Goal: Task Accomplishment & Management: Use online tool/utility

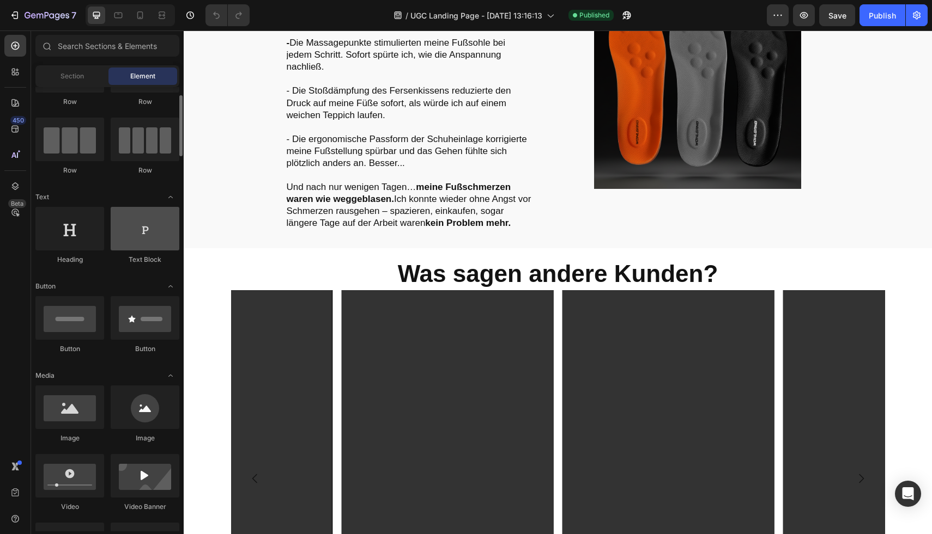
scroll to position [13, 0]
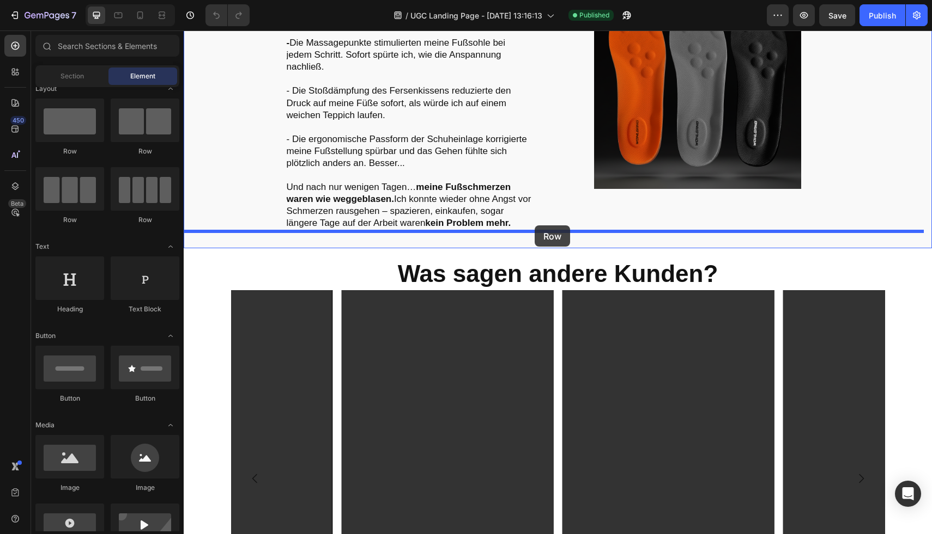
drag, startPoint x: 339, startPoint y: 164, endPoint x: 534, endPoint y: 226, distance: 205.1
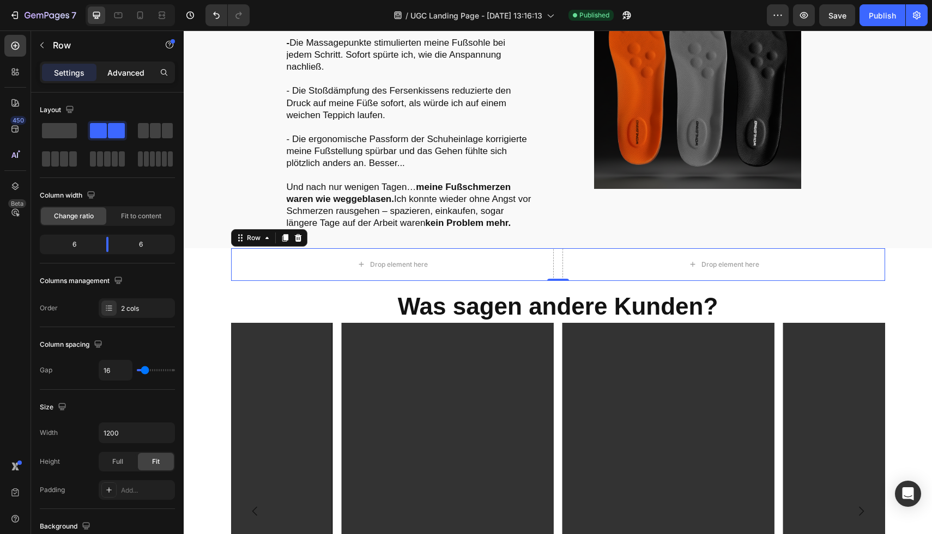
click at [120, 78] on div "Advanced" at bounding box center [126, 72] width 54 height 17
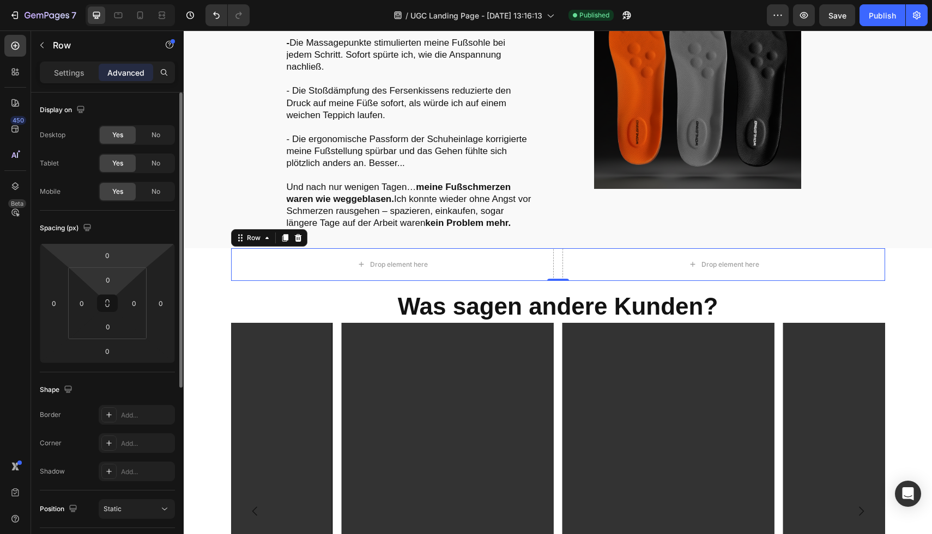
scroll to position [154, 0]
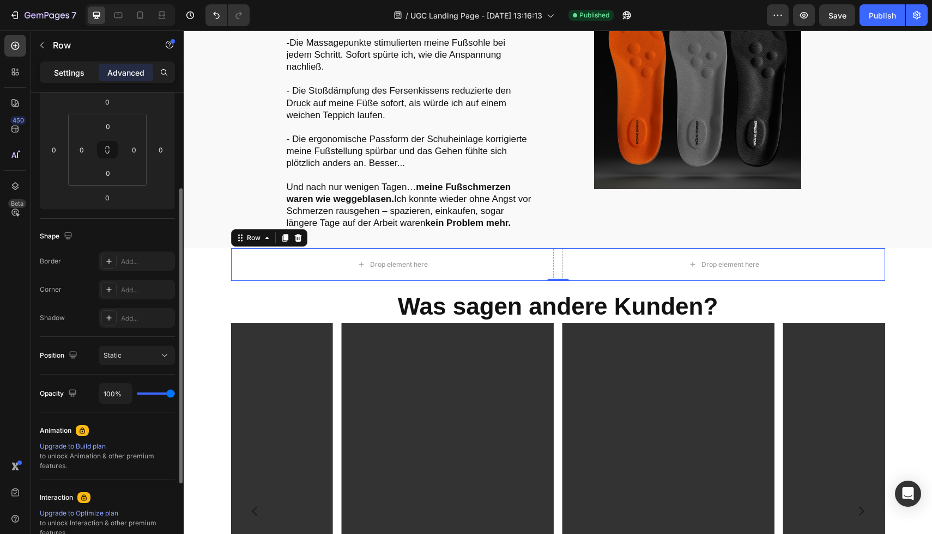
click at [65, 74] on p "Settings" at bounding box center [69, 72] width 31 height 11
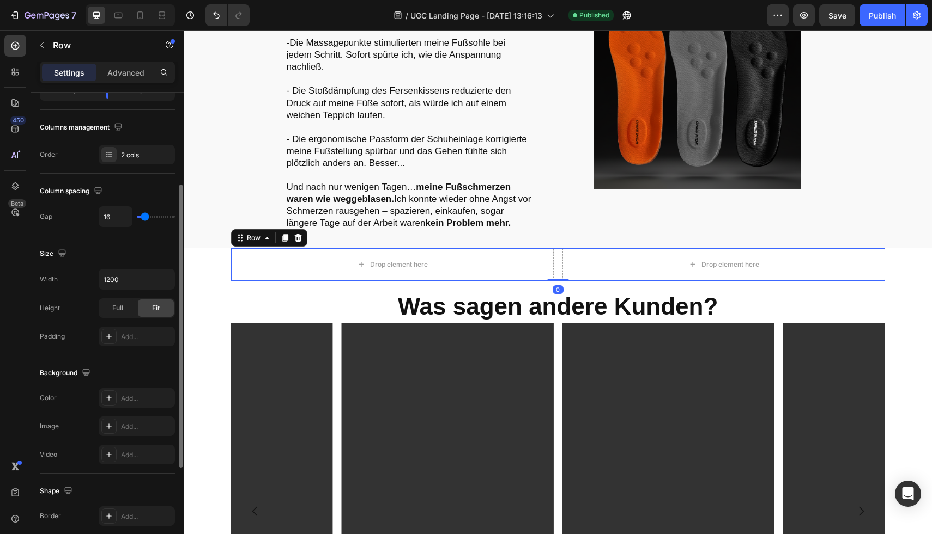
scroll to position [213, 0]
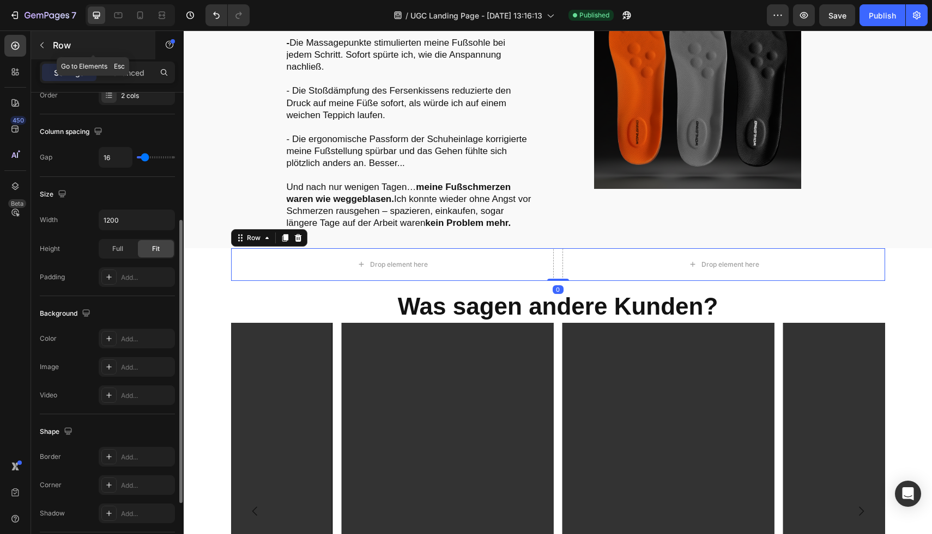
click at [59, 48] on p "Row" at bounding box center [99, 45] width 93 height 13
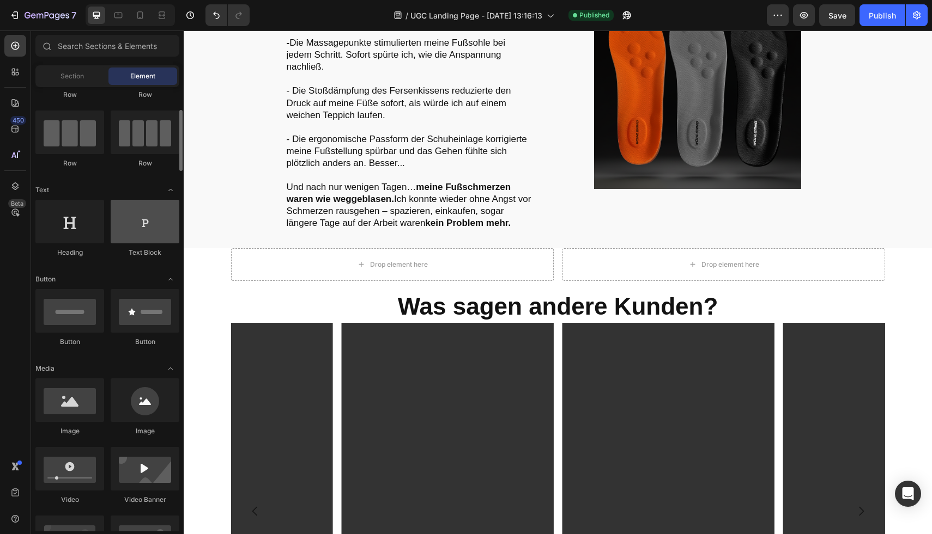
scroll to position [81, 0]
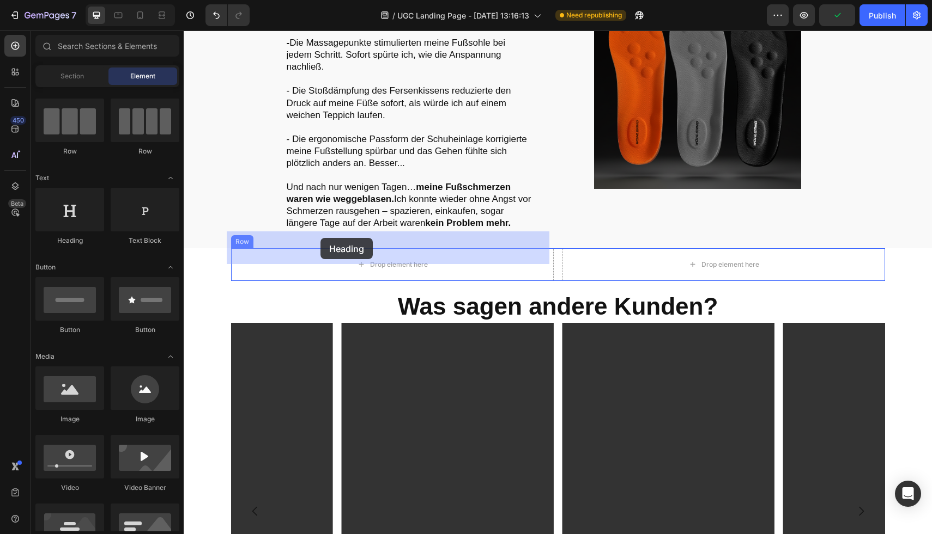
drag, startPoint x: 274, startPoint y: 247, endPoint x: 320, endPoint y: 238, distance: 47.8
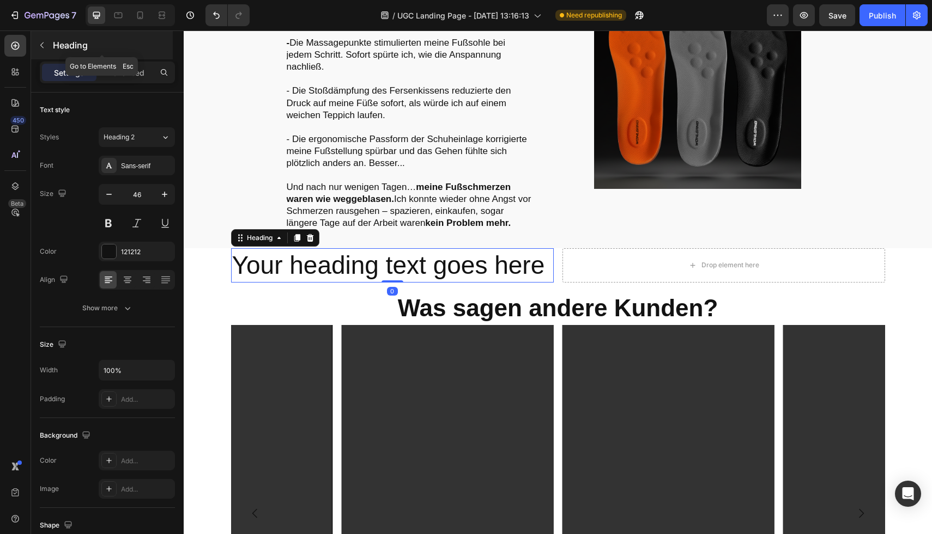
click at [64, 52] on div "Heading" at bounding box center [102, 45] width 142 height 28
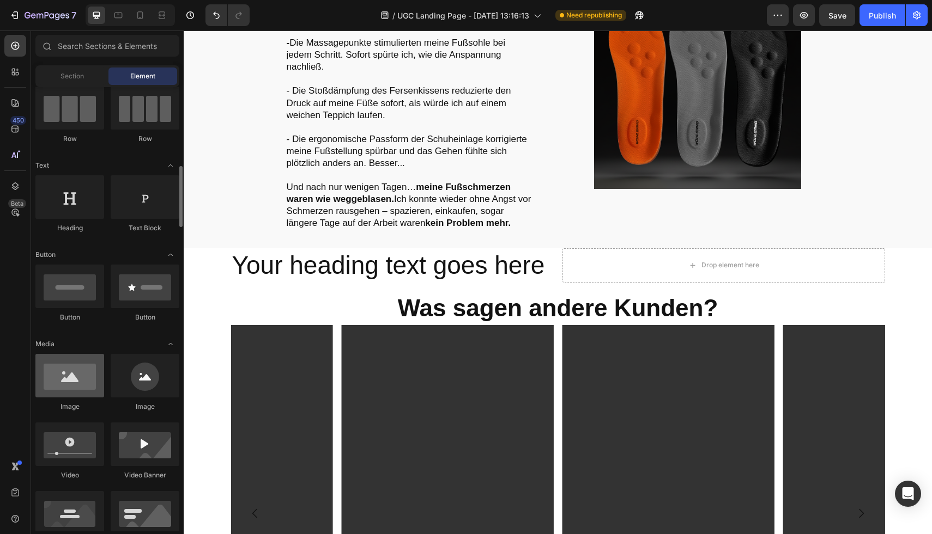
scroll to position [203, 0]
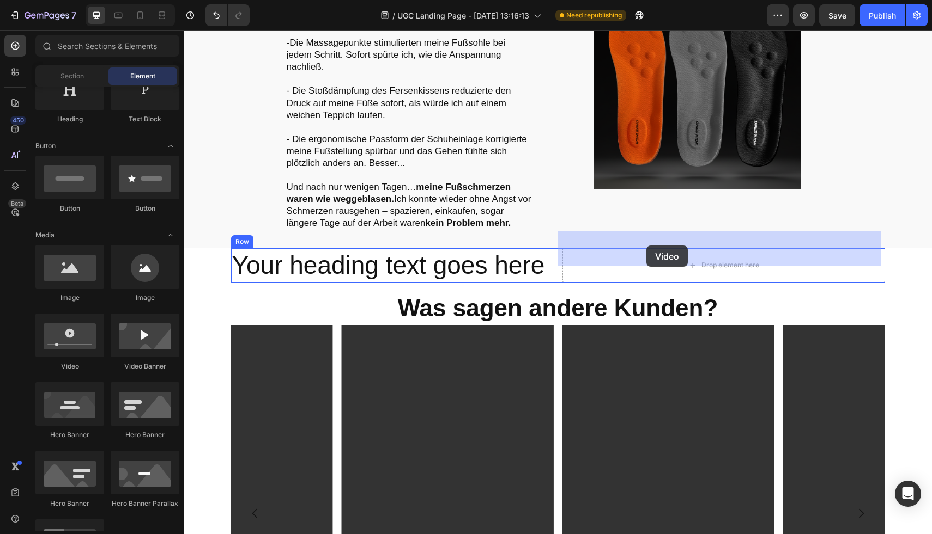
drag, startPoint x: 245, startPoint y: 367, endPoint x: 646, endPoint y: 246, distance: 418.8
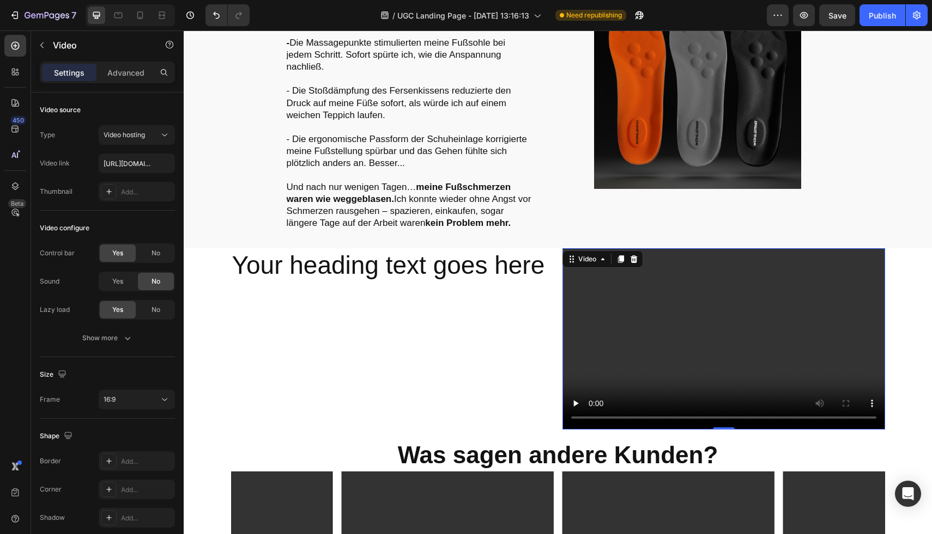
click at [686, 295] on video at bounding box center [723, 338] width 323 height 181
click at [153, 162] on input "text" at bounding box center [137, 164] width 76 height 20
type input "[URL][DOMAIN_NAME]"
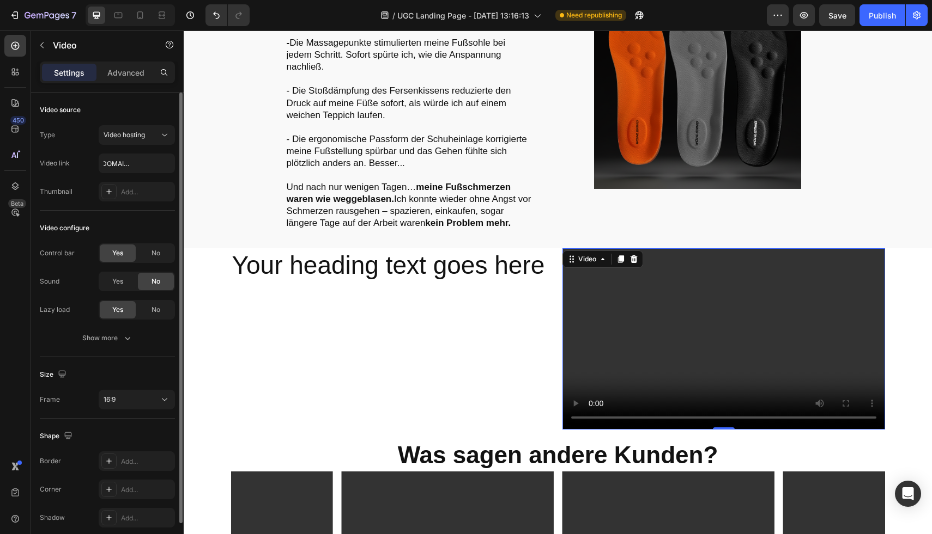
click at [80, 143] on div "Type Video hosting" at bounding box center [107, 135] width 135 height 20
click at [311, 257] on h2 "Your heading text goes here" at bounding box center [392, 265] width 323 height 35
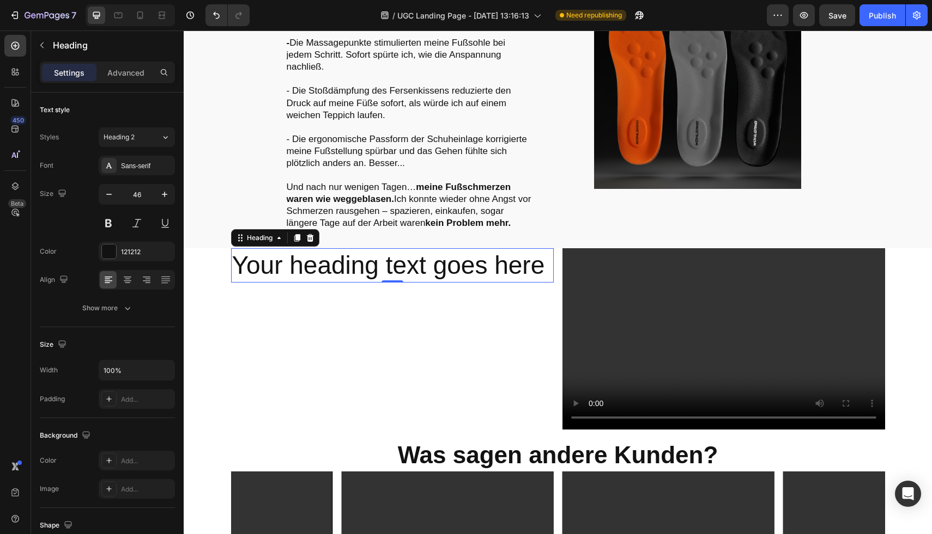
click at [281, 248] on h2 "Your heading text goes here" at bounding box center [392, 265] width 323 height 35
click at [281, 250] on p "Your heading text goes here" at bounding box center [392, 266] width 320 height 33
click at [242, 250] on p "Your heading text goes here" at bounding box center [392, 266] width 320 height 33
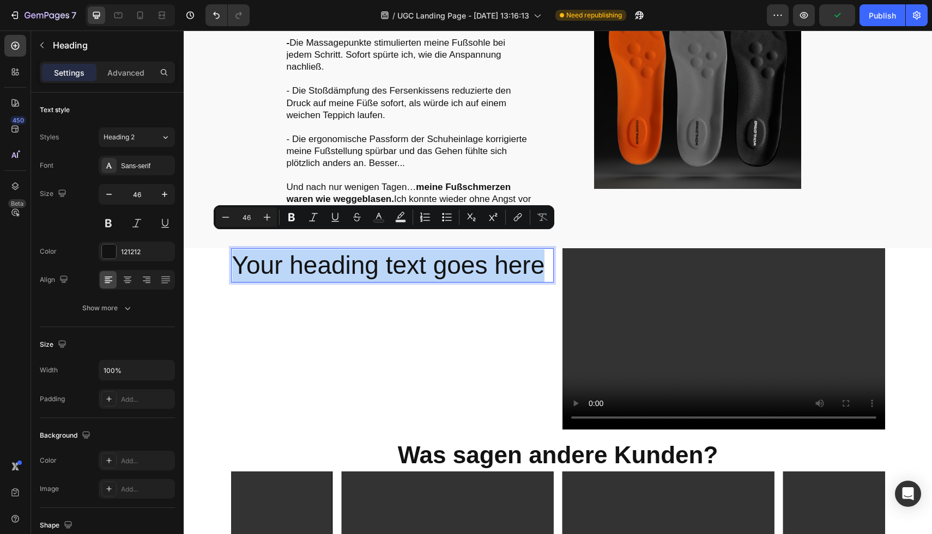
drag, startPoint x: 232, startPoint y: 245, endPoint x: 543, endPoint y: 253, distance: 310.7
click at [542, 253] on p "Your heading text goes here" at bounding box center [392, 266] width 320 height 33
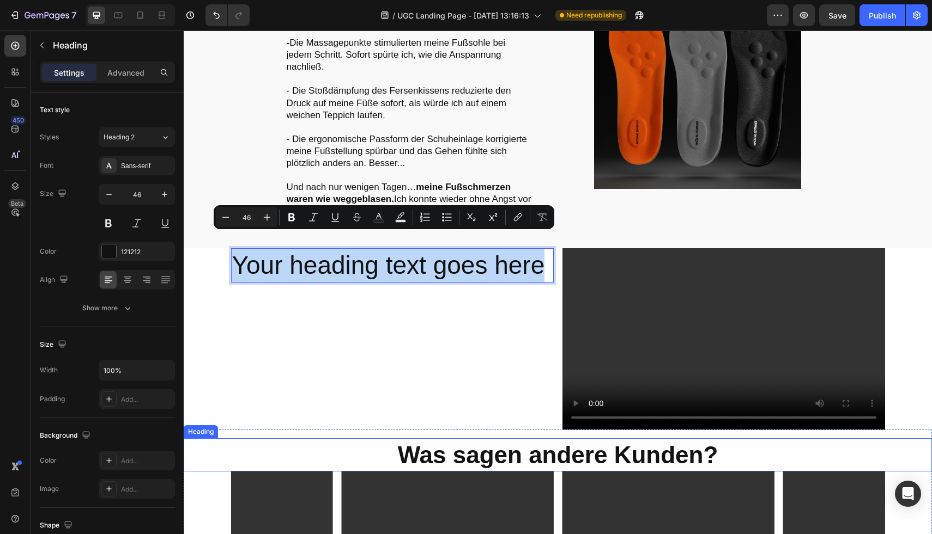
click at [517, 444] on h2 "Was sagen andere Kunden?" at bounding box center [558, 455] width 748 height 33
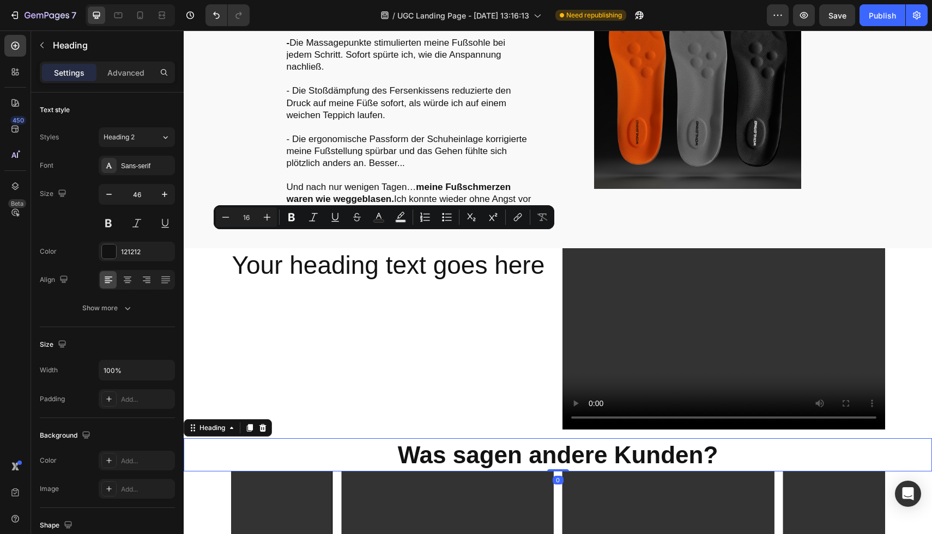
scroll to position [213, 0]
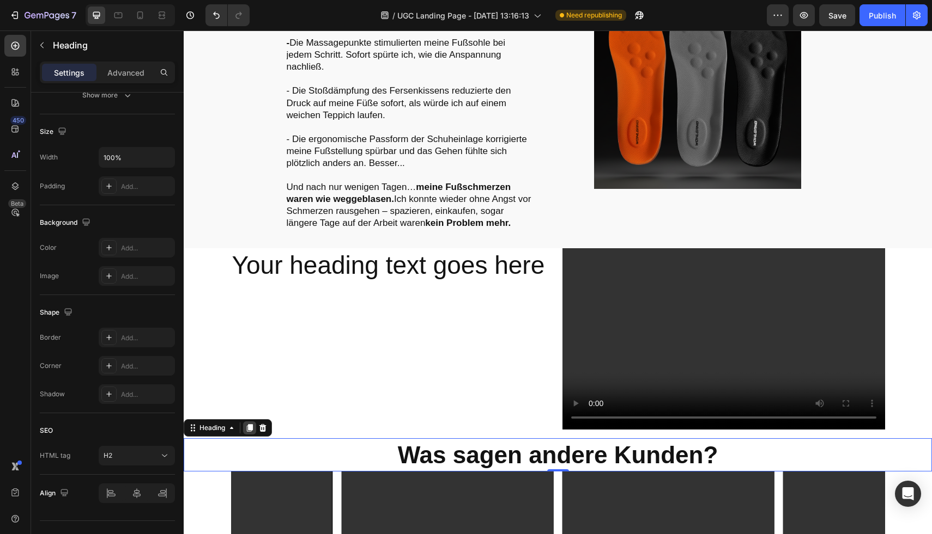
click at [252, 424] on icon at bounding box center [249, 428] width 9 height 9
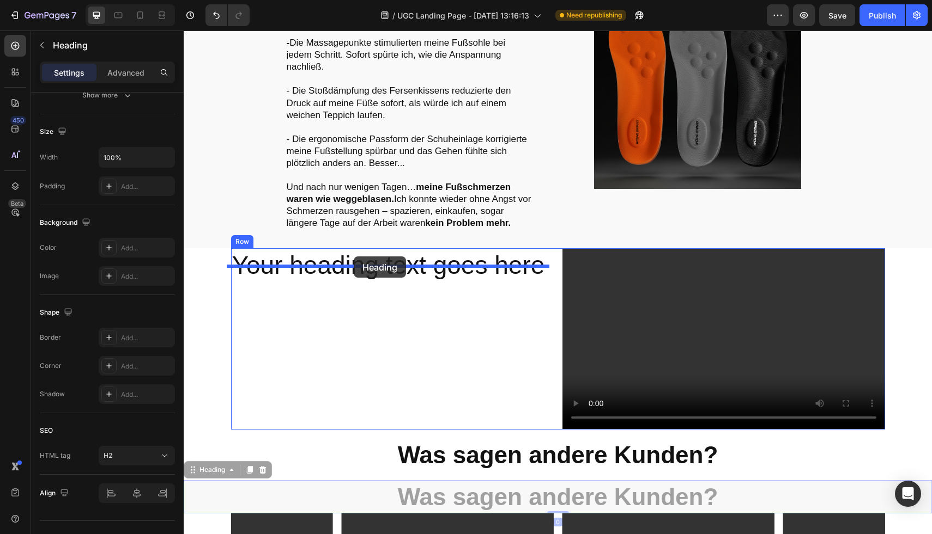
drag, startPoint x: 198, startPoint y: 454, endPoint x: 354, endPoint y: 258, distance: 250.9
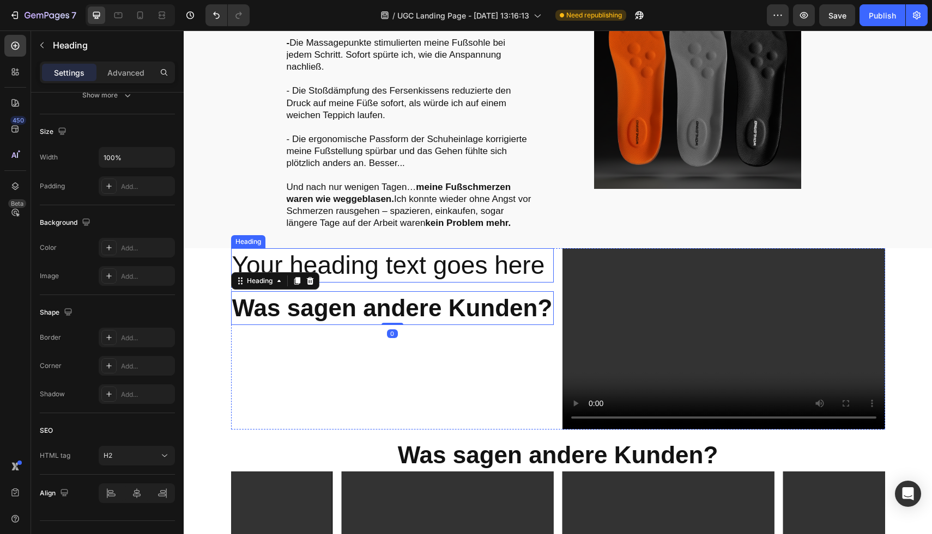
click at [360, 251] on p "Your heading text goes here" at bounding box center [392, 266] width 320 height 33
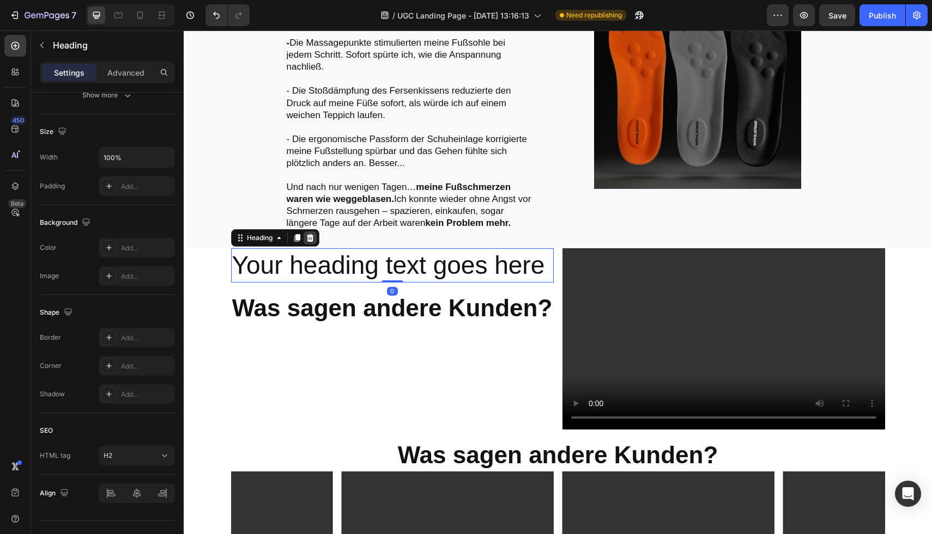
click at [306, 234] on icon at bounding box center [309, 238] width 7 height 8
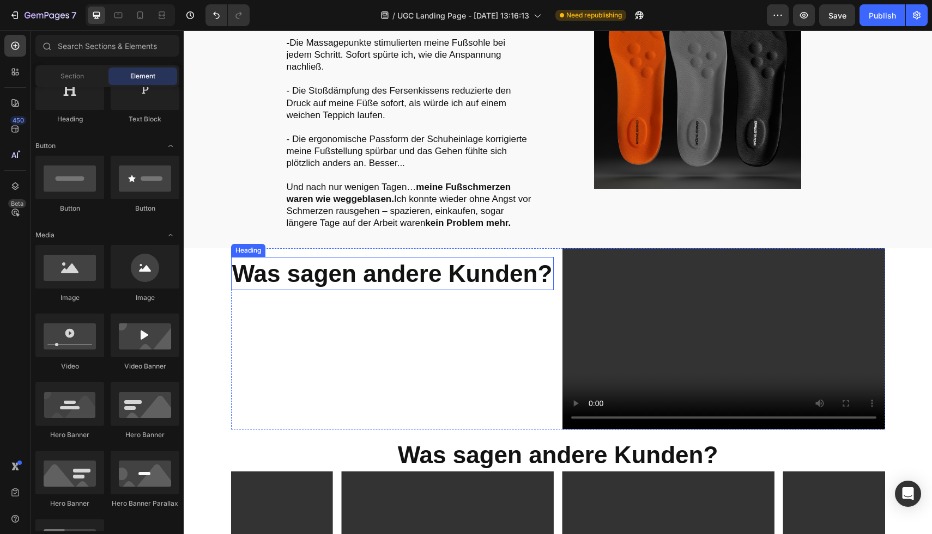
click at [348, 259] on h2 "Was sagen andere Kunden?" at bounding box center [392, 273] width 323 height 33
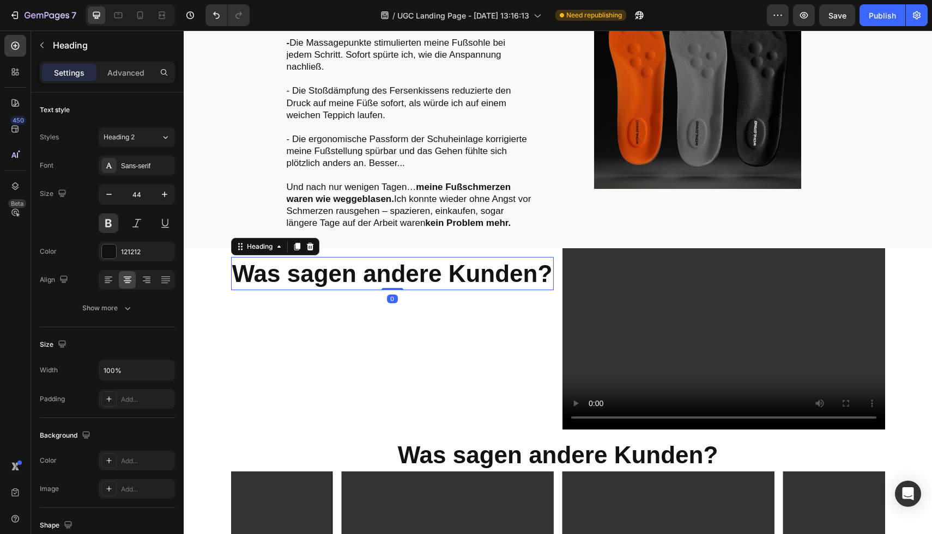
click at [278, 257] on h2 "Was sagen andere Kunden?" at bounding box center [392, 273] width 323 height 33
click at [269, 258] on p "Was sagen andere Kunden?" at bounding box center [392, 273] width 320 height 31
click at [403, 260] on p "Was sagen andere Kunden?" at bounding box center [392, 273] width 320 height 31
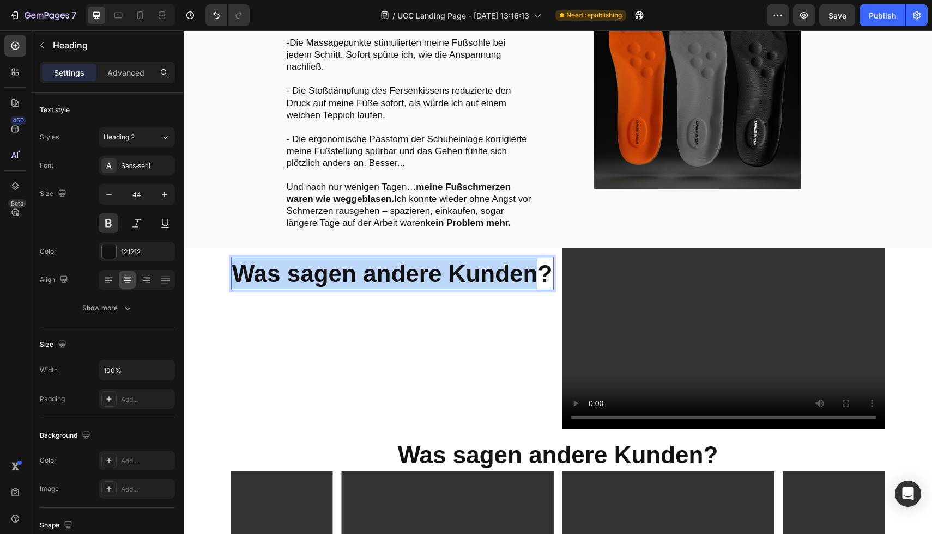
drag, startPoint x: 537, startPoint y: 259, endPoint x: 233, endPoint y: 253, distance: 304.1
click at [233, 258] on p "Was sagen andere Kunden?" at bounding box center [392, 273] width 320 height 31
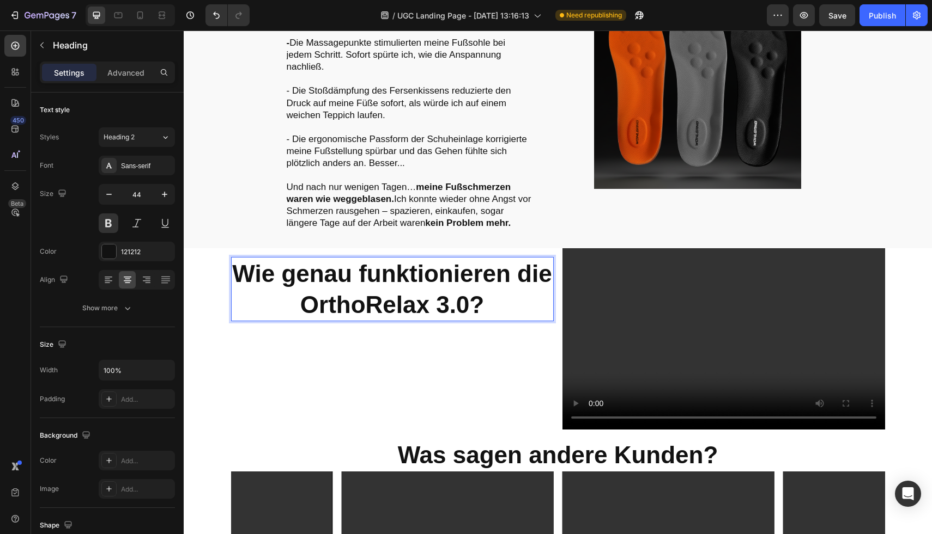
click at [283, 281] on p "Wie genau funktionieren die OrthoRelax 3.0?" at bounding box center [392, 289] width 320 height 62
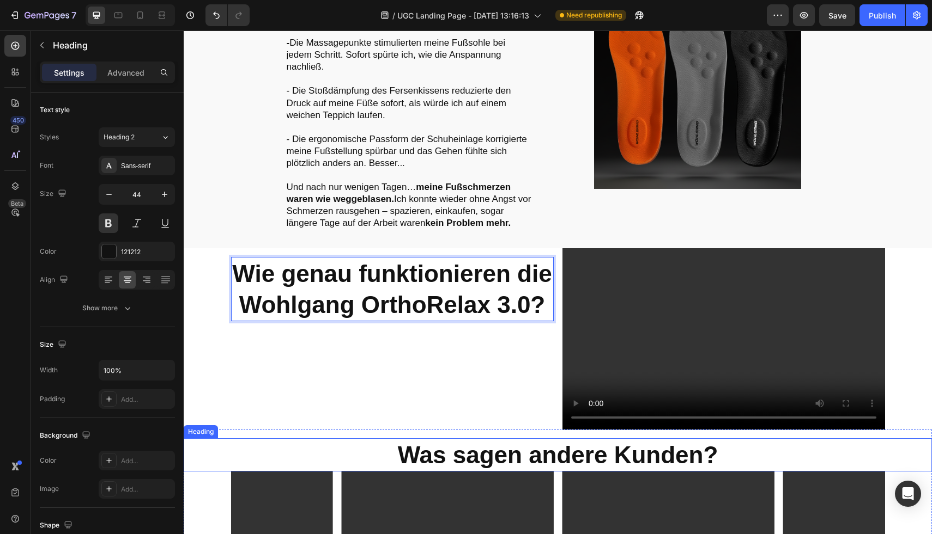
click at [457, 439] on h2 "Was sagen andere Kunden?" at bounding box center [558, 455] width 748 height 33
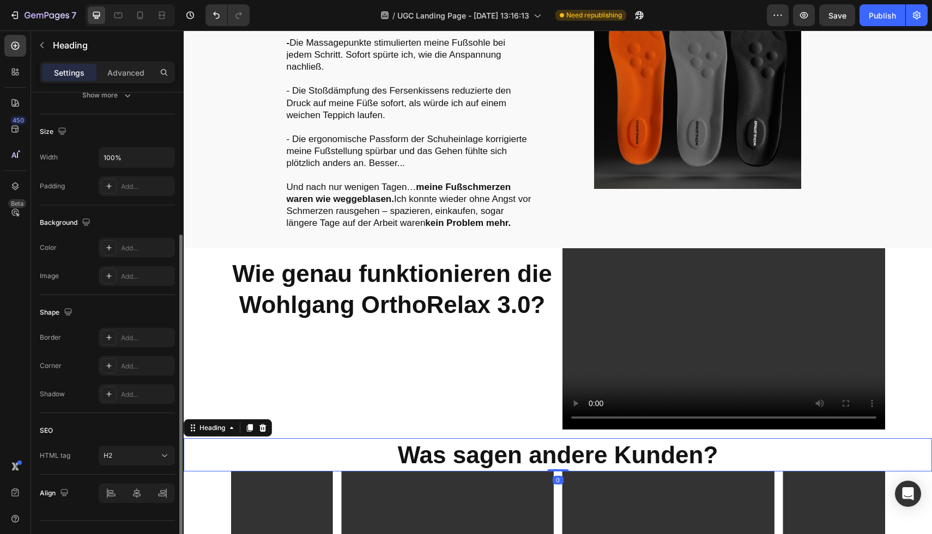
click at [464, 439] on h2 "Was sagen andere Kunden?" at bounding box center [558, 455] width 748 height 33
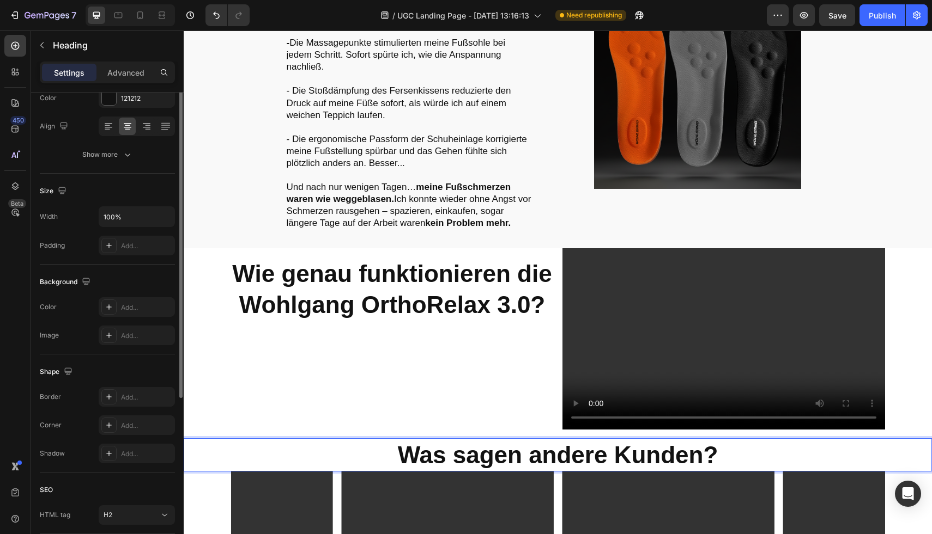
scroll to position [0, 0]
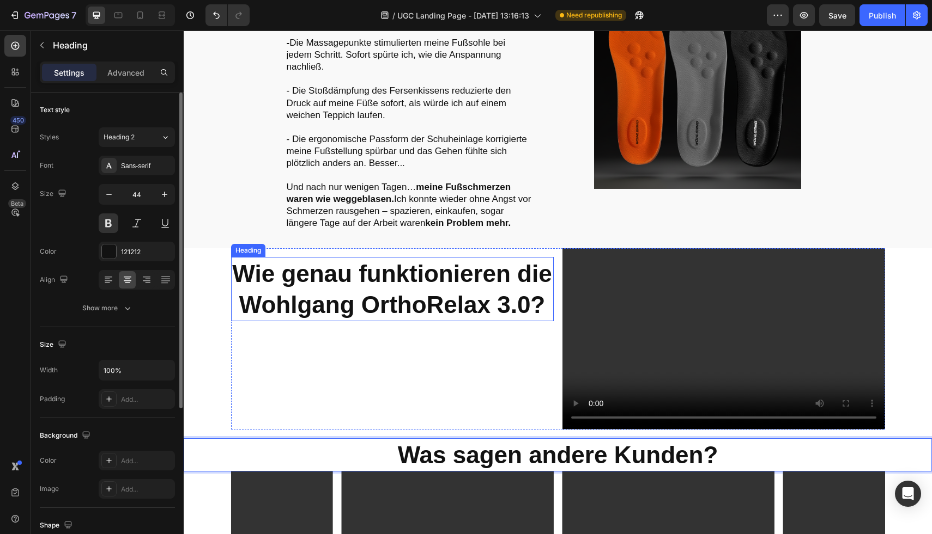
click at [295, 277] on p "Wie genau funktionieren die Wohlgang OrthoRelax 3.0?" at bounding box center [392, 289] width 320 height 62
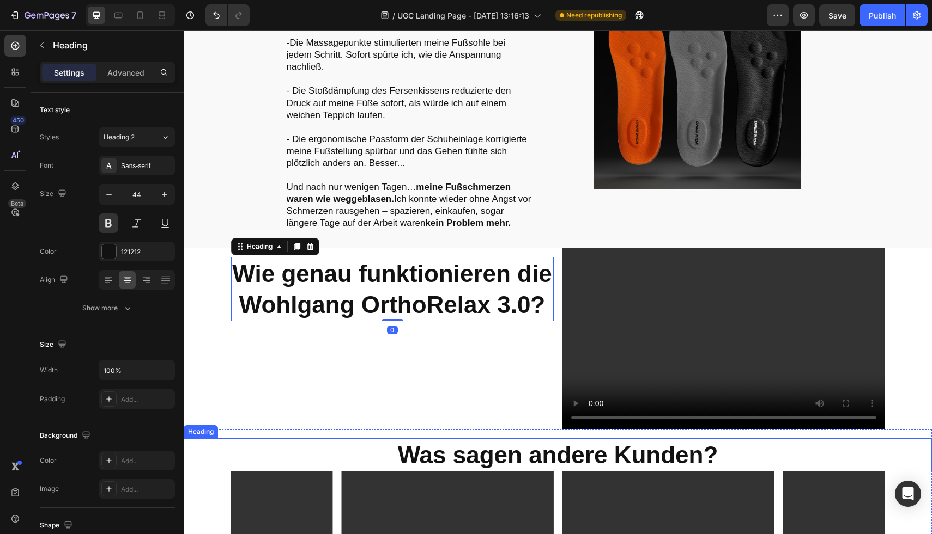
click at [417, 447] on p "Was sagen andere Kunden?" at bounding box center [558, 455] width 746 height 31
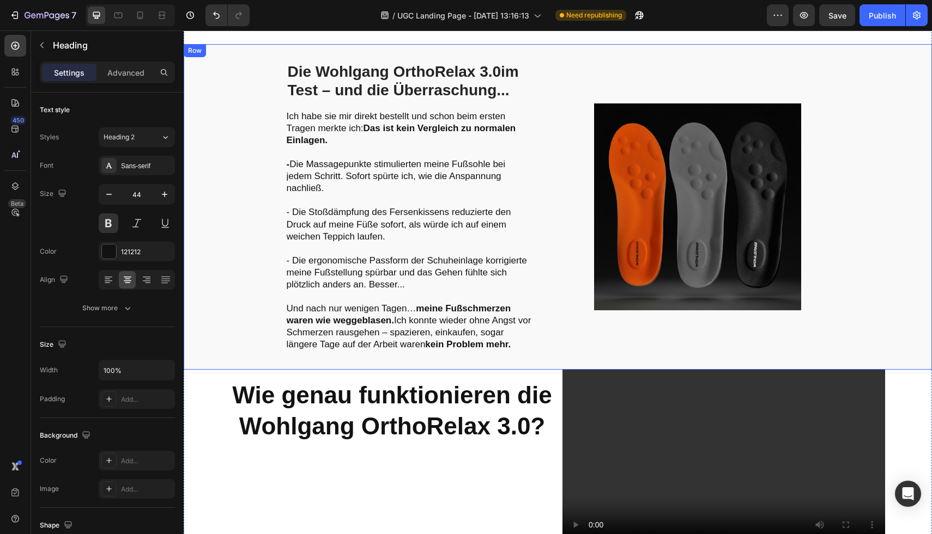
scroll to position [1408, 0]
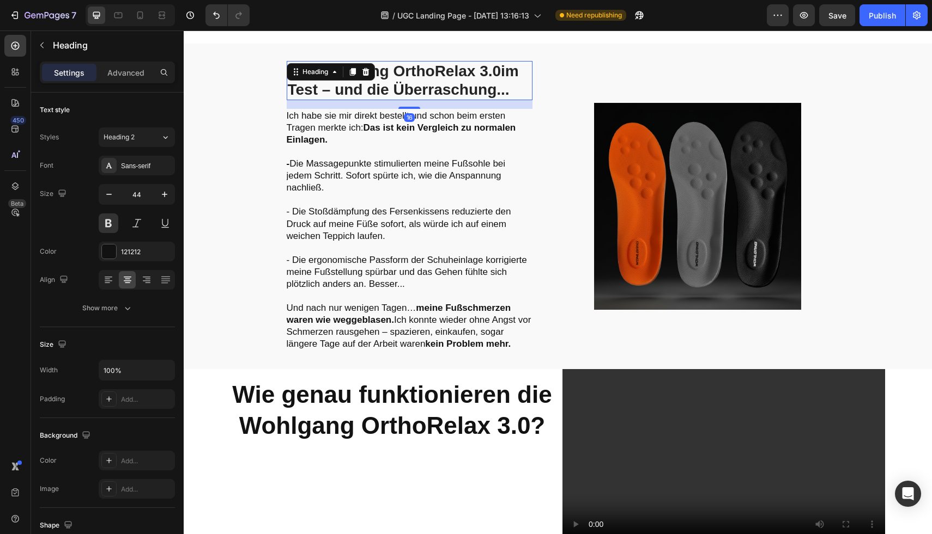
click at [380, 71] on h2 "Die Wohlgang OrthoRelax 3.0 im Test – und die Überraschung..." at bounding box center [410, 80] width 246 height 39
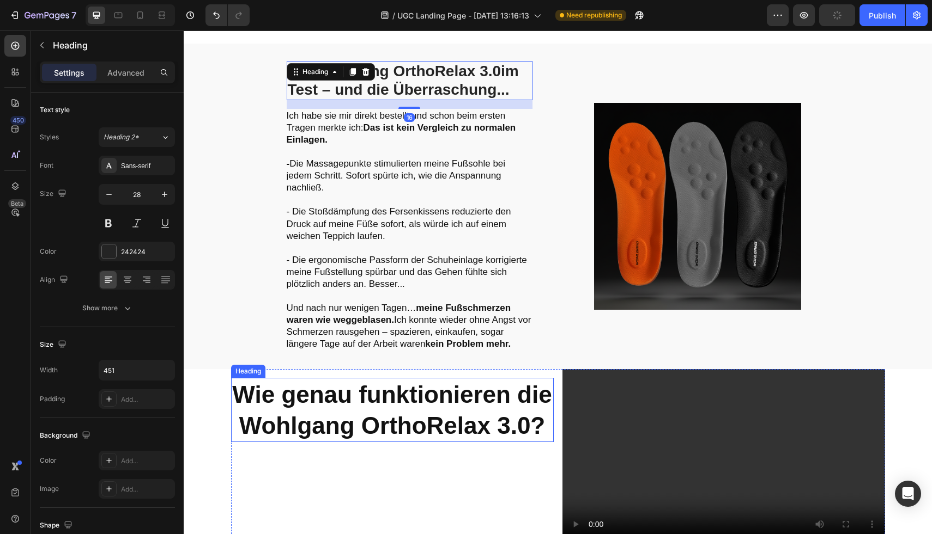
click at [353, 397] on p "Wie genau funktionieren die Wohlgang OrthoRelax 3.0?" at bounding box center [392, 410] width 320 height 62
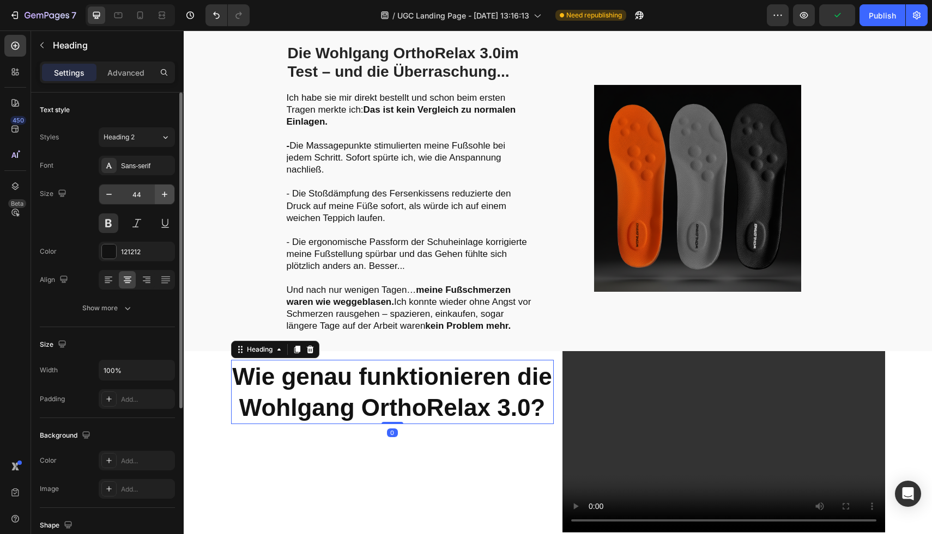
scroll to position [1438, 0]
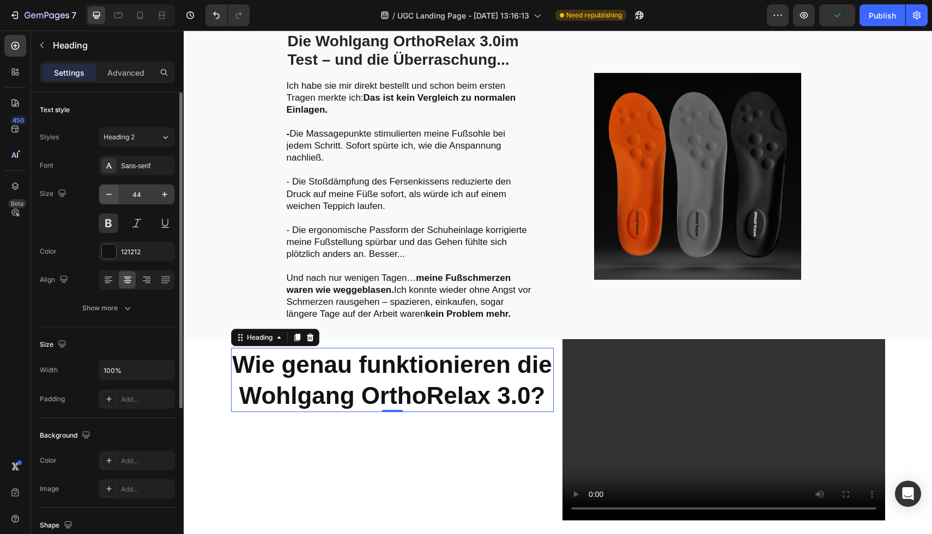
click at [114, 197] on button "button" at bounding box center [109, 195] width 20 height 20
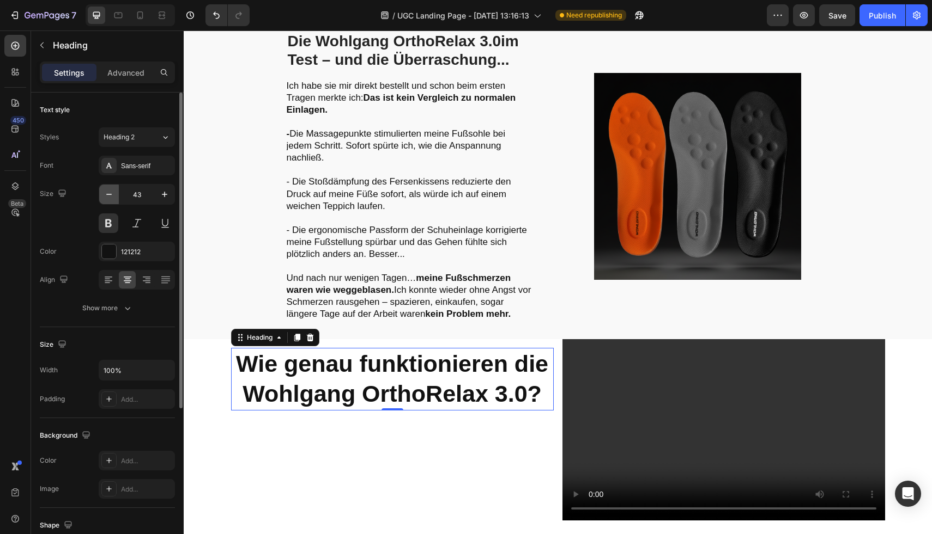
click at [114, 197] on icon "button" at bounding box center [109, 194] width 11 height 11
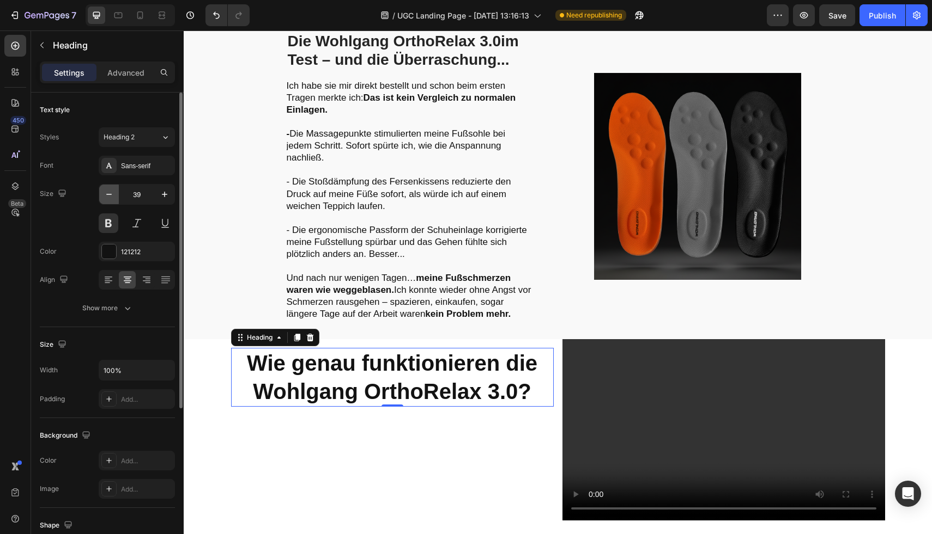
click at [114, 197] on icon "button" at bounding box center [109, 194] width 11 height 11
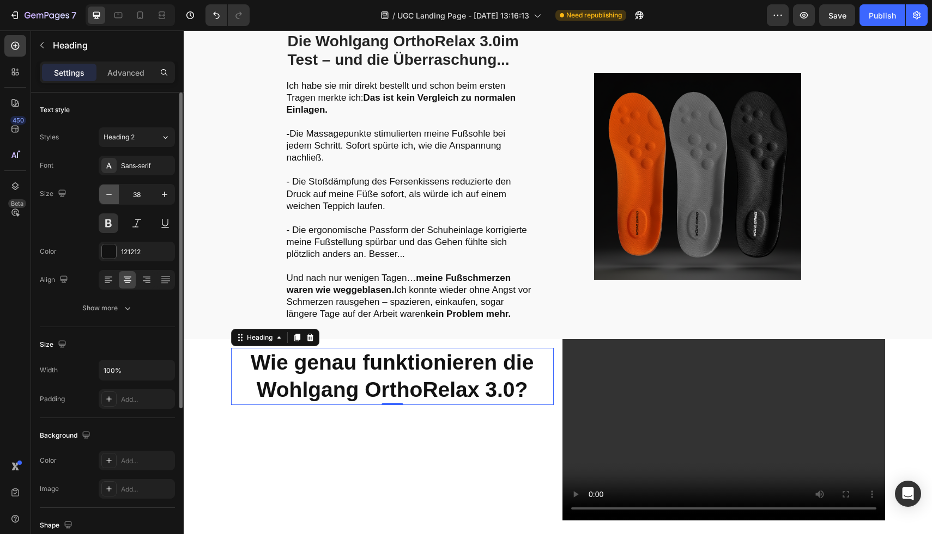
click at [114, 197] on icon "button" at bounding box center [109, 194] width 11 height 11
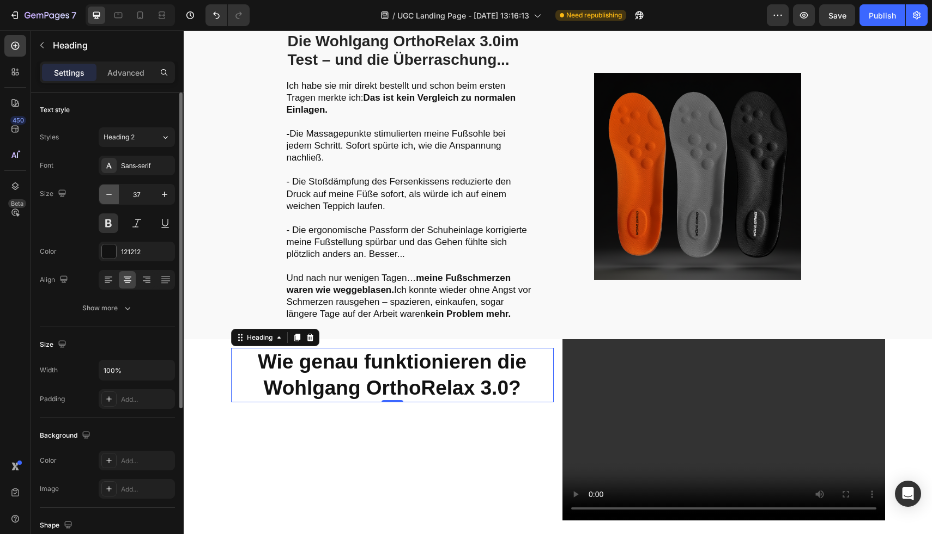
click at [114, 197] on icon "button" at bounding box center [109, 194] width 11 height 11
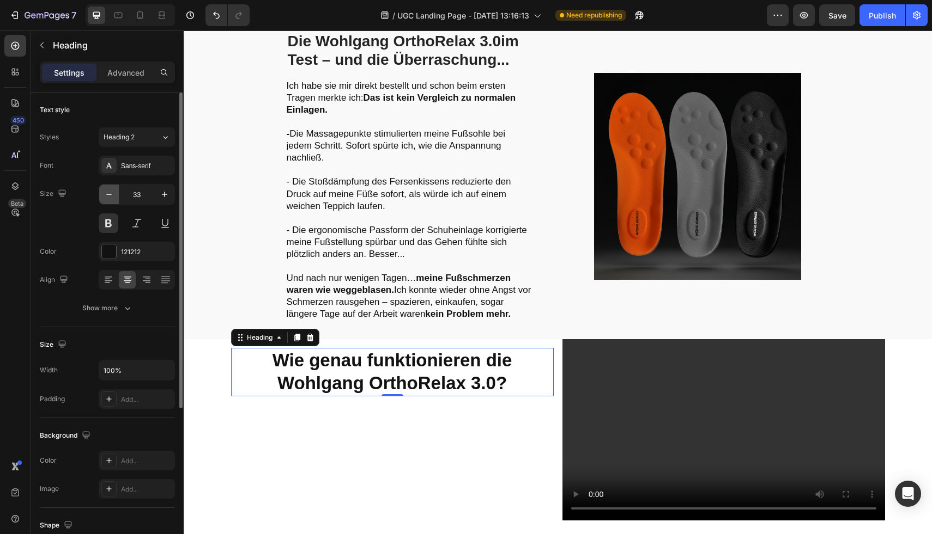
click at [114, 197] on icon "button" at bounding box center [109, 194] width 11 height 11
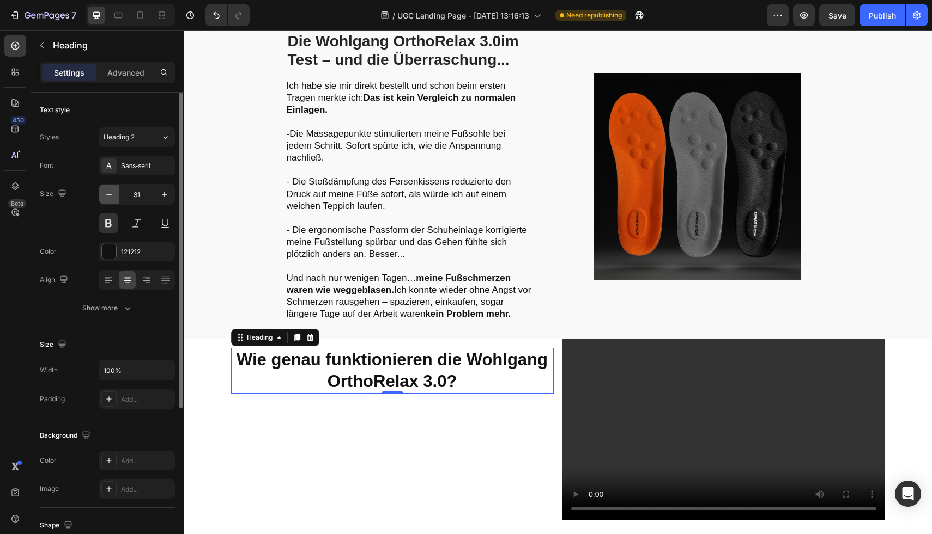
click at [114, 197] on button "button" at bounding box center [109, 195] width 20 height 20
type input "28"
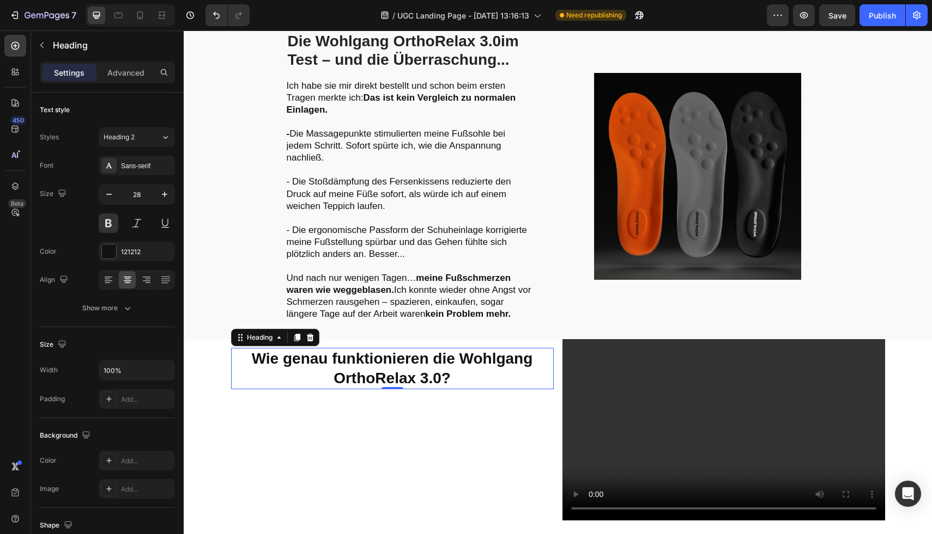
click at [414, 434] on div "Wie genau funktionieren die Wohlgang OrthoRelax 3.0? Heading 0" at bounding box center [392, 429] width 323 height 181
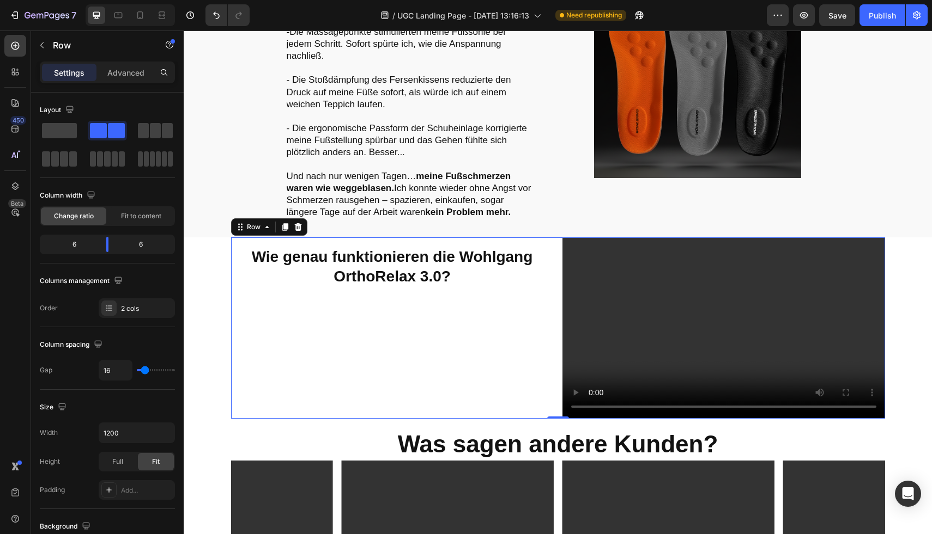
scroll to position [1542, 0]
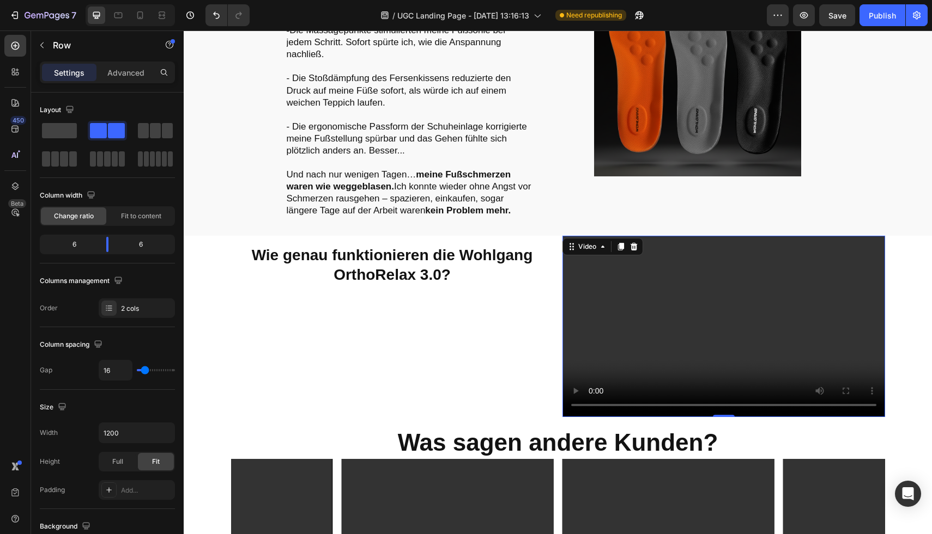
click at [656, 309] on video at bounding box center [723, 326] width 323 height 181
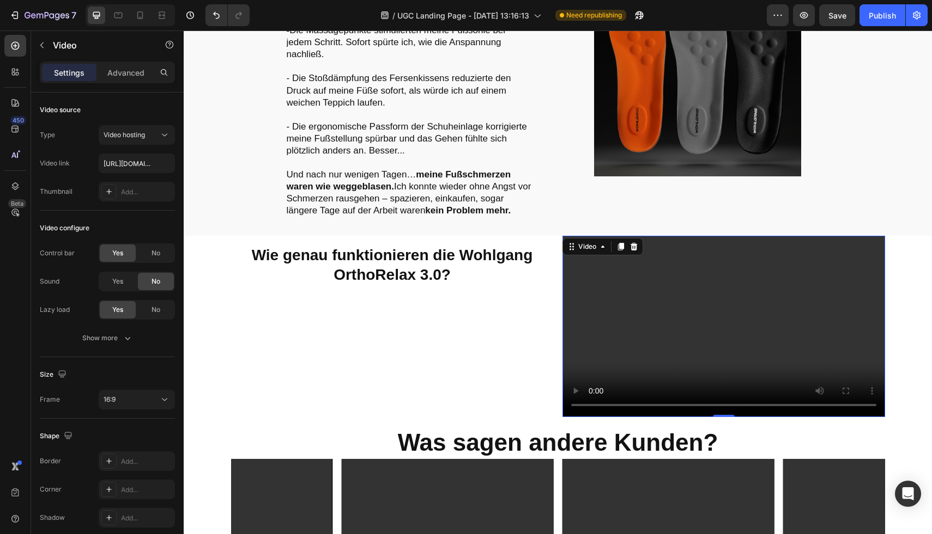
click at [655, 266] on video at bounding box center [723, 326] width 323 height 181
click at [131, 284] on div "Yes" at bounding box center [118, 281] width 36 height 17
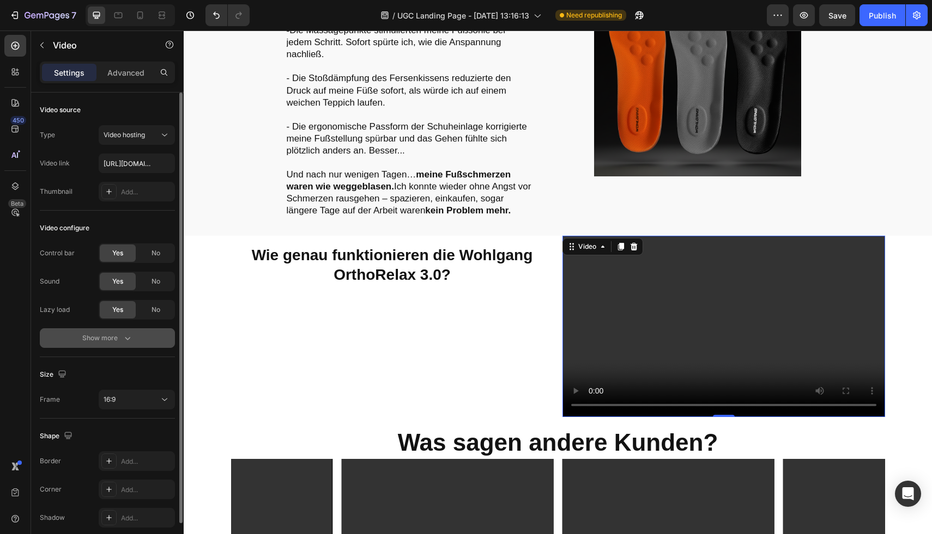
click at [108, 343] on div "Show more" at bounding box center [107, 338] width 51 height 11
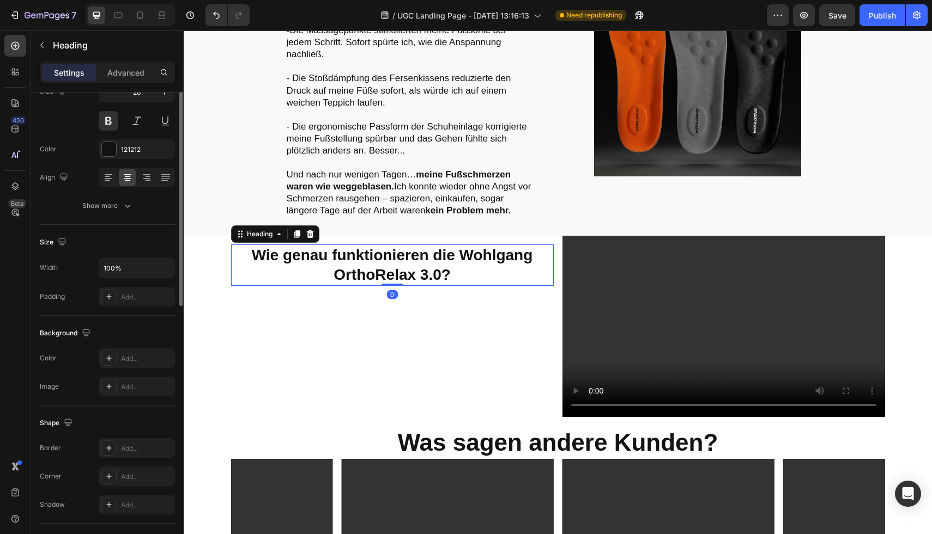
scroll to position [0, 0]
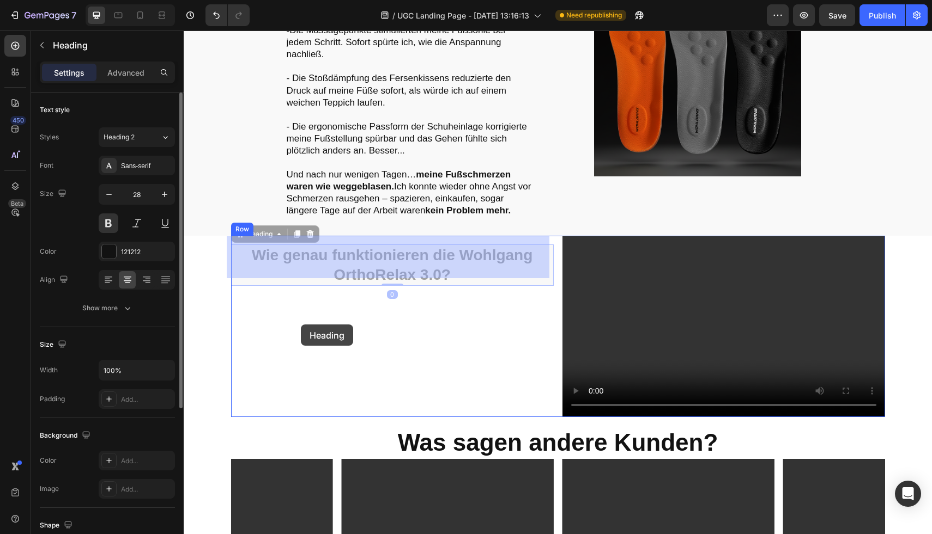
drag, startPoint x: 303, startPoint y: 258, endPoint x: 301, endPoint y: 325, distance: 67.0
click at [301, 325] on div "Header Image Row Row Nichts hat gegen meine Fußschmerzen geholfen – bis ich DAS…" at bounding box center [558, 218] width 748 height 3459
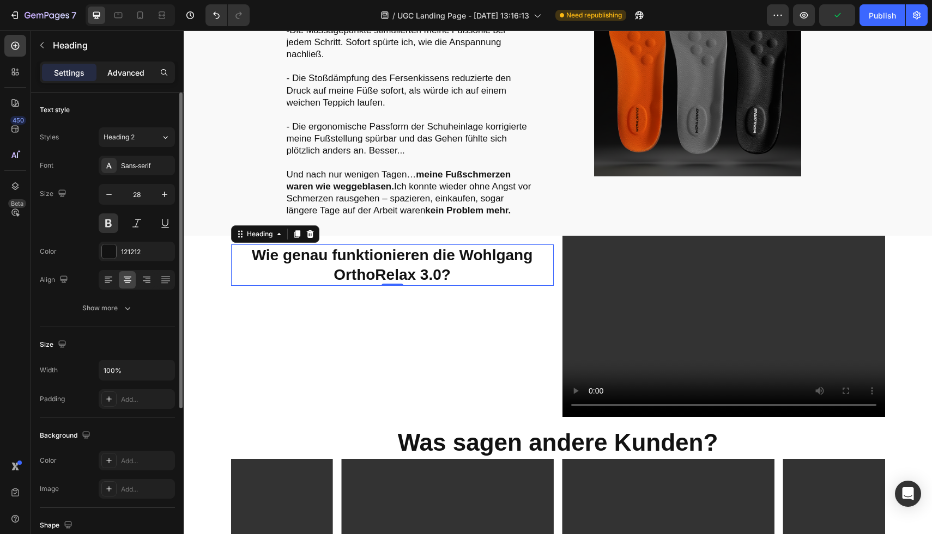
click at [128, 70] on p "Advanced" at bounding box center [125, 72] width 37 height 11
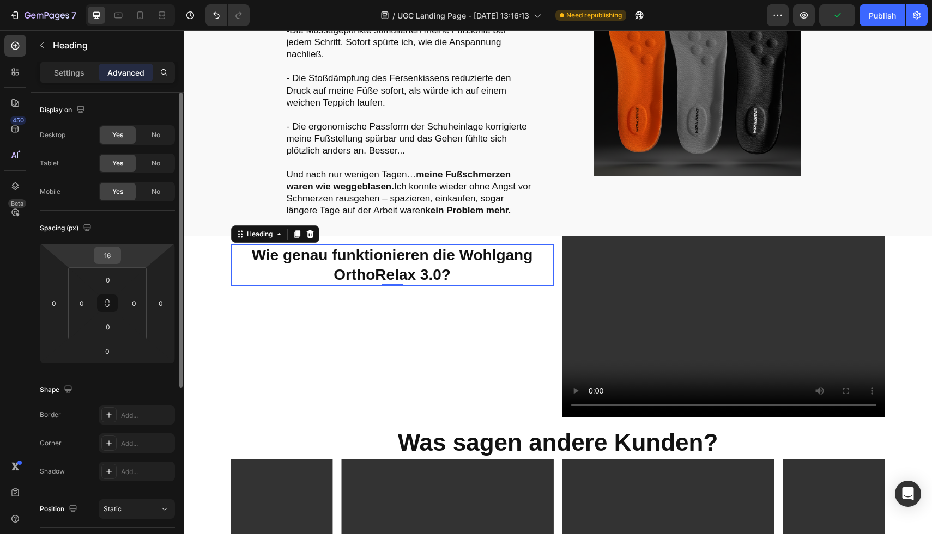
click at [106, 260] on input "16" at bounding box center [107, 255] width 22 height 16
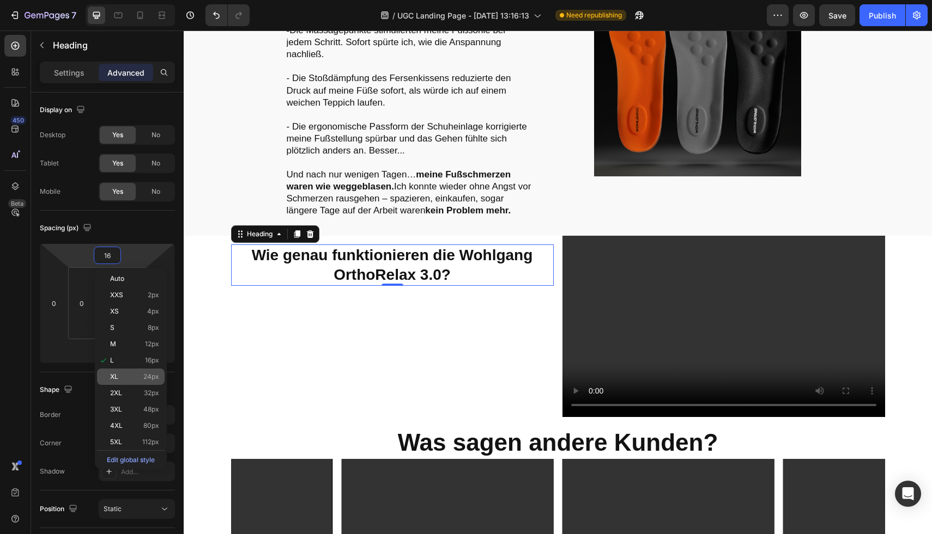
click at [147, 378] on span "24px" at bounding box center [151, 377] width 16 height 8
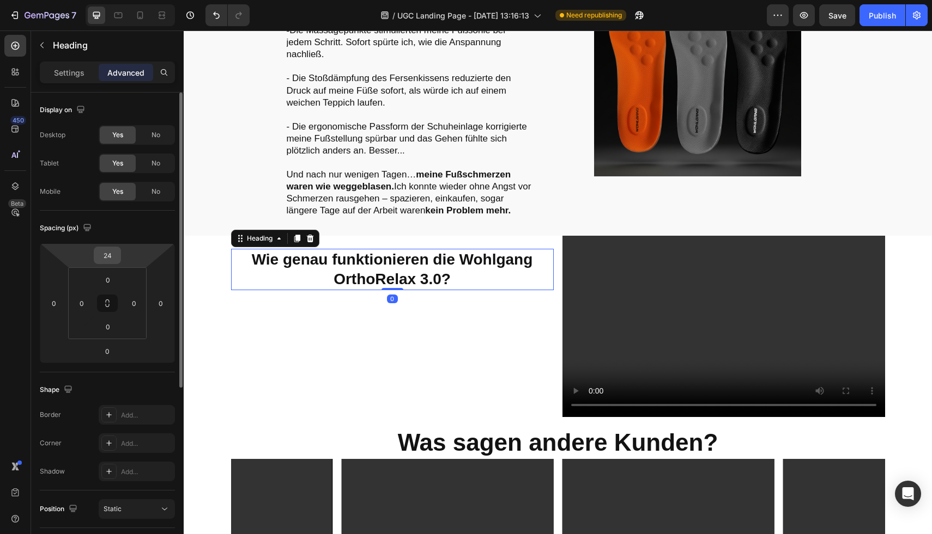
click at [113, 258] on input "24" at bounding box center [107, 255] width 22 height 16
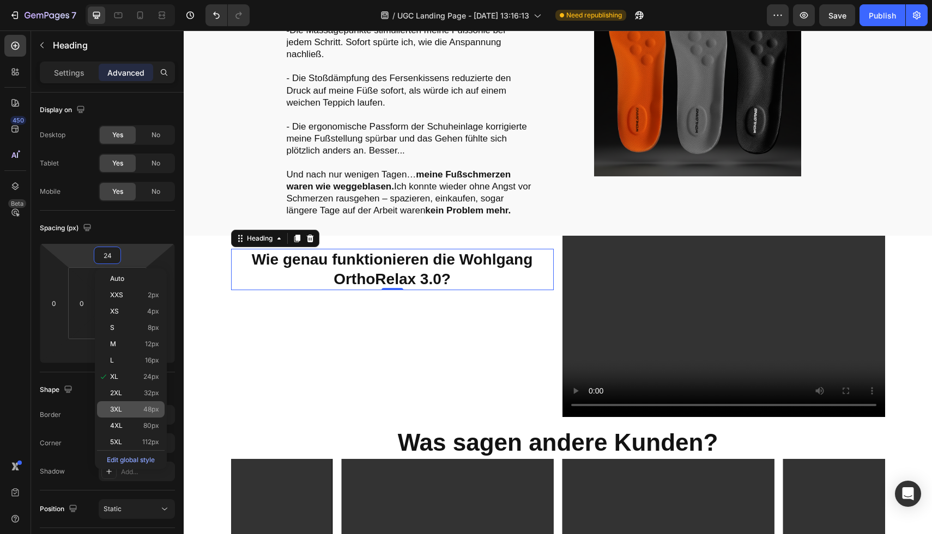
click at [145, 405] on div "3XL 48px" at bounding box center [131, 410] width 68 height 16
type input "48"
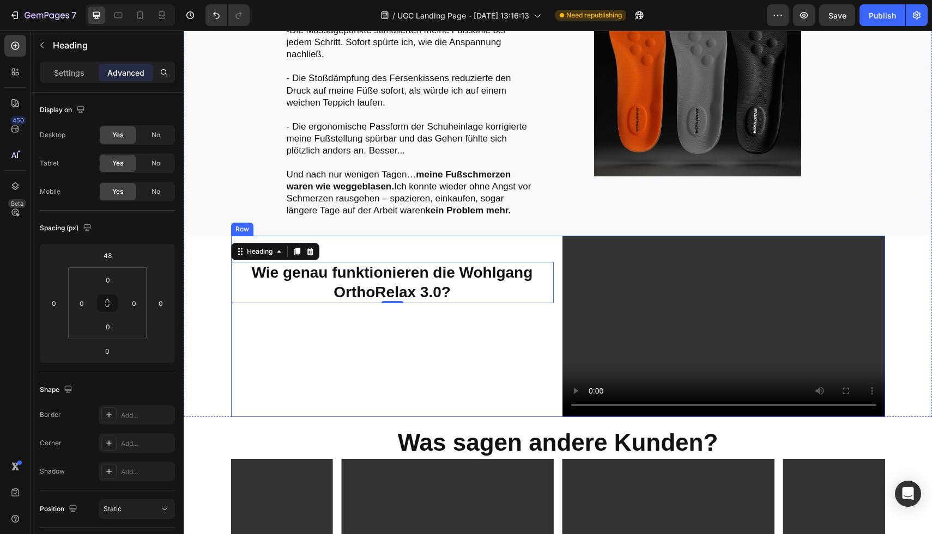
click at [437, 315] on div "Wie genau funktionieren die Wohlgang OrthoRelax 3.0? Heading 0" at bounding box center [392, 326] width 323 height 181
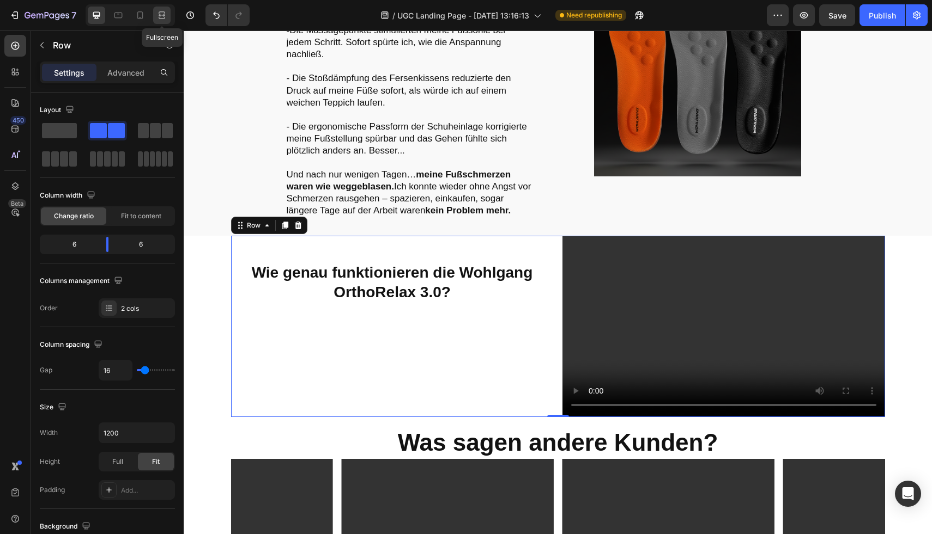
click at [163, 11] on icon at bounding box center [161, 15] width 11 height 11
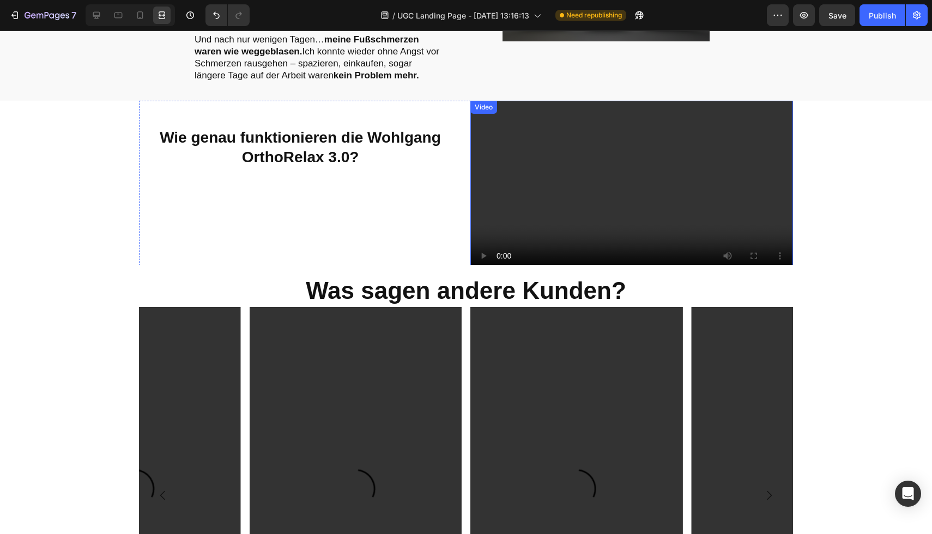
scroll to position [1617, 0]
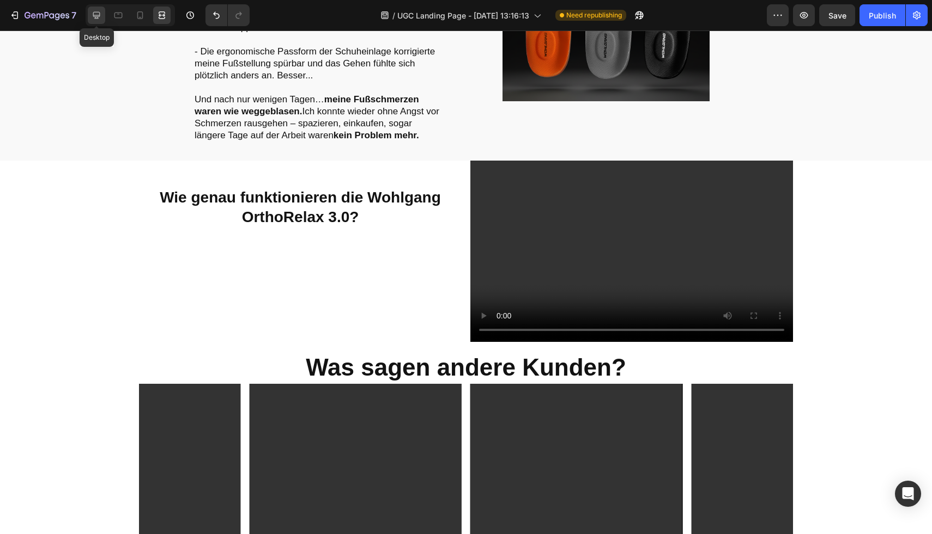
click at [95, 16] on icon at bounding box center [96, 15] width 11 height 11
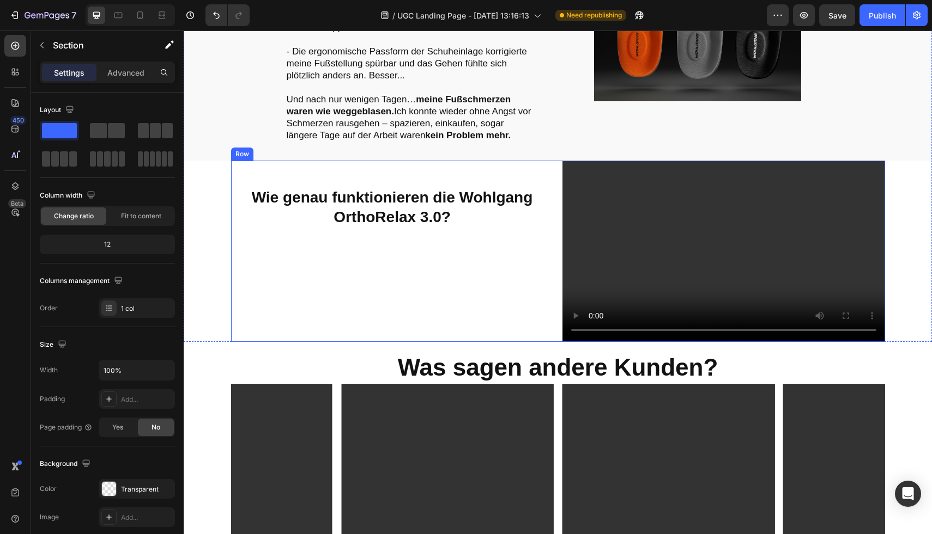
click at [346, 247] on div "Wie genau funktionieren die Wohlgang OrthoRelax 3.0? Heading" at bounding box center [392, 251] width 323 height 181
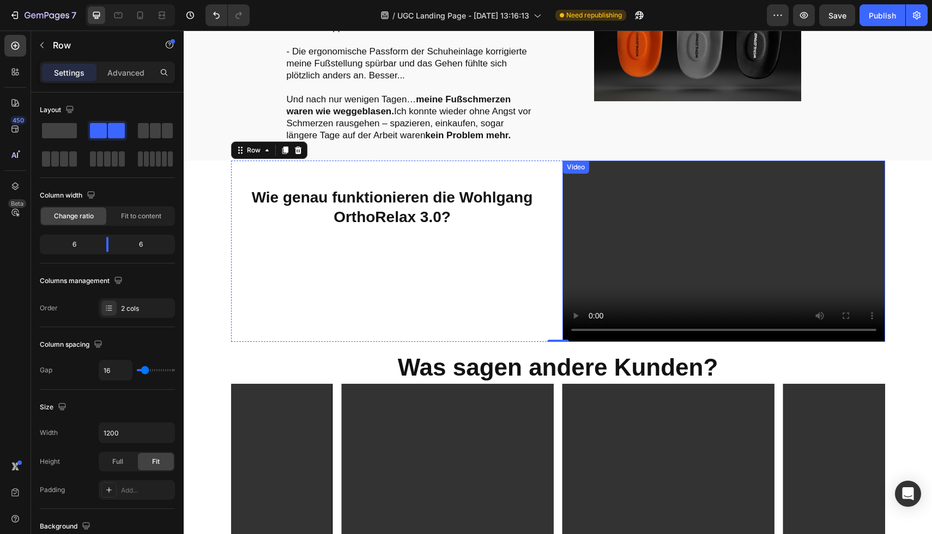
click at [647, 235] on video at bounding box center [723, 251] width 323 height 181
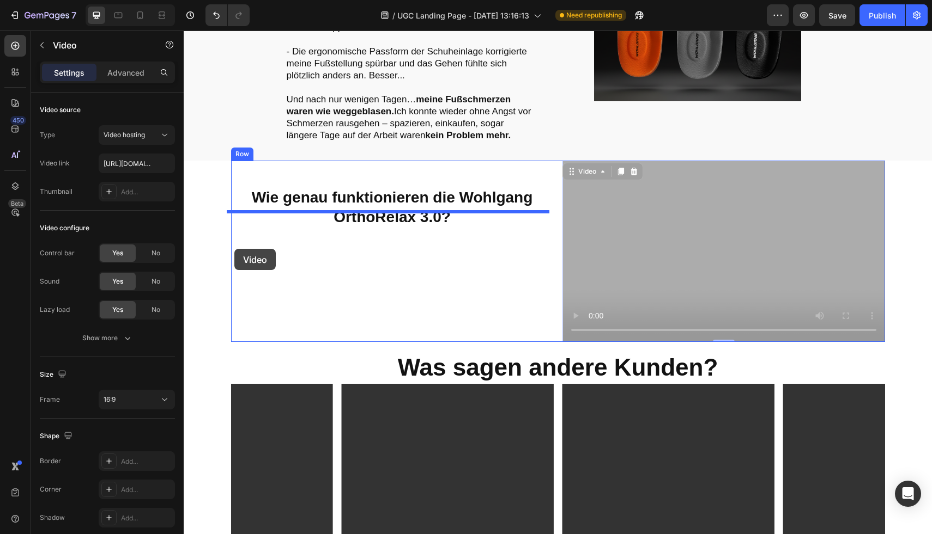
drag, startPoint x: 568, startPoint y: 157, endPoint x: 235, endPoint y: 248, distance: 344.4
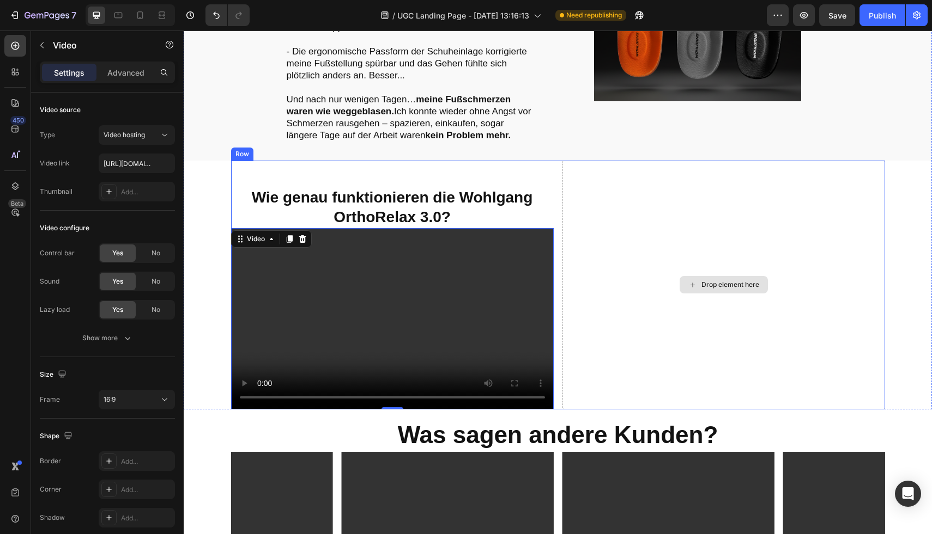
click at [660, 204] on div "Drop element here" at bounding box center [723, 286] width 323 height 250
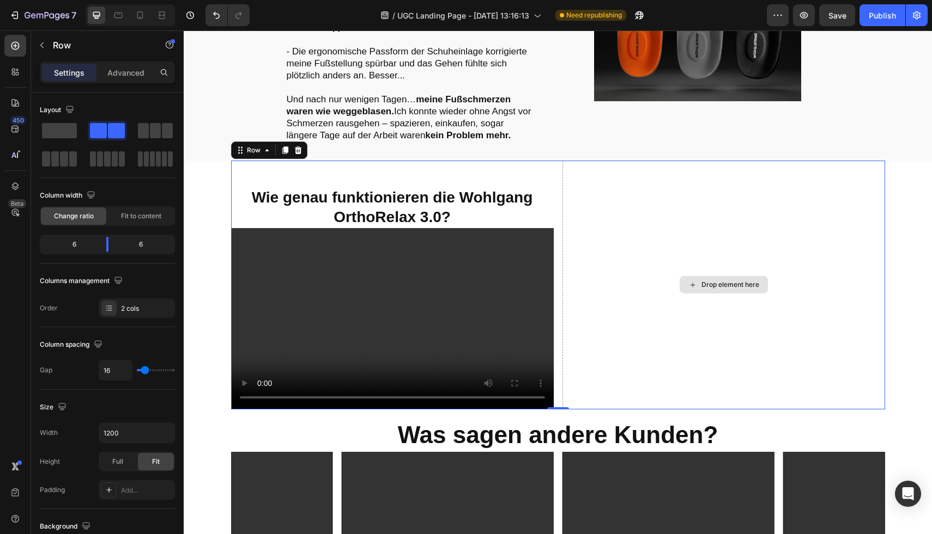
click at [719, 215] on div "Drop element here" at bounding box center [723, 286] width 323 height 250
click at [816, 232] on div "Drop element here" at bounding box center [723, 286] width 323 height 250
click at [60, 131] on span at bounding box center [59, 130] width 35 height 15
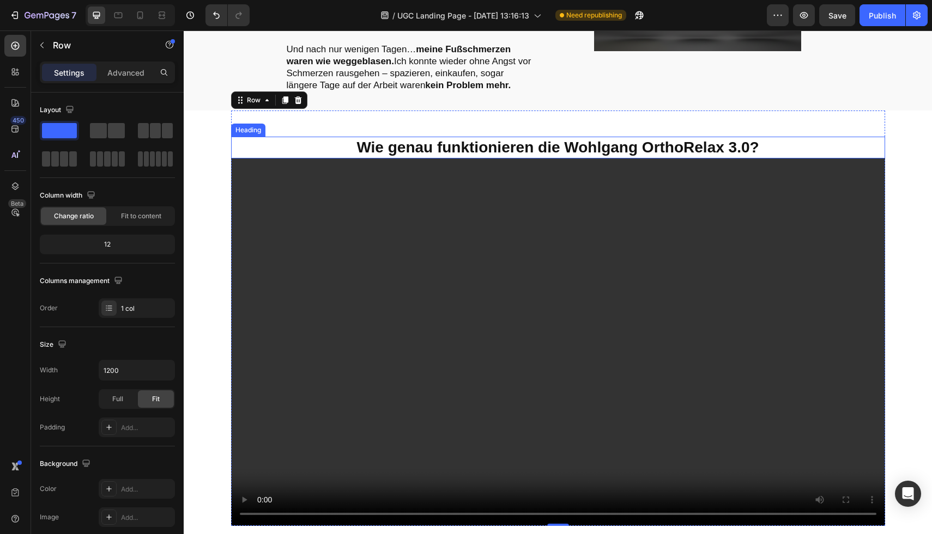
scroll to position [1668, 0]
click at [597, 136] on h2 "Wie genau funktionieren die Wohlgang OrthoRelax 3.0?" at bounding box center [558, 147] width 654 height 22
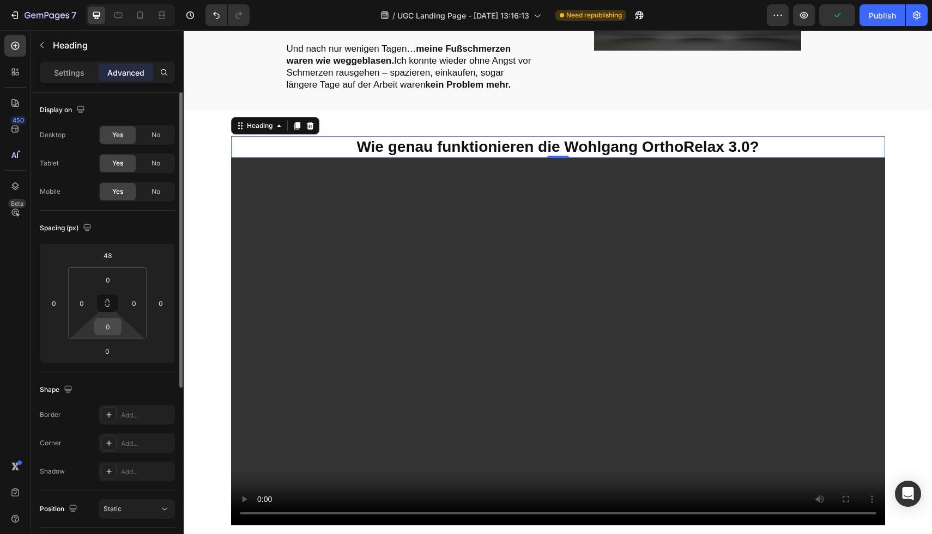
click at [111, 333] on input "0" at bounding box center [108, 327] width 22 height 16
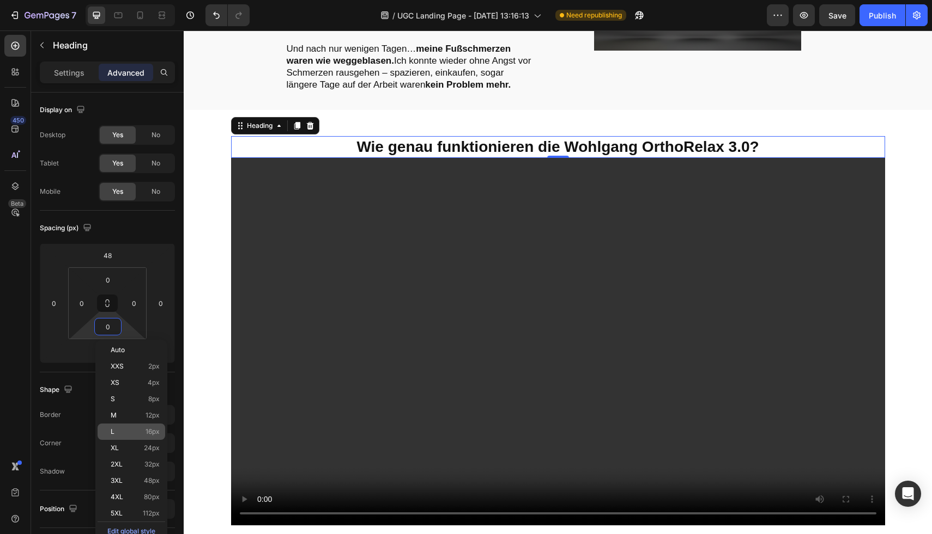
click at [136, 432] on p "L 16px" at bounding box center [135, 432] width 49 height 8
type input "16"
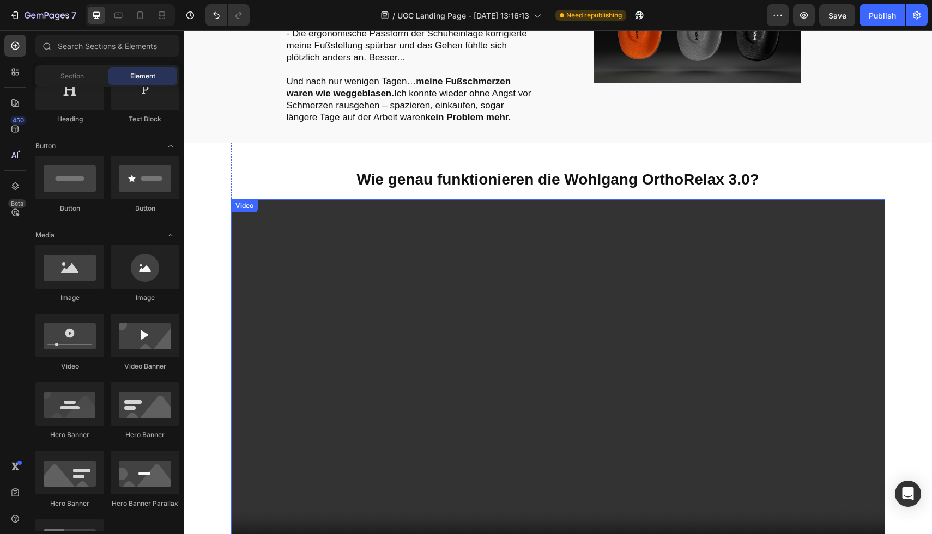
scroll to position [1757, 0]
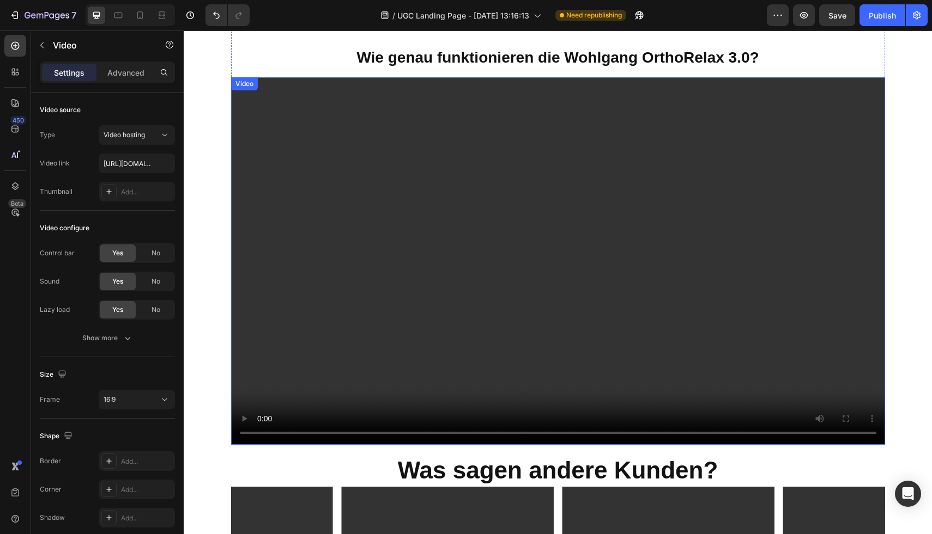
click at [430, 223] on video at bounding box center [558, 261] width 654 height 368
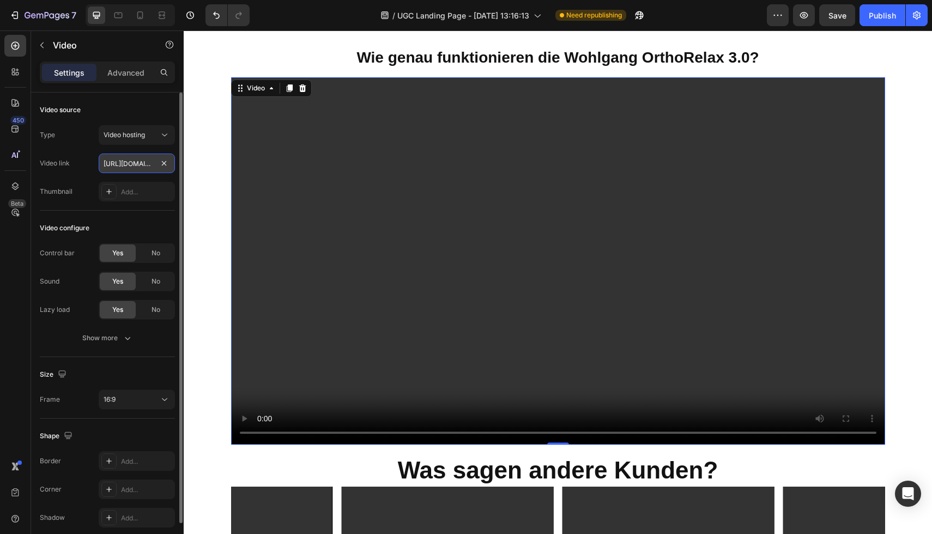
click at [129, 163] on input "[URL][DOMAIN_NAME]" at bounding box center [137, 164] width 76 height 20
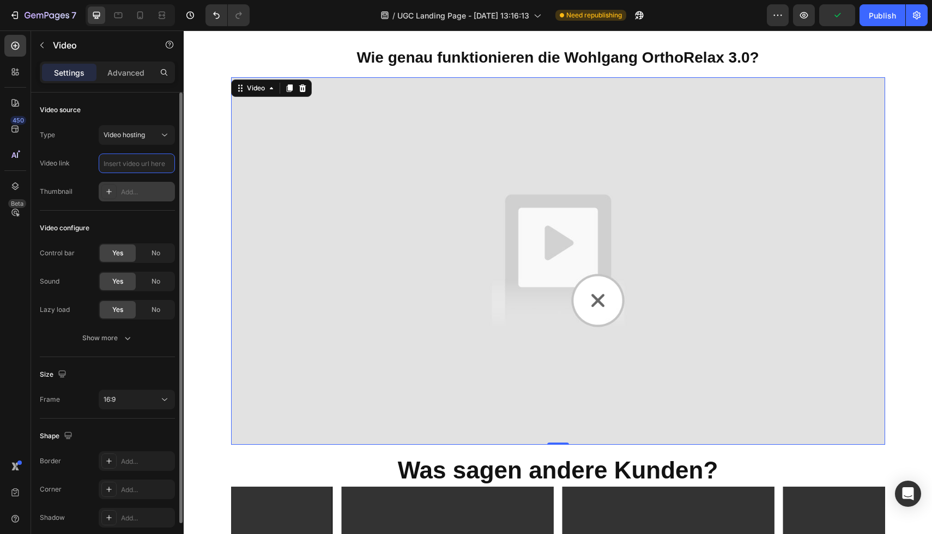
paste input "[URL][DOMAIN_NAME]"
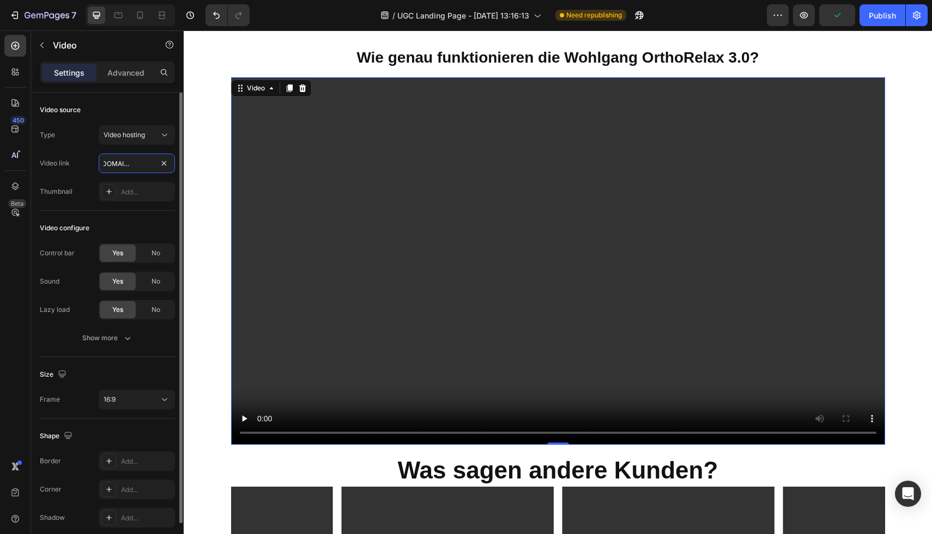
type input "[URL][DOMAIN_NAME]"
click at [80, 144] on div "Type Video hosting" at bounding box center [107, 135] width 135 height 20
click at [139, 195] on div "Add..." at bounding box center [146, 192] width 51 height 10
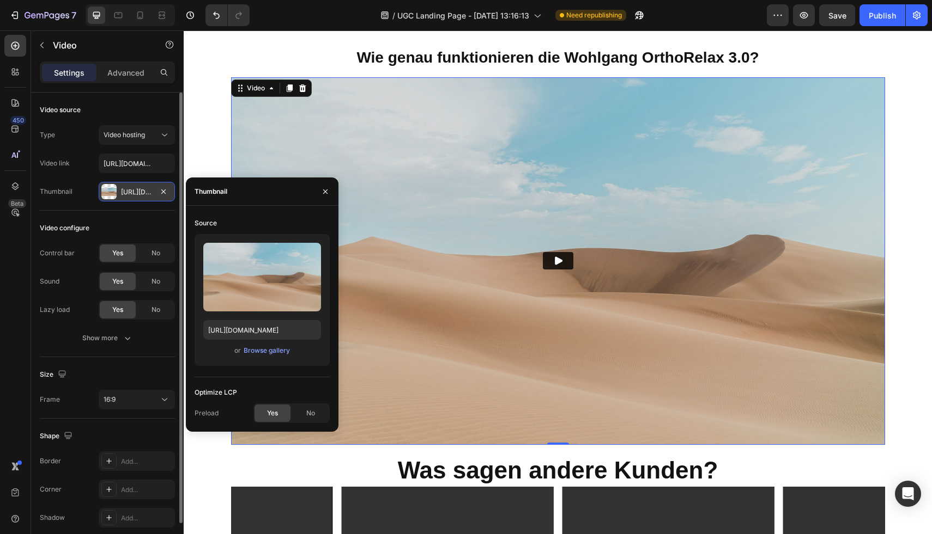
click at [116, 190] on div at bounding box center [108, 191] width 15 height 15
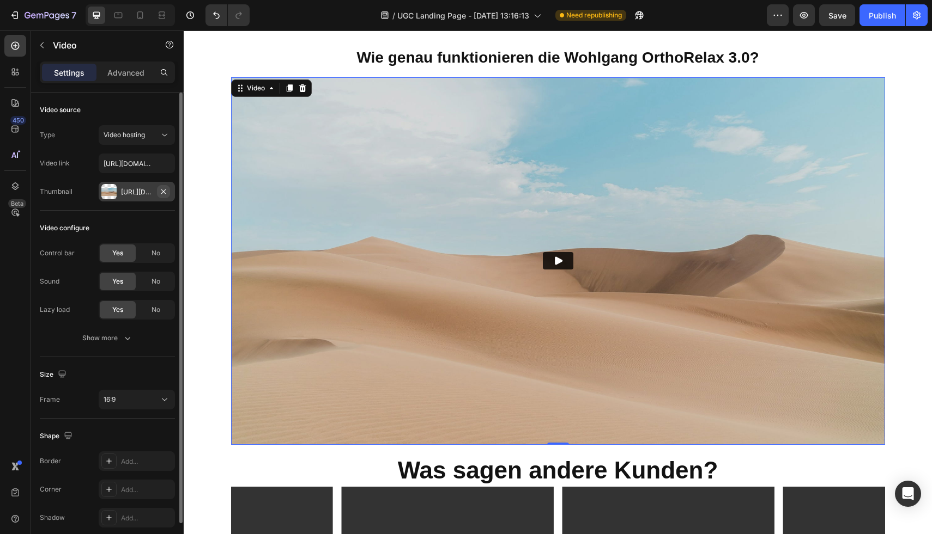
click at [160, 191] on icon "button" at bounding box center [163, 191] width 9 height 9
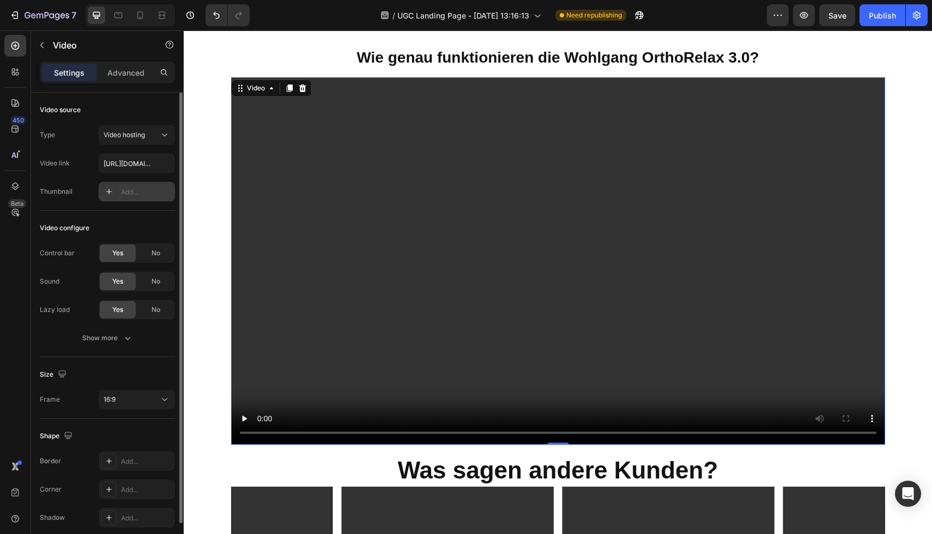
click at [126, 192] on div "Add..." at bounding box center [146, 192] width 51 height 10
type input "[URL][DOMAIN_NAME]"
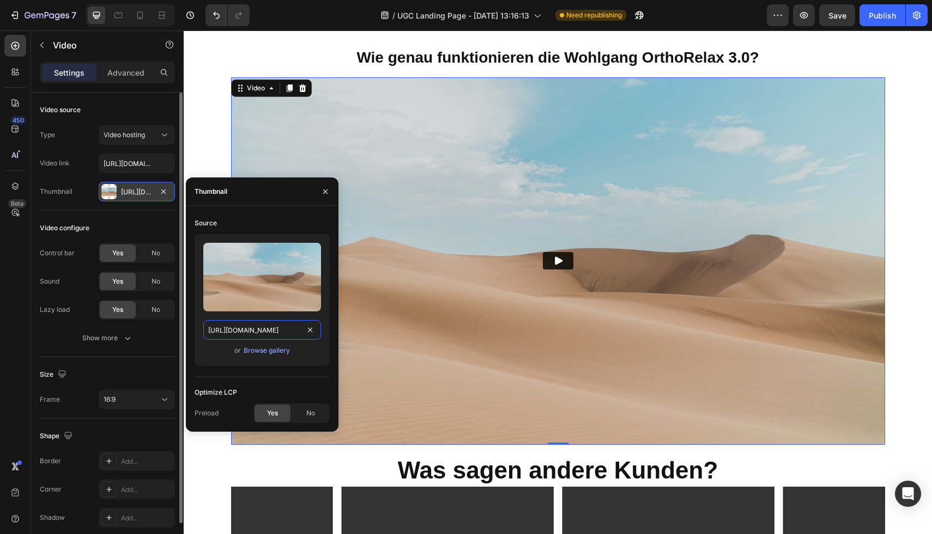
click at [277, 325] on input "[URL][DOMAIN_NAME]" at bounding box center [262, 330] width 118 height 20
click at [317, 330] on input "[URL][DOMAIN_NAME]" at bounding box center [262, 330] width 118 height 20
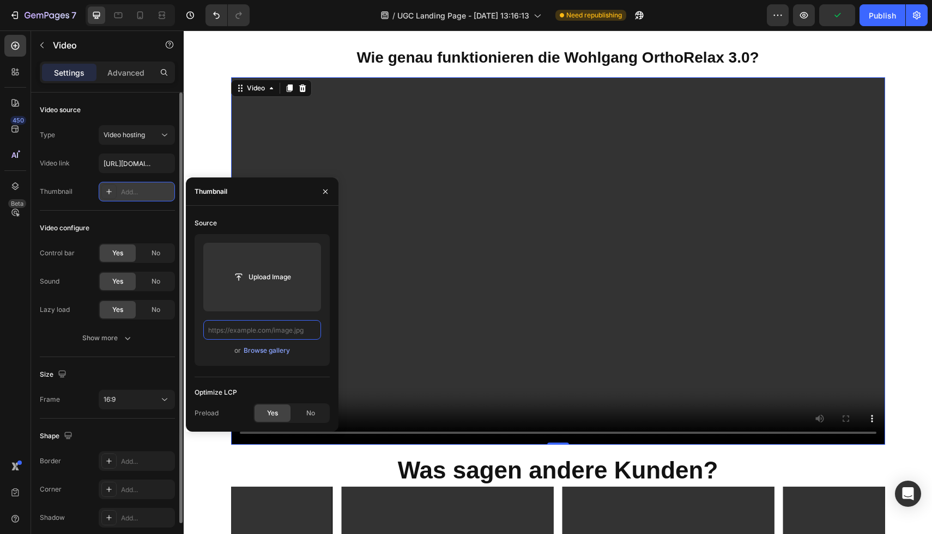
paste input "[URL][DOMAIN_NAME]"
type input "[URL][DOMAIN_NAME]"
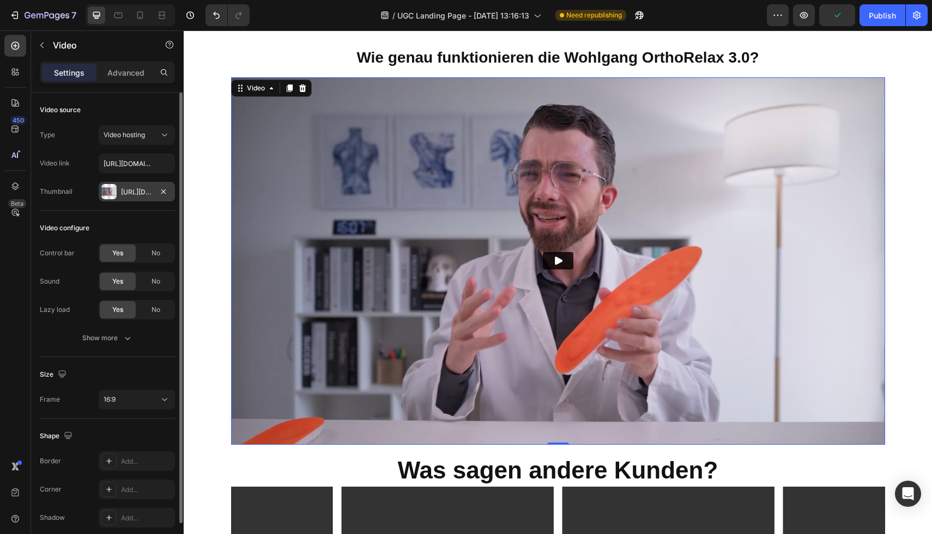
click at [101, 218] on div "Video configure Control bar Yes No Sound Yes No Lazy load Yes No Show more" at bounding box center [107, 284] width 135 height 147
click at [564, 252] on button "Play" at bounding box center [558, 260] width 31 height 17
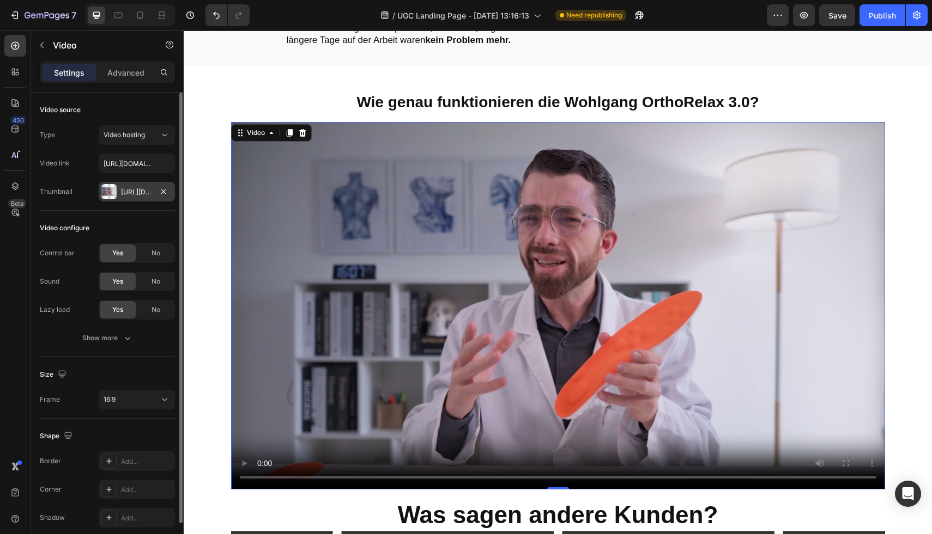
scroll to position [46, 0]
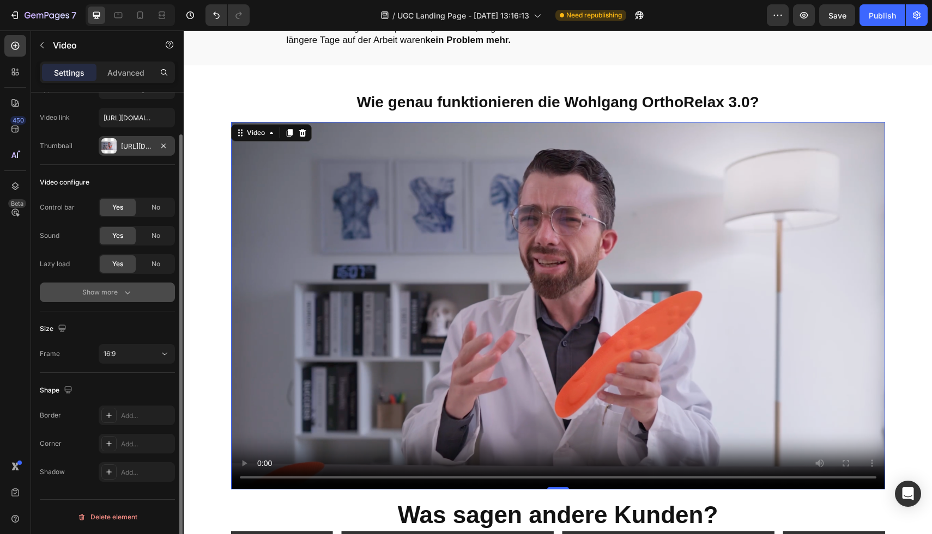
click at [125, 296] on icon "button" at bounding box center [127, 292] width 11 height 11
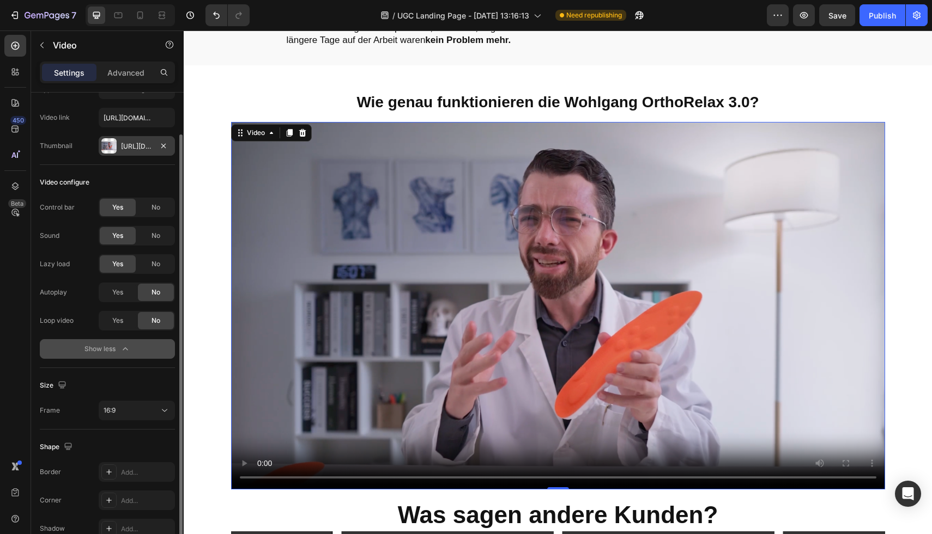
click at [460, 318] on video at bounding box center [558, 306] width 654 height 368
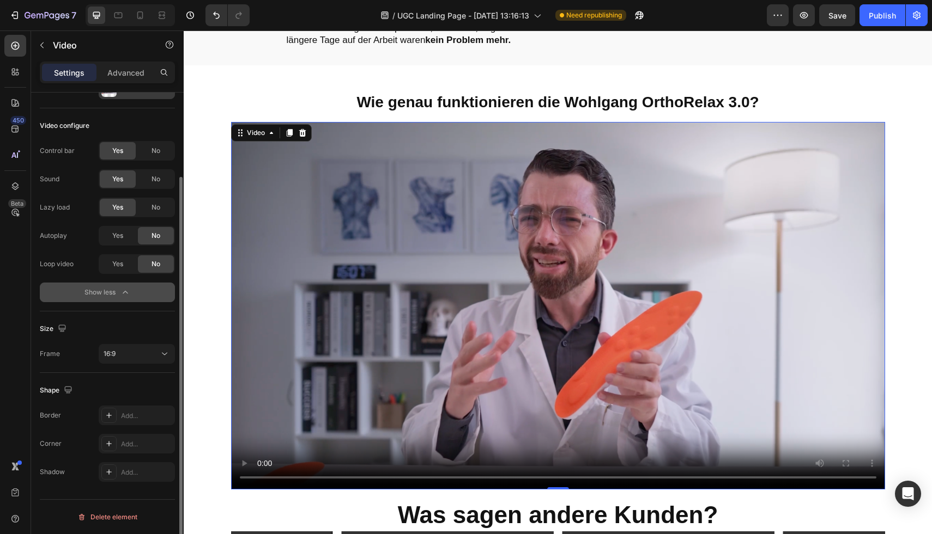
scroll to position [0, 0]
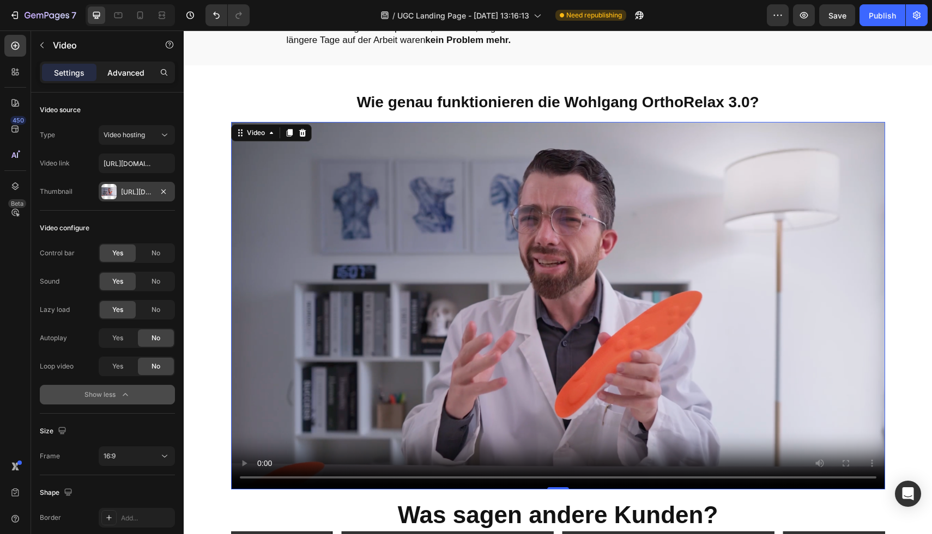
click at [126, 69] on p "Advanced" at bounding box center [125, 72] width 37 height 11
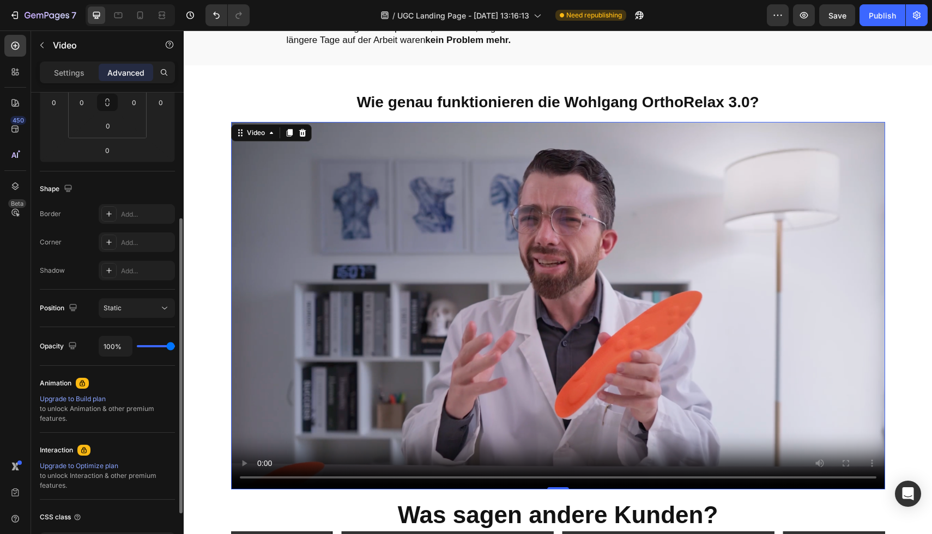
scroll to position [258, 0]
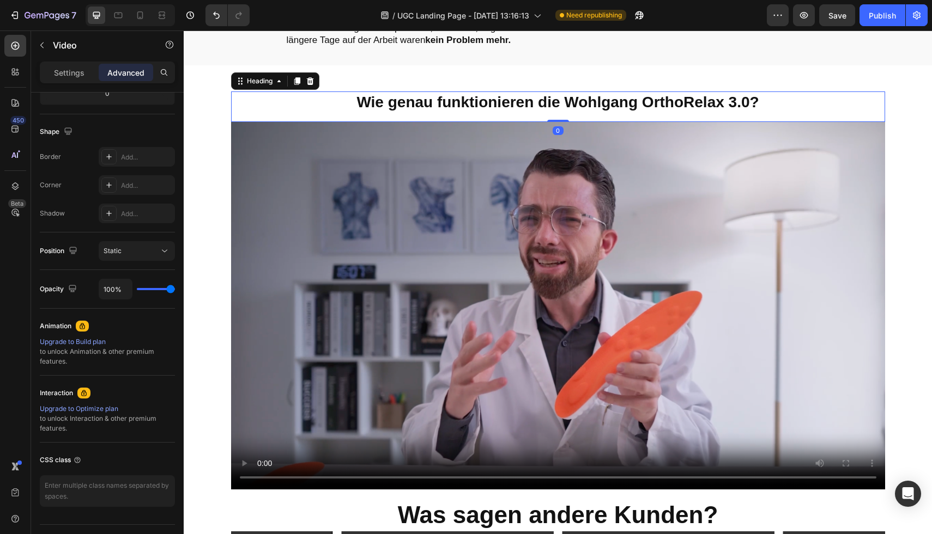
click at [288, 94] on h2 "Wie genau funktionieren die Wohlgang OrthoRelax 3.0?" at bounding box center [558, 103] width 654 height 22
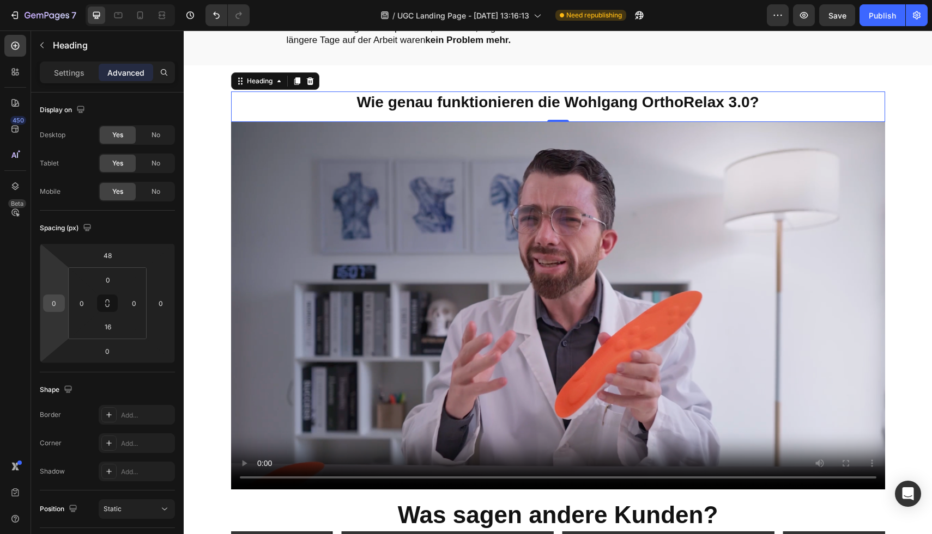
click at [61, 302] on input "0" at bounding box center [54, 303] width 16 height 16
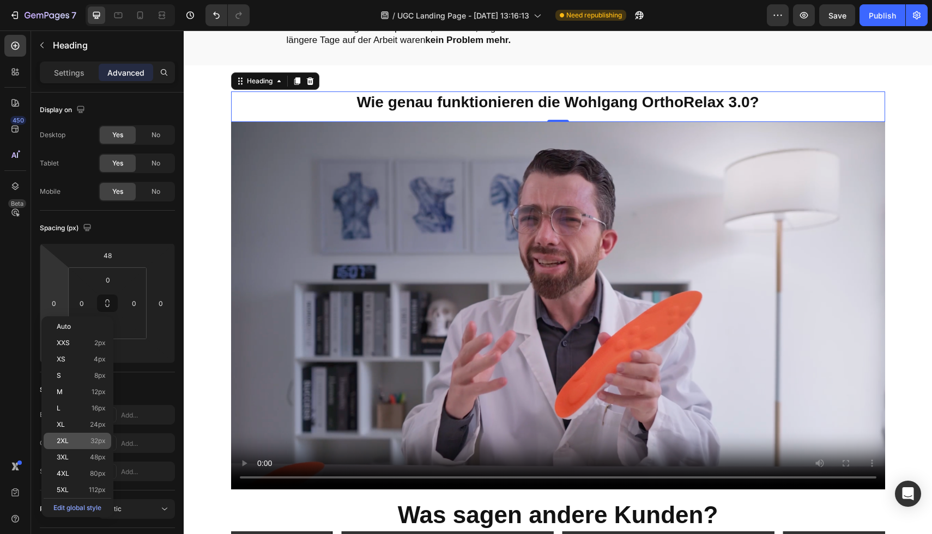
click at [100, 445] on span "32px" at bounding box center [97, 441] width 15 height 8
type input "32"
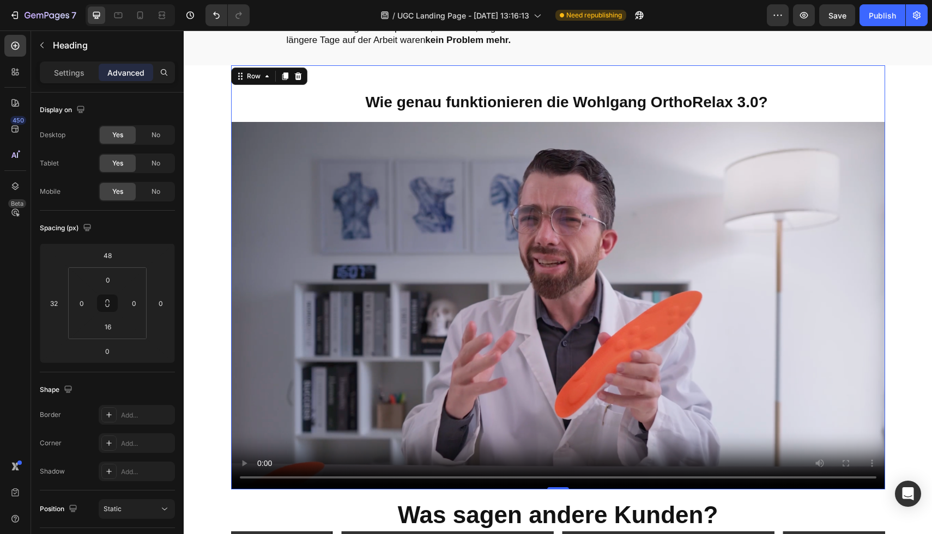
click at [236, 83] on div "Wie genau funktionieren die Wohlgang OrthoRelax 3.0? Heading Video" at bounding box center [558, 277] width 654 height 424
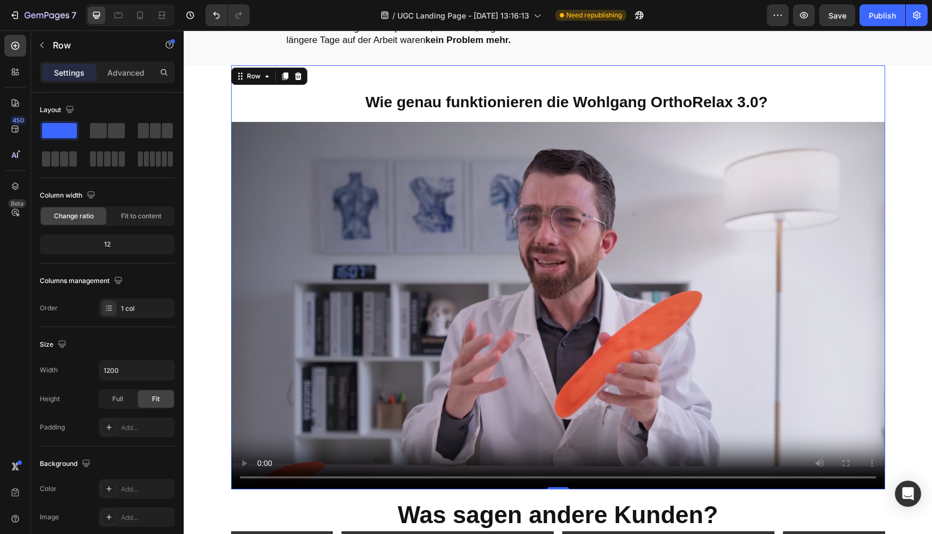
click at [287, 92] on h2 "Wie genau funktionieren die Wohlgang OrthoRelax 3.0?" at bounding box center [566, 103] width 636 height 22
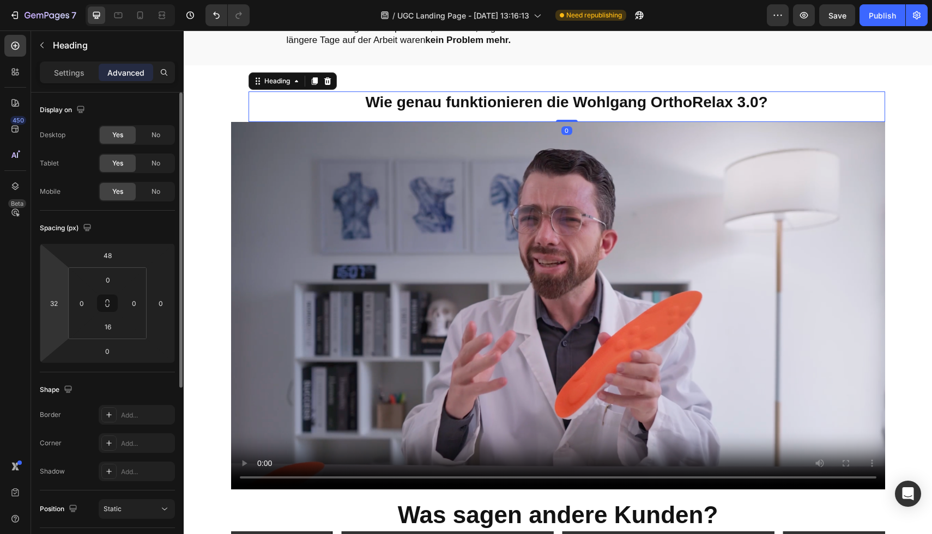
click at [33, 307] on div "Display on Desktop Yes No Tablet Yes No Mobile Yes No Spacing (px) 48 32 0 0 0 …" at bounding box center [107, 471] width 153 height 756
click at [47, 303] on input "32" at bounding box center [54, 303] width 16 height 16
type input "0"
click at [164, 235] on div "Spacing (px)" at bounding box center [107, 228] width 135 height 17
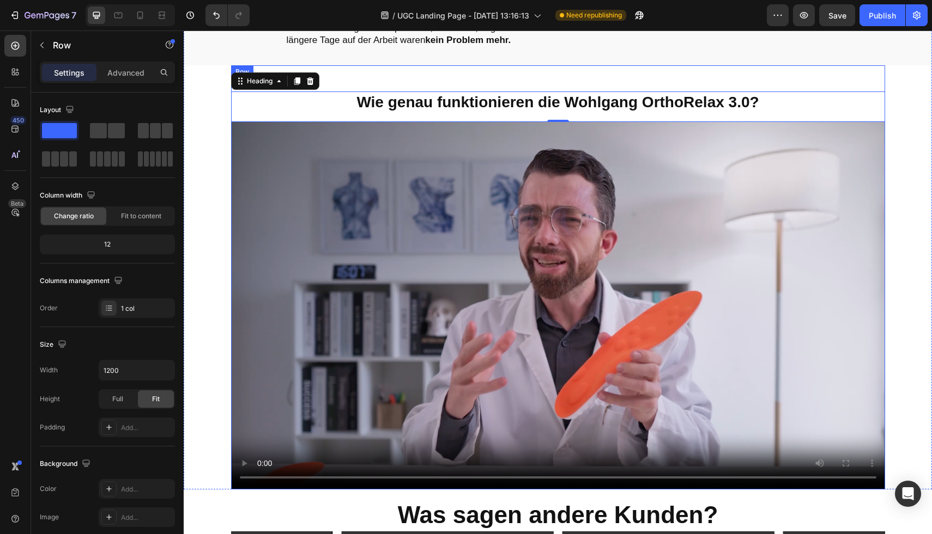
click at [373, 65] on div "Wie genau funktionieren die Wohlgang OrthoRelax 3.0? Heading 0 Video" at bounding box center [558, 277] width 654 height 424
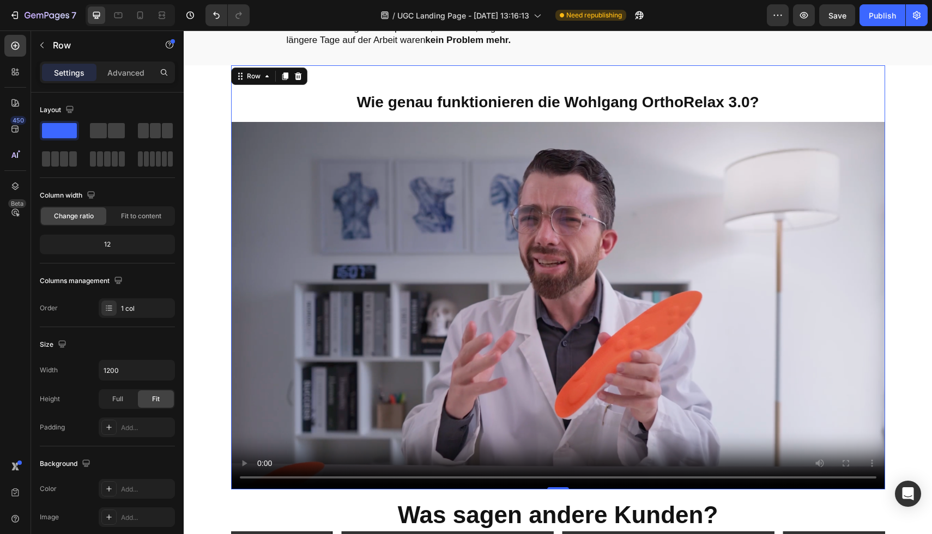
scroll to position [15, 0]
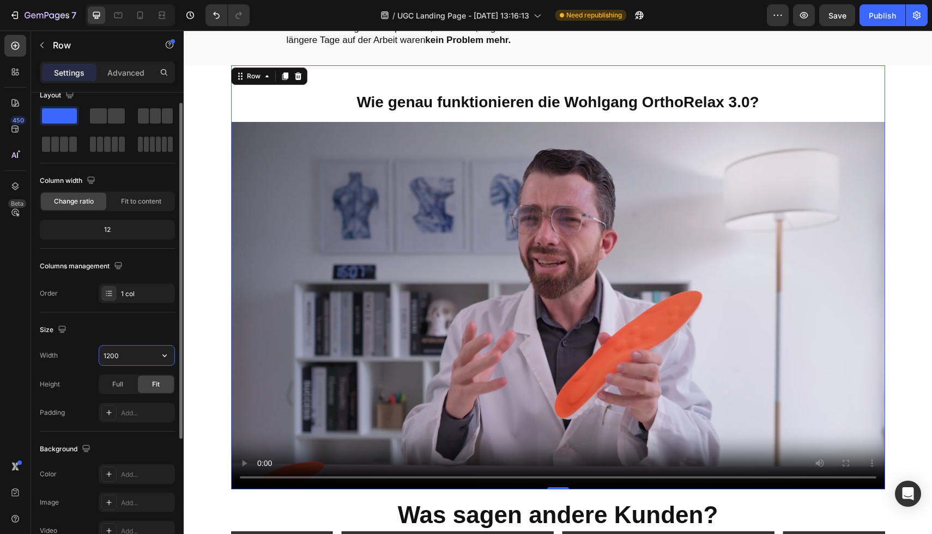
click at [118, 349] on input "1200" at bounding box center [136, 356] width 75 height 20
click at [119, 353] on input "1200" at bounding box center [136, 356] width 75 height 20
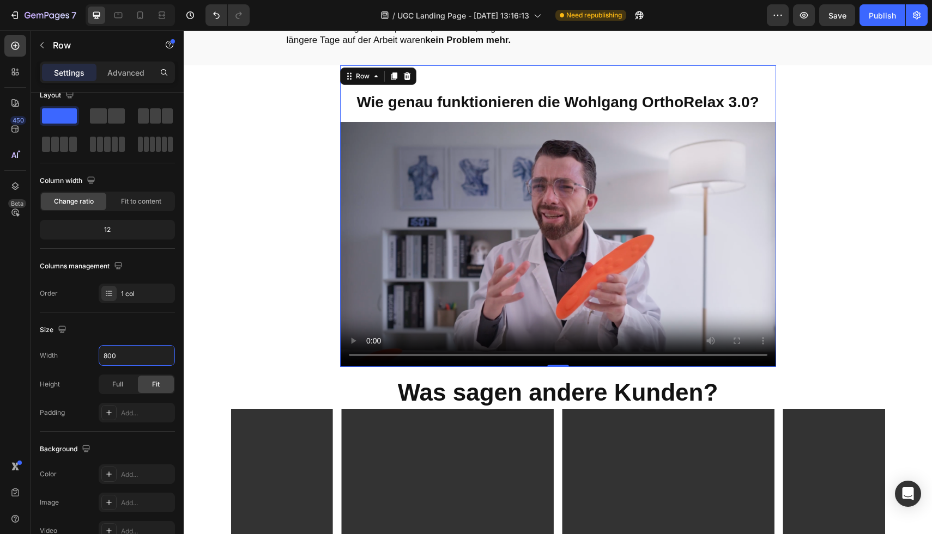
type input "800"
click at [130, 314] on div "Size Width 800 Height Full Fit Padding Add..." at bounding box center [107, 372] width 135 height 119
click at [465, 274] on video at bounding box center [558, 244] width 436 height 245
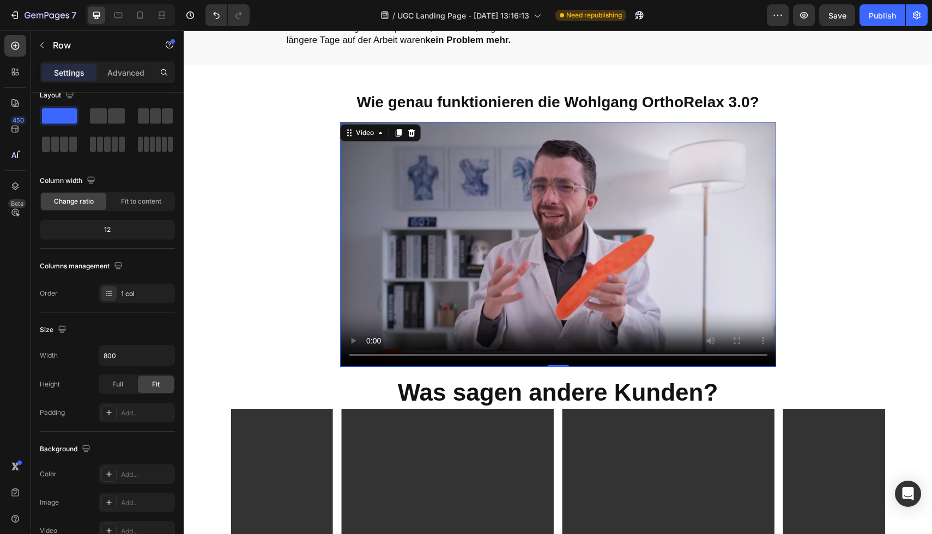
scroll to position [0, 0]
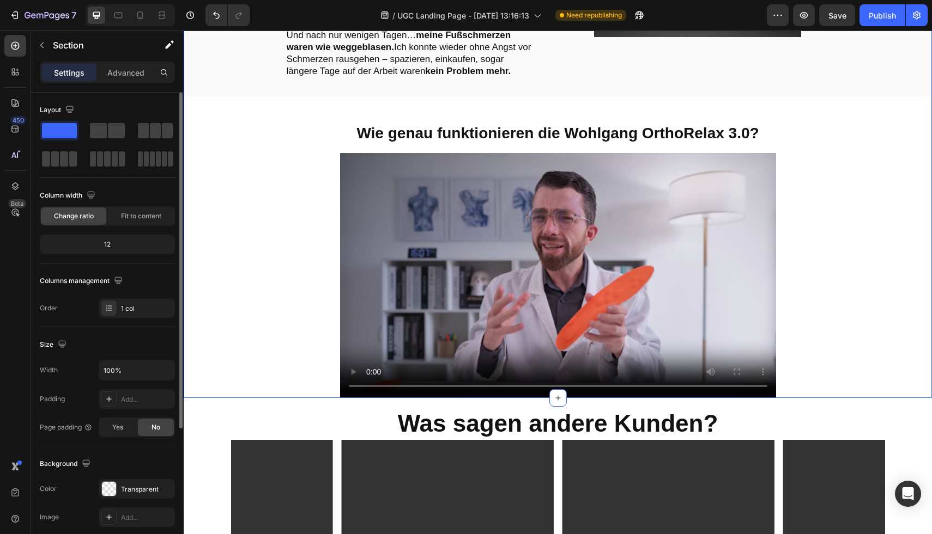
scroll to position [2, 0]
click at [471, 245] on video at bounding box center [558, 275] width 436 height 245
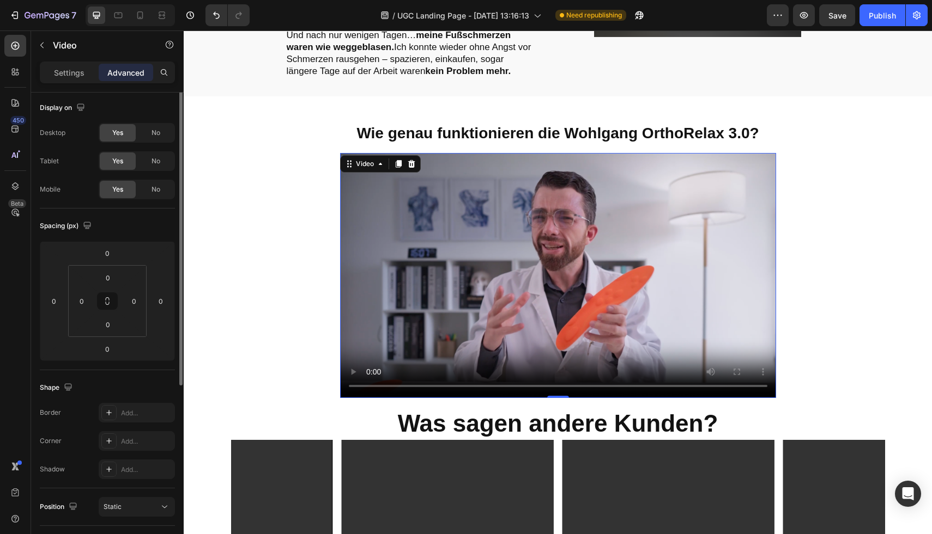
scroll to position [0, 0]
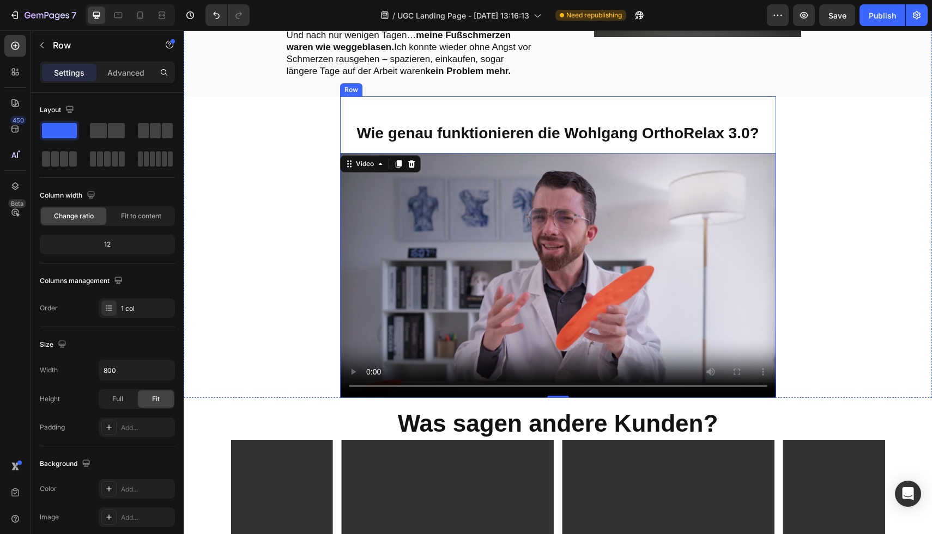
click at [437, 96] on div "Wie genau funktionieren die Wohlgang OrthoRelax 3.0? Heading Video 0" at bounding box center [558, 247] width 436 height 302
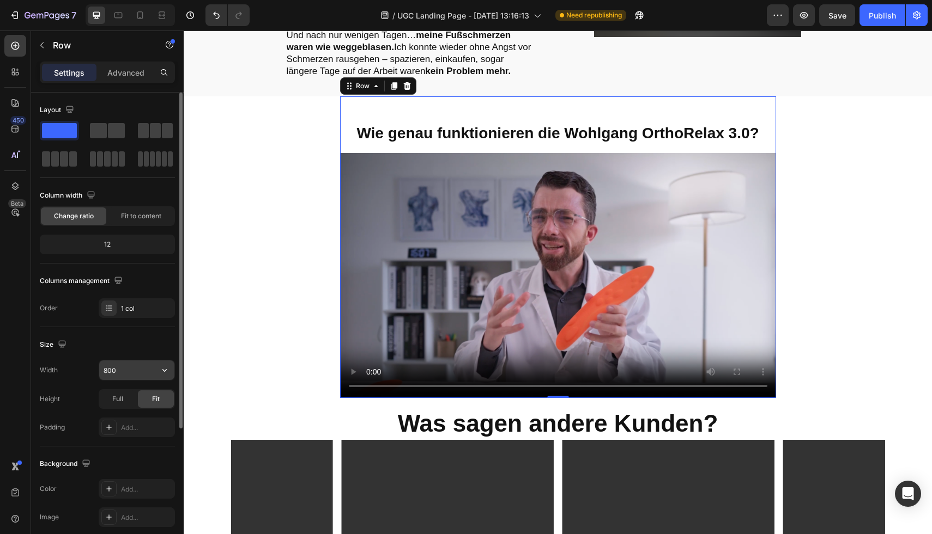
click at [136, 372] on input "800" at bounding box center [136, 371] width 75 height 20
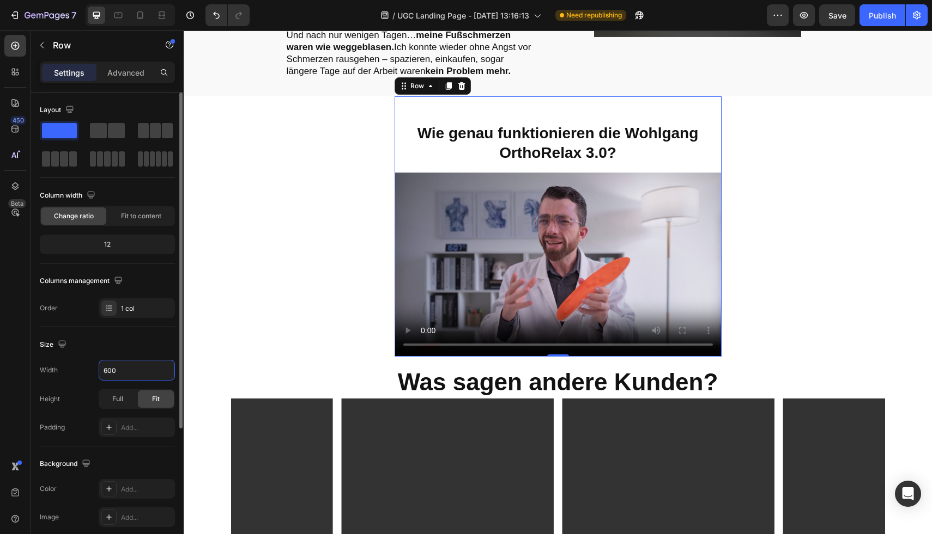
type input "600"
click at [148, 346] on div "Size" at bounding box center [107, 344] width 135 height 17
click at [161, 17] on icon at bounding box center [161, 15] width 11 height 11
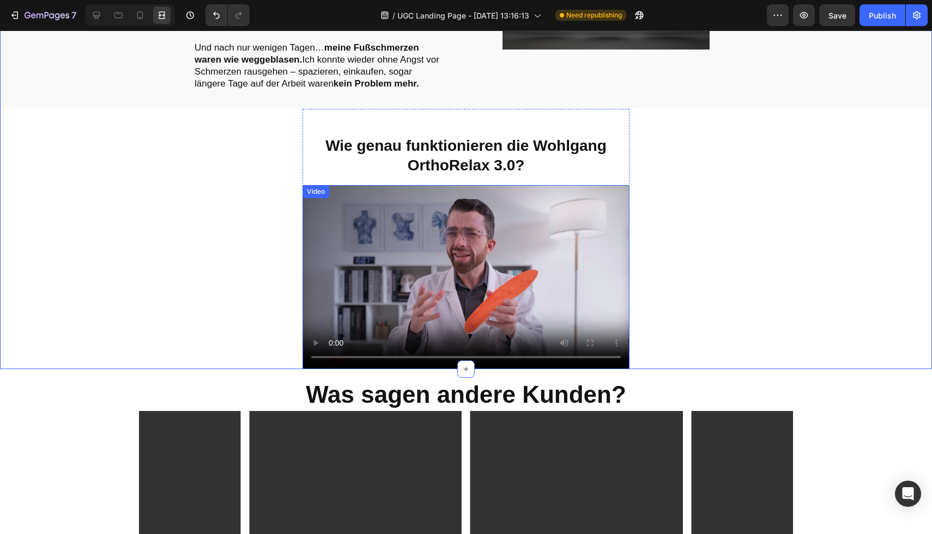
scroll to position [1668, 0]
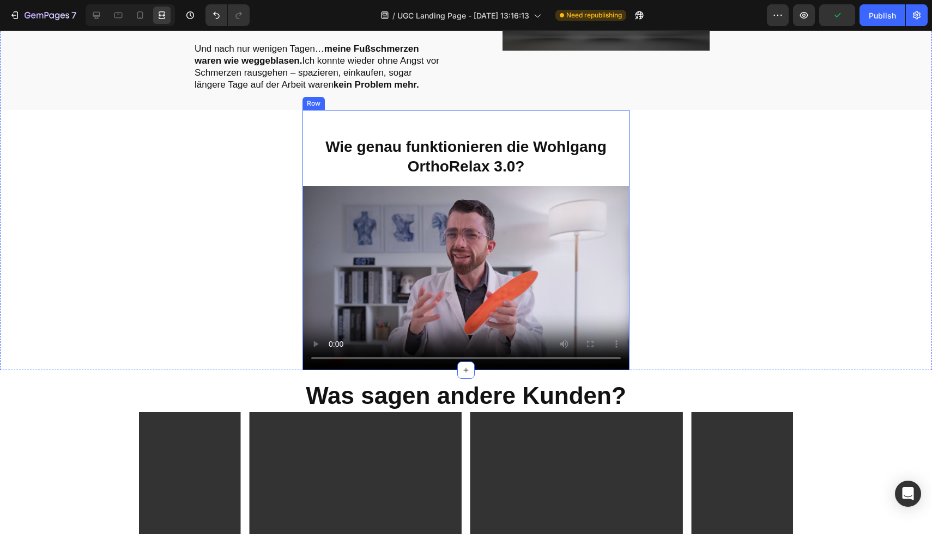
click at [374, 110] on div "Wie genau funktionieren die Wohlgang OrthoRelax 3.0? Heading Video" at bounding box center [465, 240] width 327 height 260
click at [97, 9] on div at bounding box center [96, 15] width 17 height 17
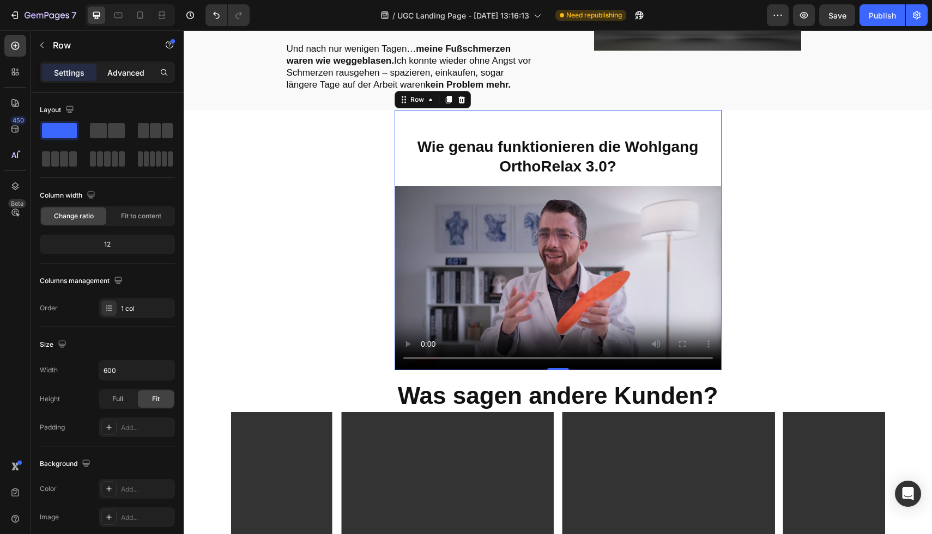
click at [117, 71] on p "Advanced" at bounding box center [125, 72] width 37 height 11
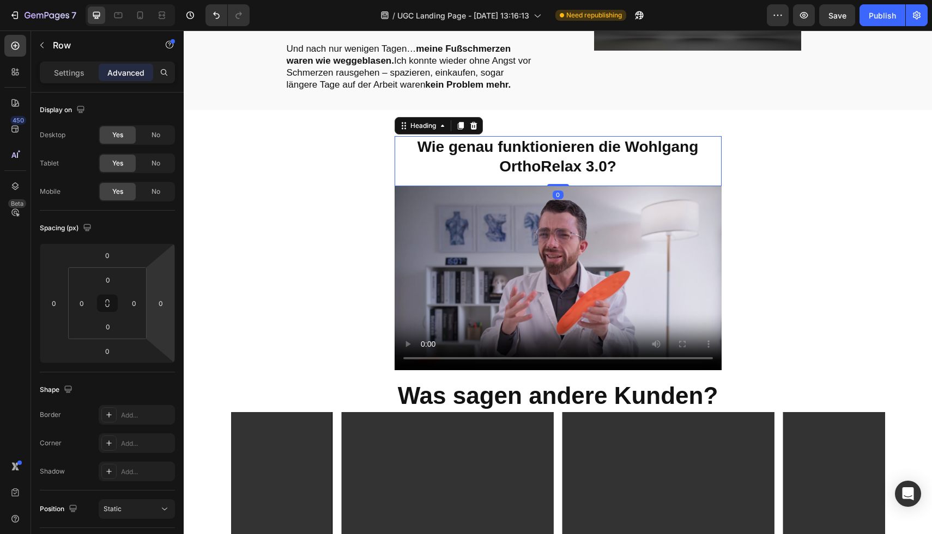
click at [439, 147] on h2 "Wie genau funktionieren die Wohlgang OrthoRelax 3.0?" at bounding box center [557, 157] width 327 height 42
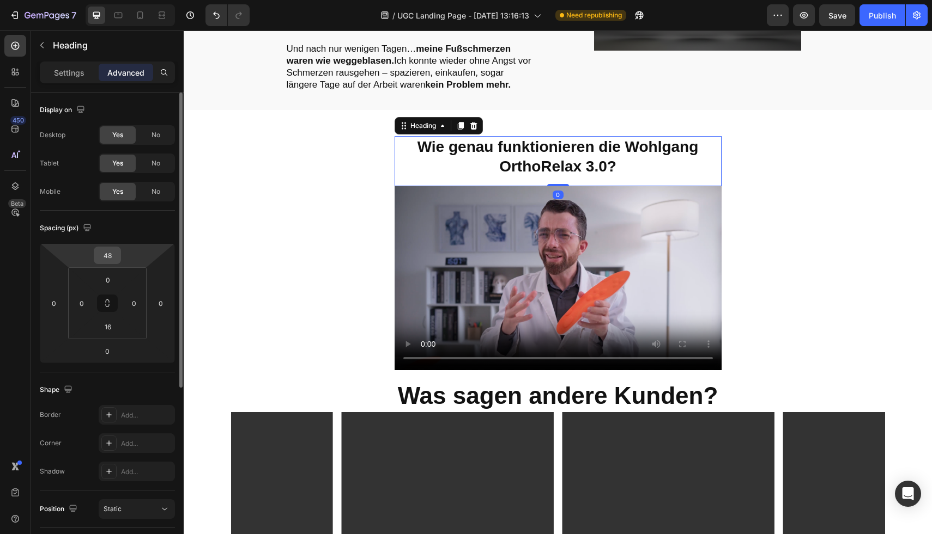
click at [105, 253] on input "48" at bounding box center [107, 255] width 22 height 16
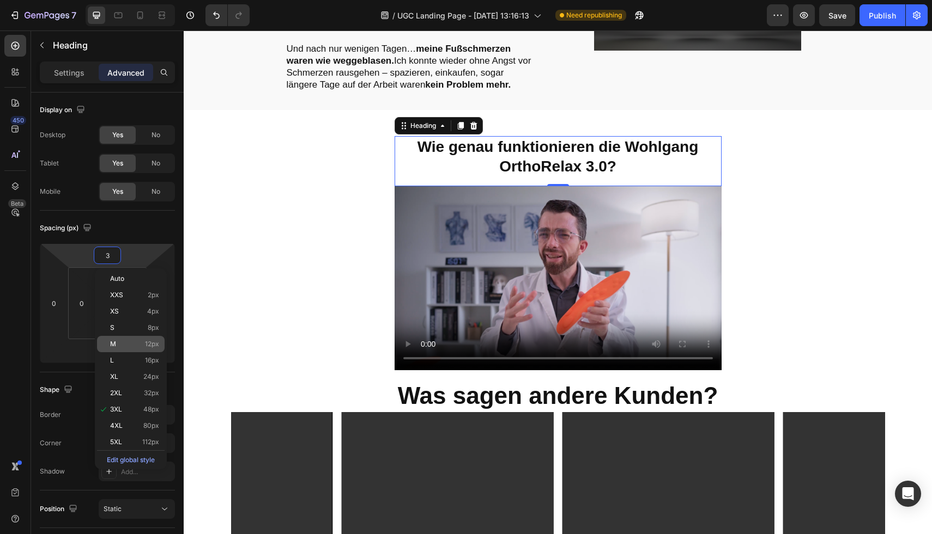
click at [139, 340] on div "M 12px" at bounding box center [131, 344] width 68 height 16
type input "12"
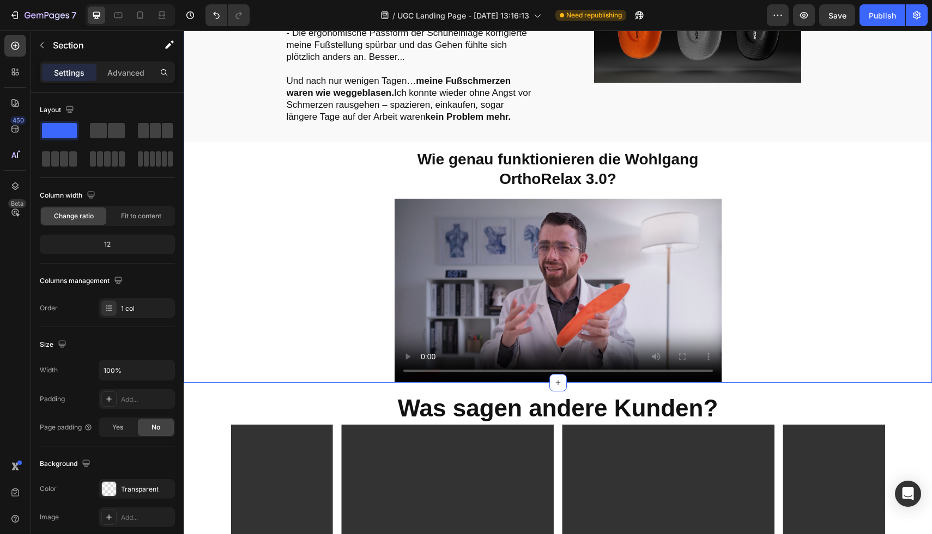
scroll to position [1607, 0]
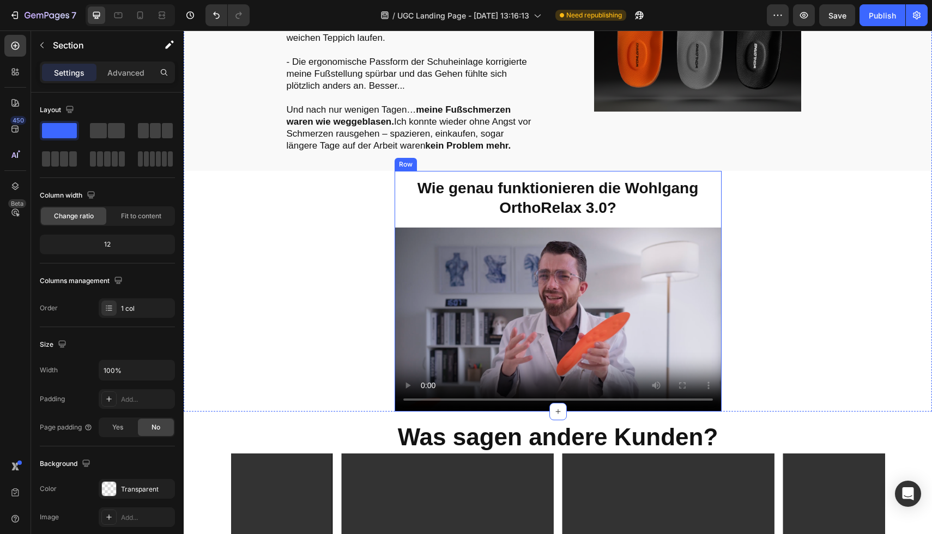
click at [448, 171] on div "Wie genau funktionieren die Wohlgang OrthoRelax 3.0? Heading Video" at bounding box center [557, 291] width 327 height 241
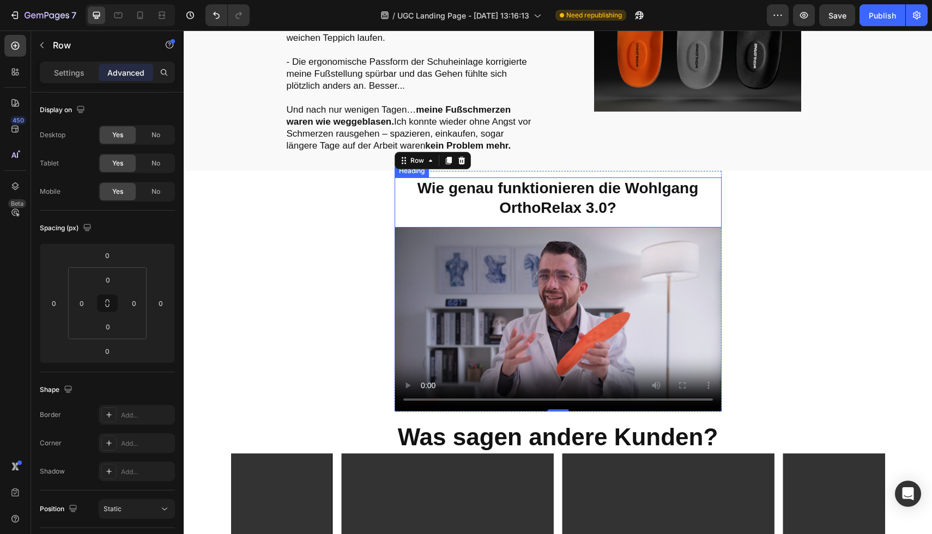
click at [439, 190] on h2 "Wie genau funktionieren die Wohlgang OrthoRelax 3.0?" at bounding box center [557, 199] width 327 height 42
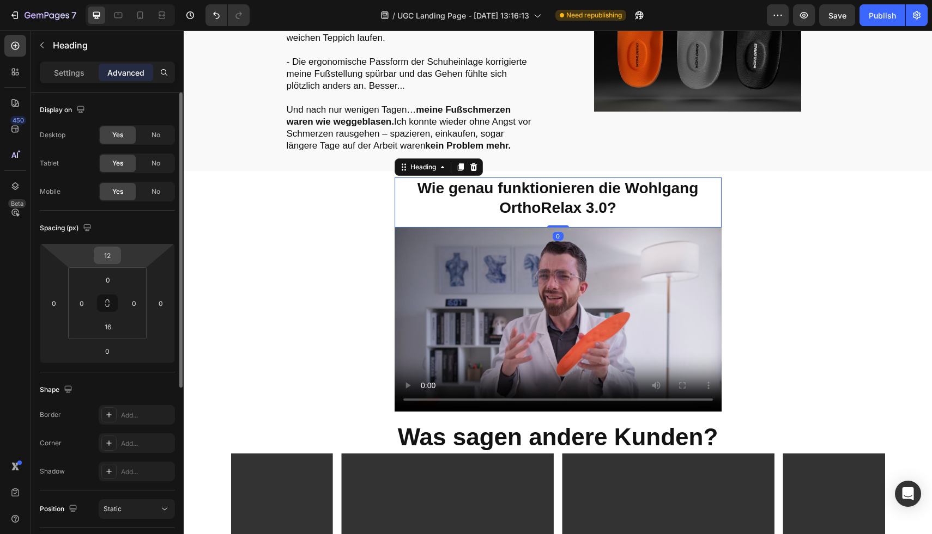
click at [118, 254] on div "12" at bounding box center [107, 255] width 27 height 17
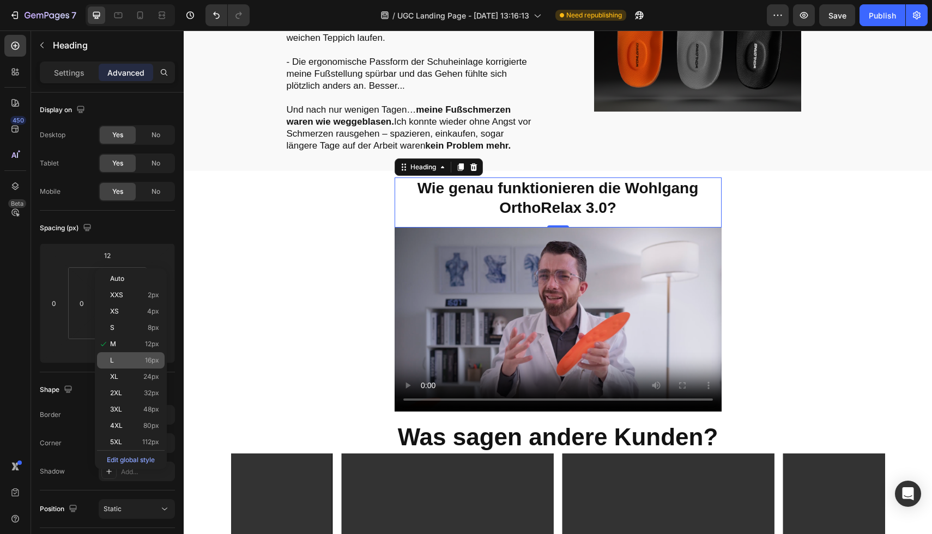
click at [136, 361] on p "L 16px" at bounding box center [134, 361] width 49 height 8
type input "16"
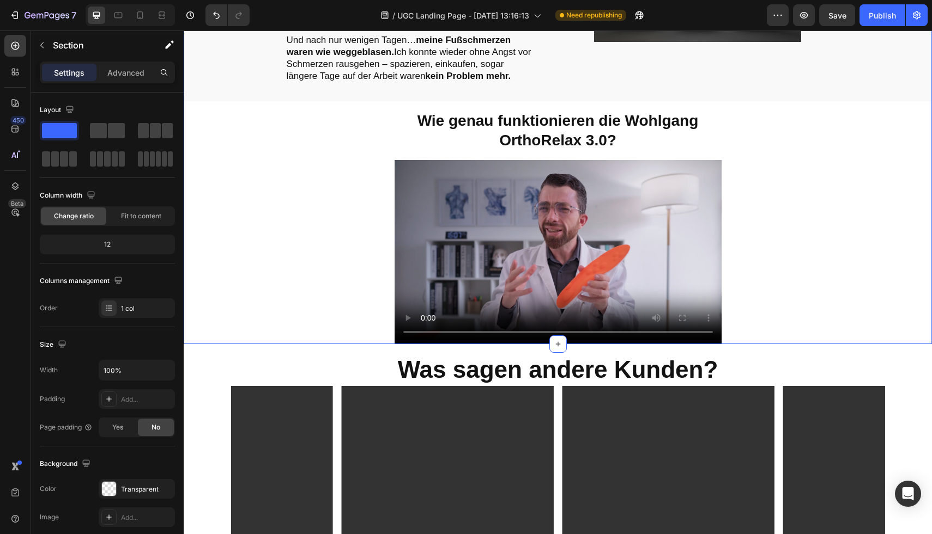
scroll to position [1703, 0]
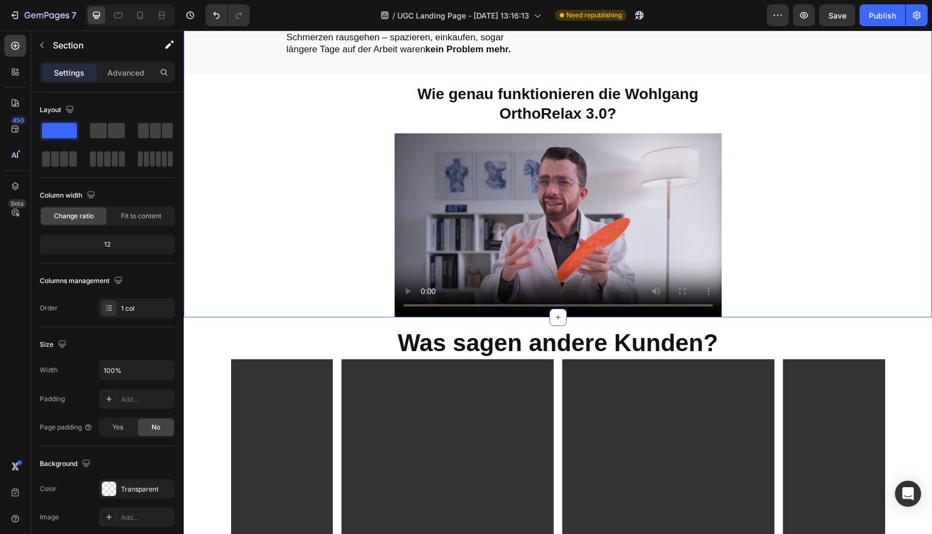
click at [121, 73] on p "Advanced" at bounding box center [125, 72] width 37 height 11
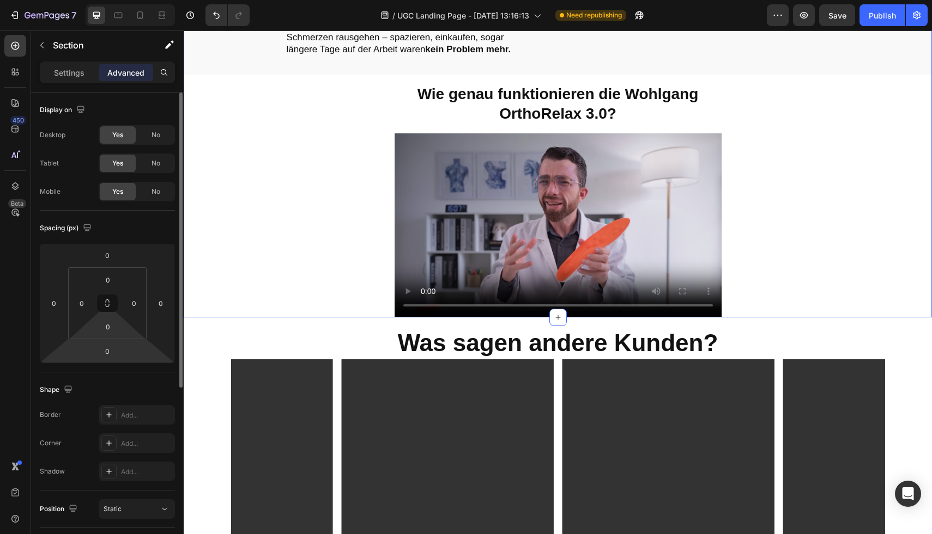
click at [115, 0] on html "7 / UGC Landing Page - [DATE] 13:16:13 Need republishing Preview Save Publish 4…" at bounding box center [466, 0] width 932 height 0
click at [114, 352] on input "0" at bounding box center [107, 351] width 22 height 16
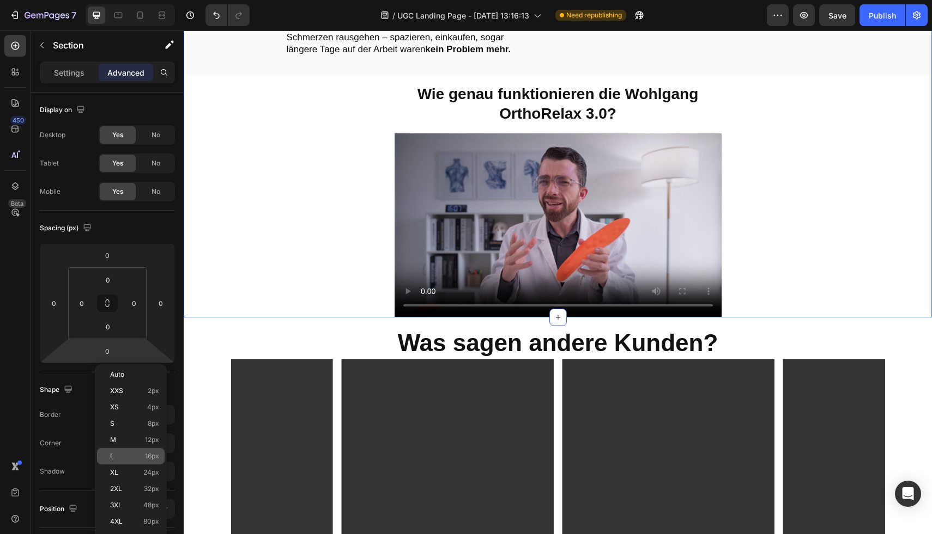
click at [136, 455] on p "L 16px" at bounding box center [134, 457] width 49 height 8
type input "16"
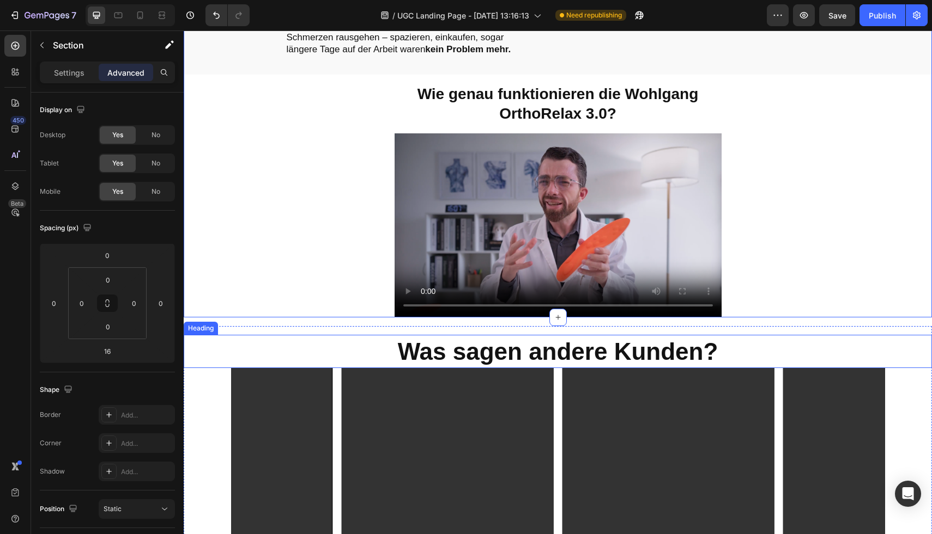
click at [750, 335] on h2 "Was sagen andere Kunden?" at bounding box center [558, 351] width 748 height 33
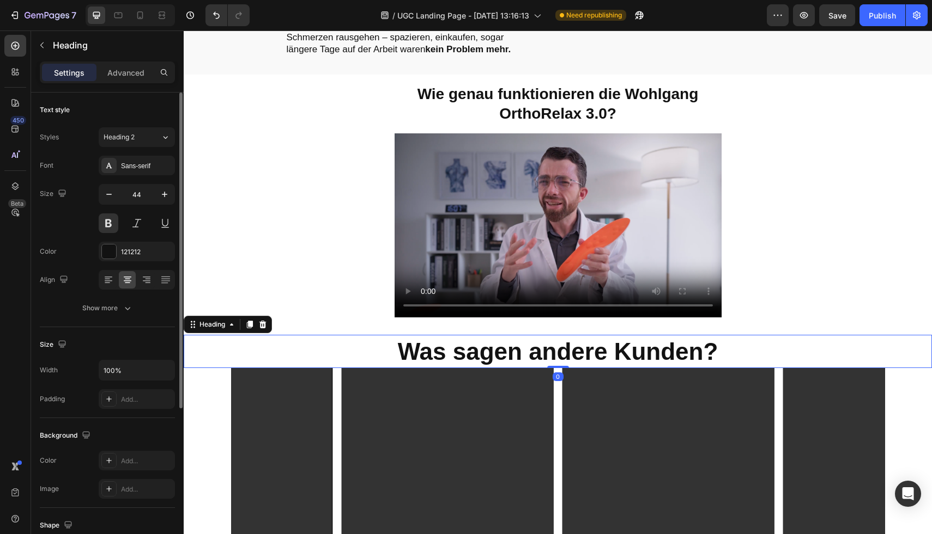
scroll to position [134, 0]
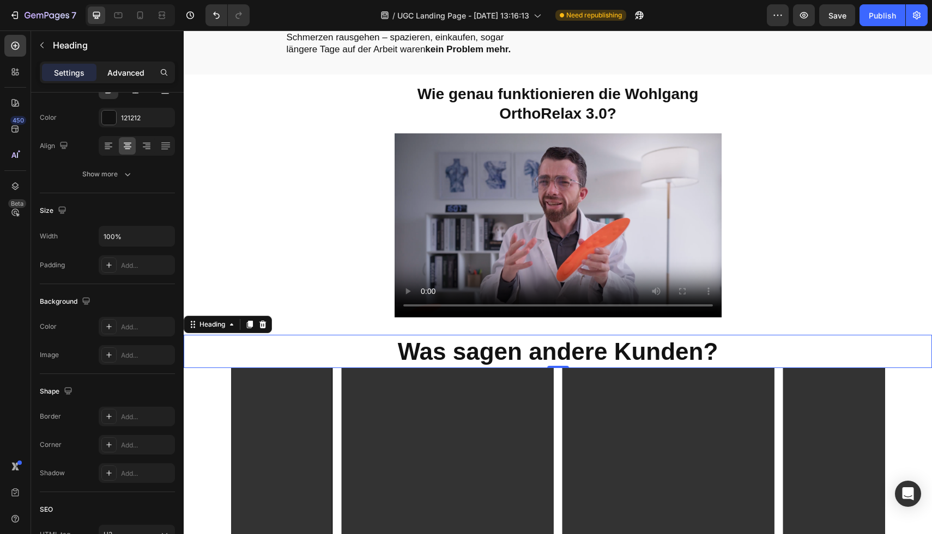
click at [124, 71] on p "Advanced" at bounding box center [125, 72] width 37 height 11
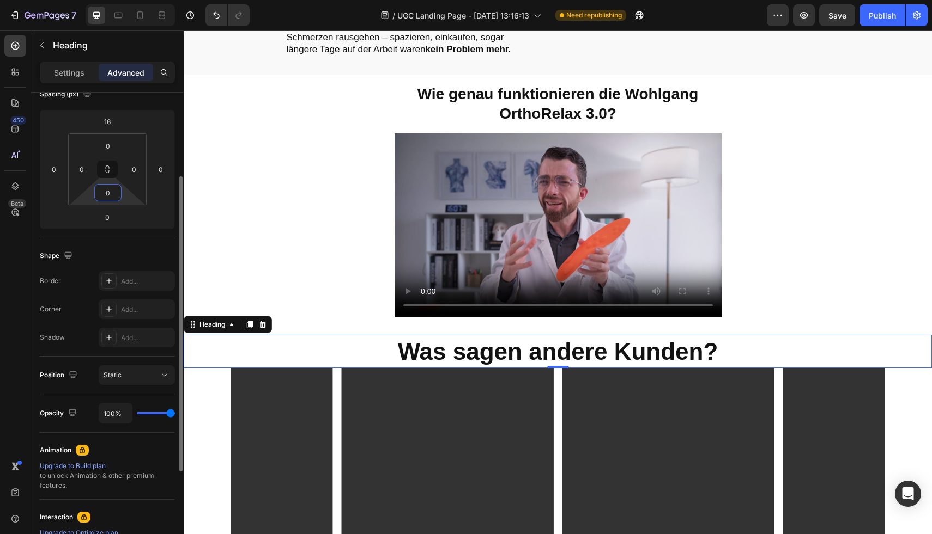
click at [112, 194] on input "0" at bounding box center [108, 193] width 22 height 16
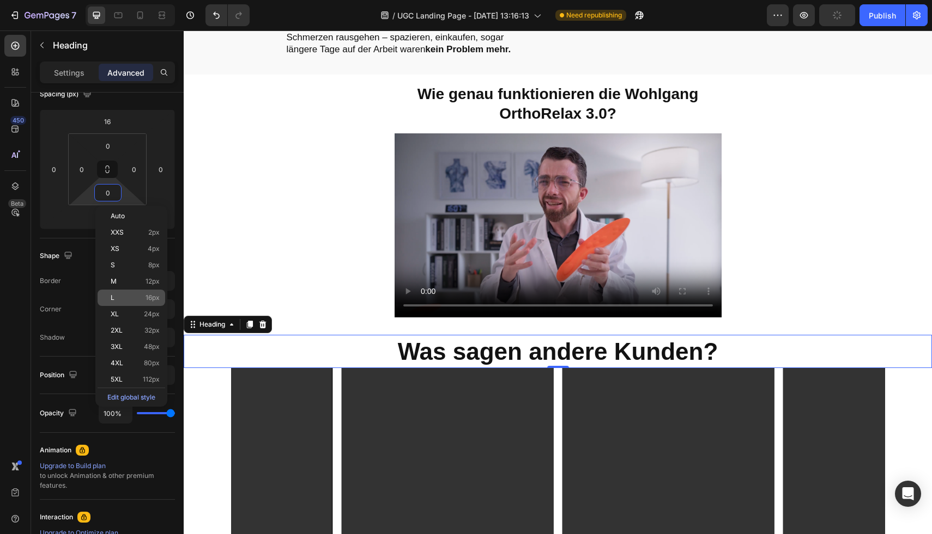
click at [131, 291] on div "L 16px" at bounding box center [132, 298] width 68 height 16
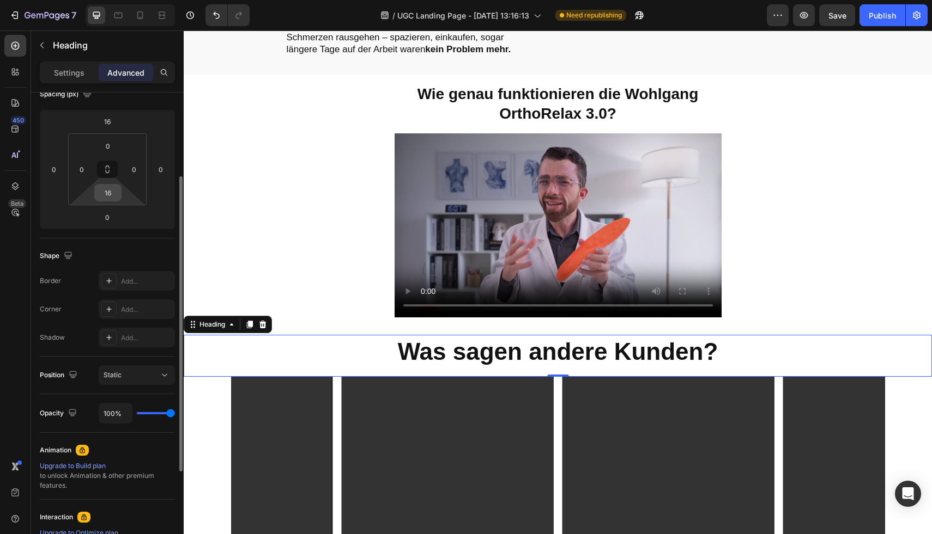
click at [118, 192] on input "16" at bounding box center [108, 193] width 22 height 16
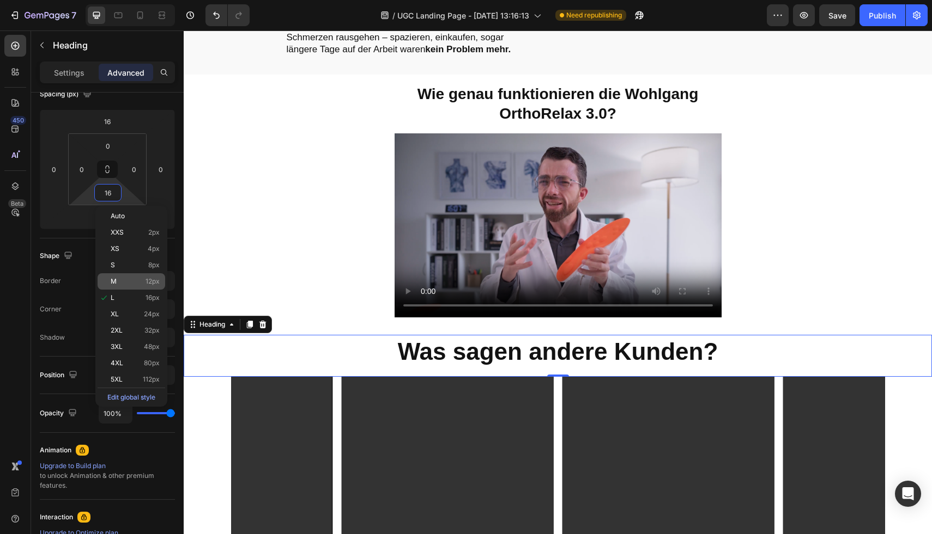
click at [144, 278] on p "M 12px" at bounding box center [135, 282] width 49 height 8
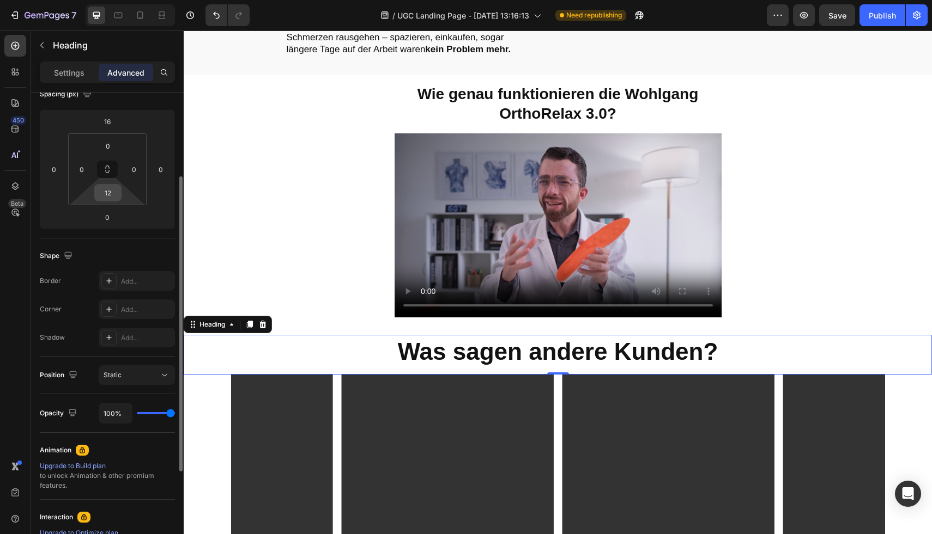
click at [116, 192] on input "12" at bounding box center [108, 193] width 22 height 16
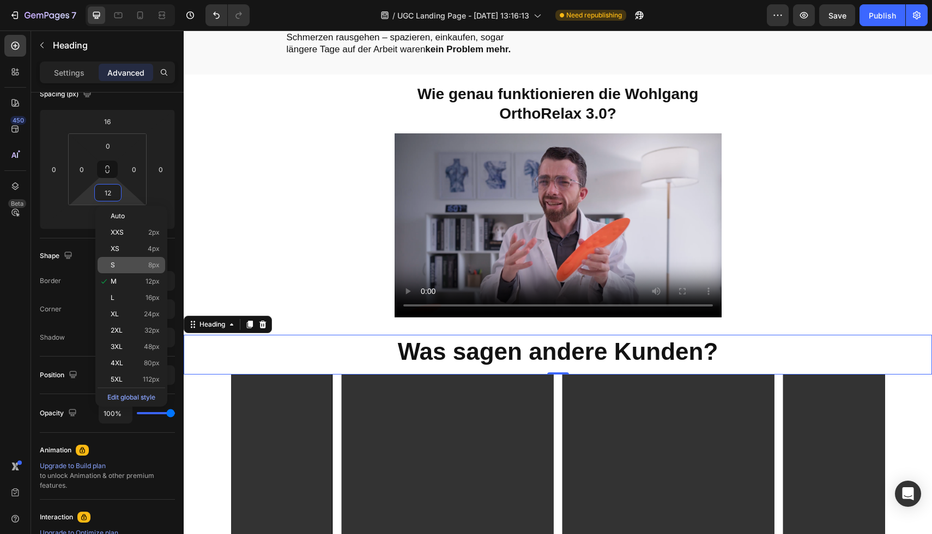
click at [136, 260] on div "S 8px" at bounding box center [132, 265] width 68 height 16
type input "8"
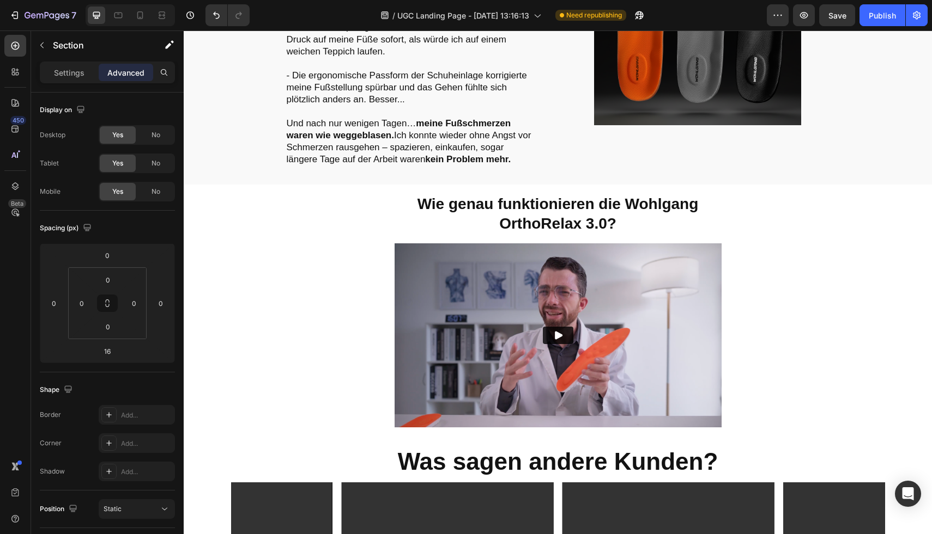
scroll to position [1595, 0]
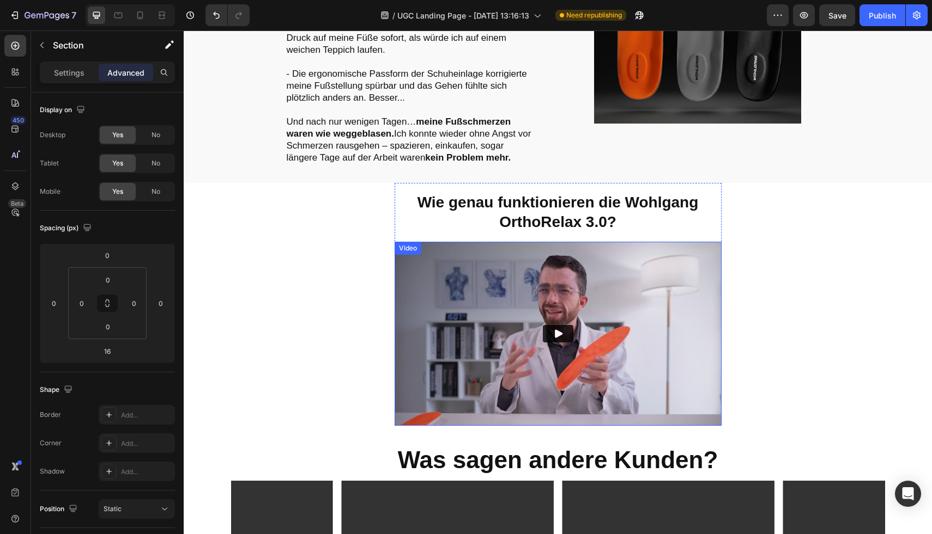
click at [563, 330] on button "Play" at bounding box center [558, 333] width 31 height 17
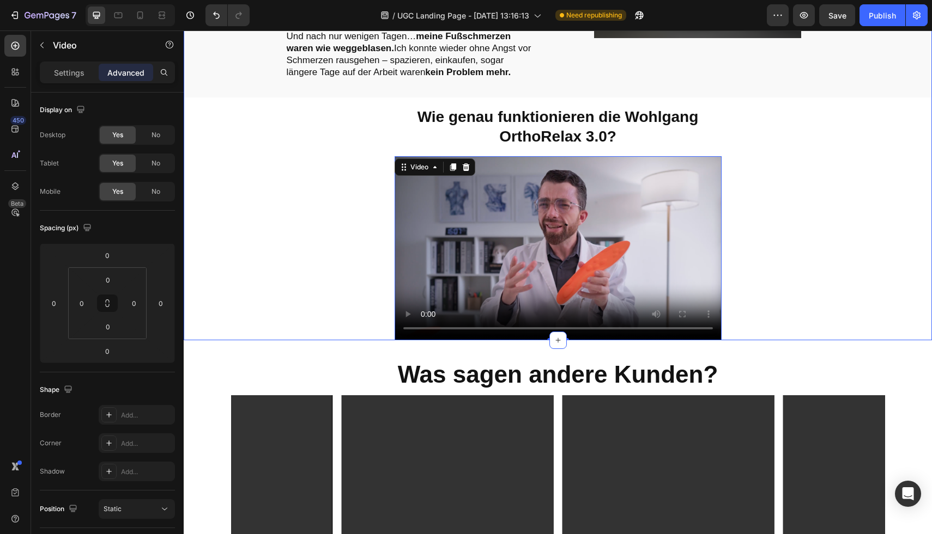
scroll to position [1689, 0]
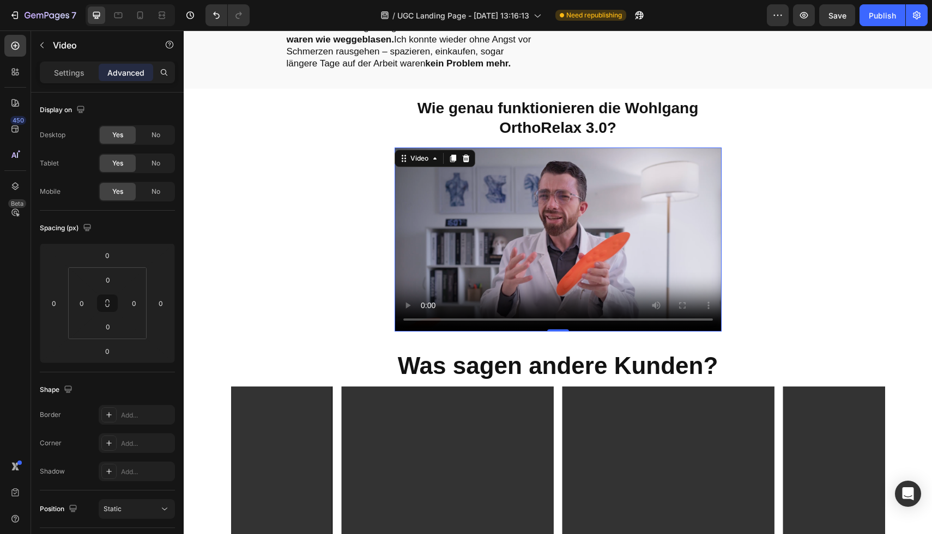
click at [561, 251] on video at bounding box center [557, 240] width 327 height 184
click at [144, 21] on div at bounding box center [139, 15] width 17 height 17
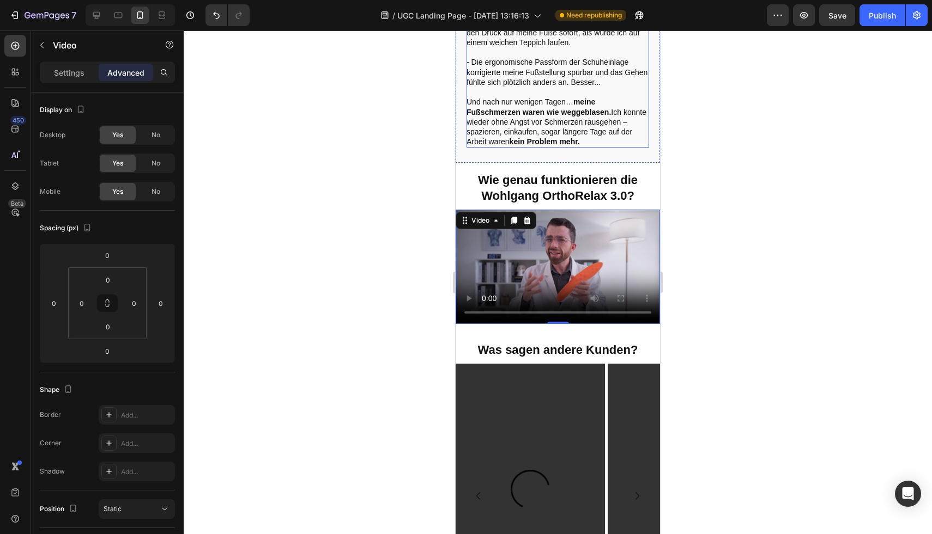
scroll to position [2089, 0]
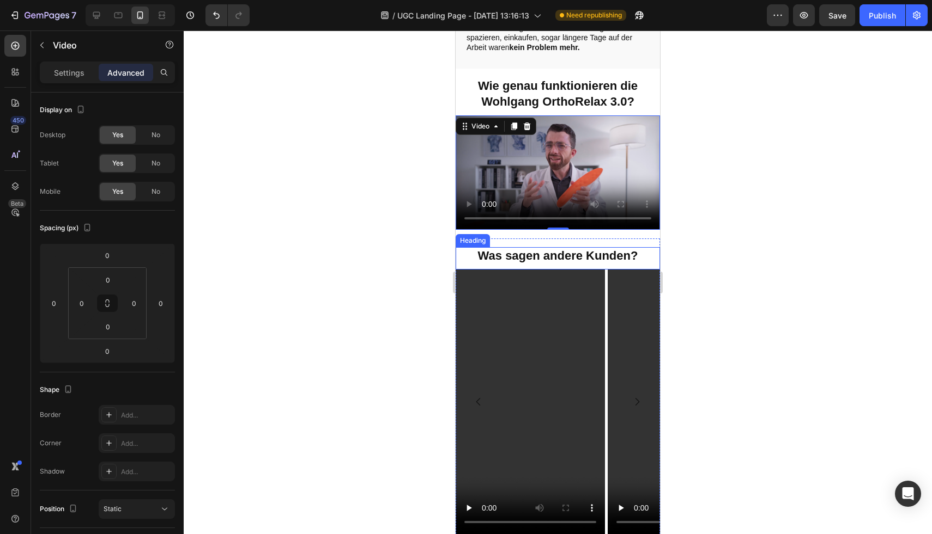
click at [543, 247] on h2 "Was sagen andere Kunden?" at bounding box center [557, 256] width 204 height 18
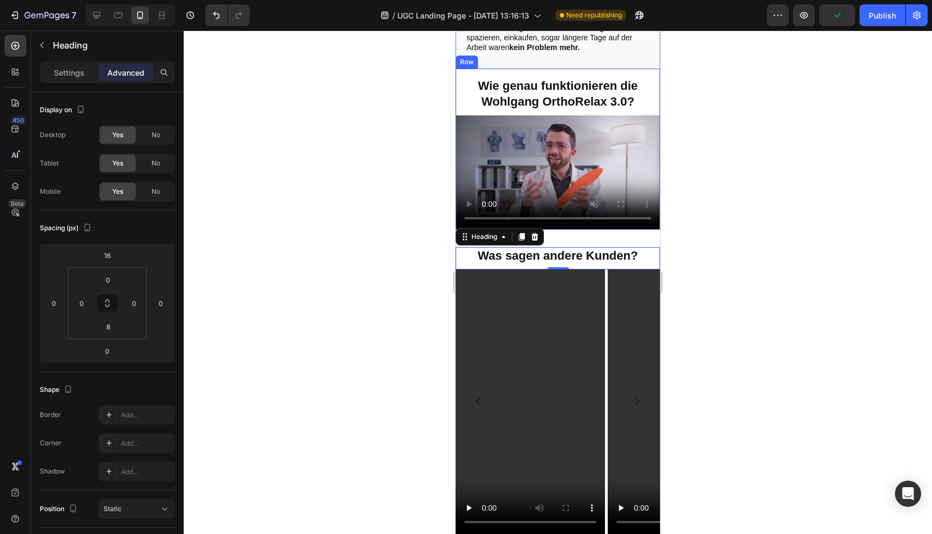
click at [641, 73] on div "Wie genau funktionieren die Wohlgang OrthoRelax 3.0? Heading Video" at bounding box center [557, 149] width 204 height 161
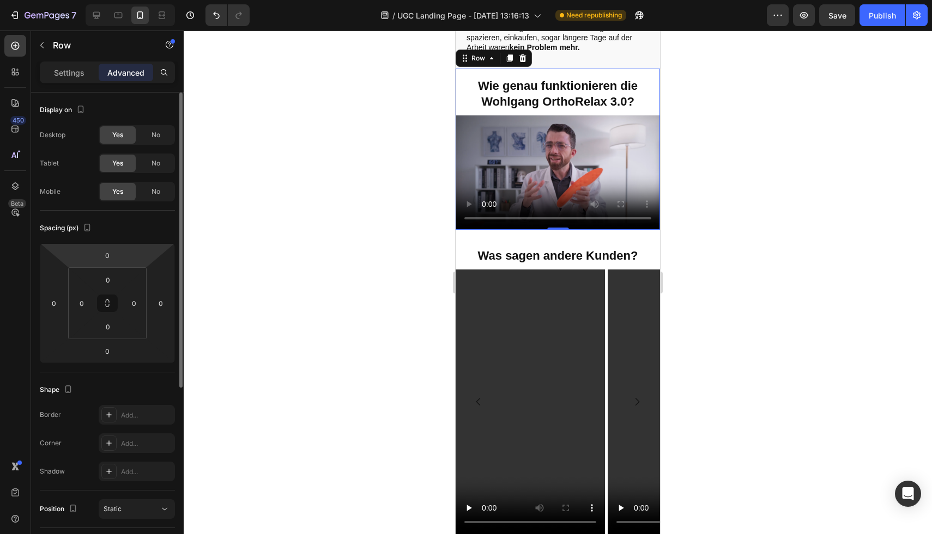
scroll to position [49, 0]
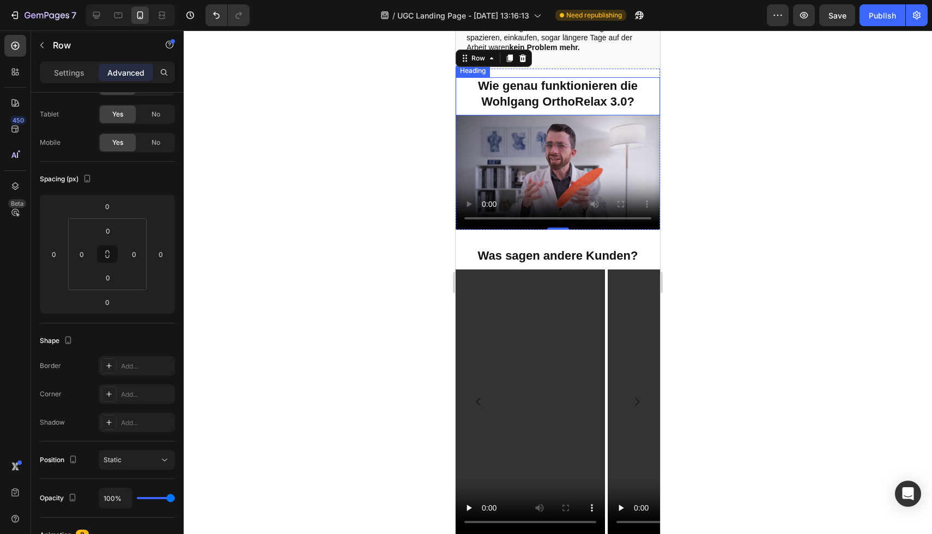
click at [600, 101] on h2 "Wie genau funktionieren die Wohlgang OrthoRelax 3.0?" at bounding box center [557, 93] width 204 height 33
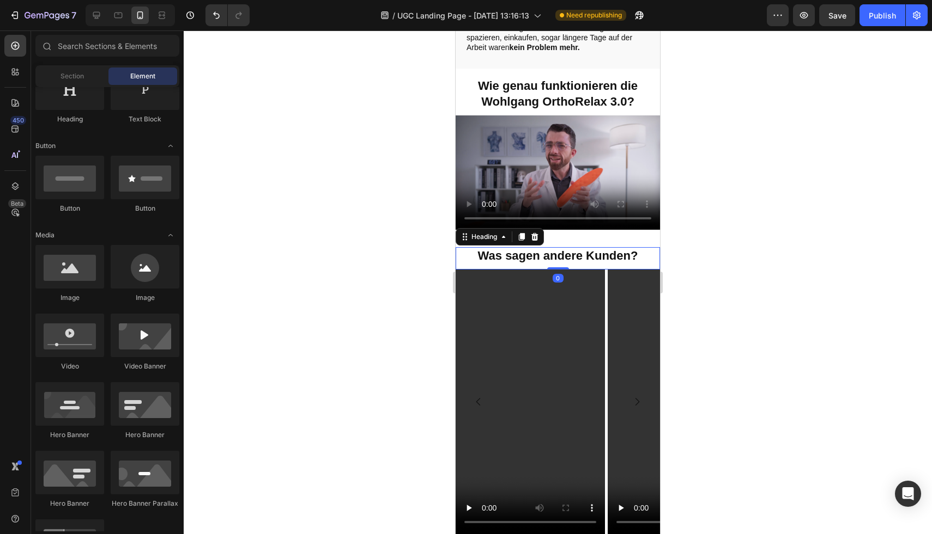
click at [496, 248] on h2 "Was sagen andere Kunden?" at bounding box center [557, 256] width 204 height 18
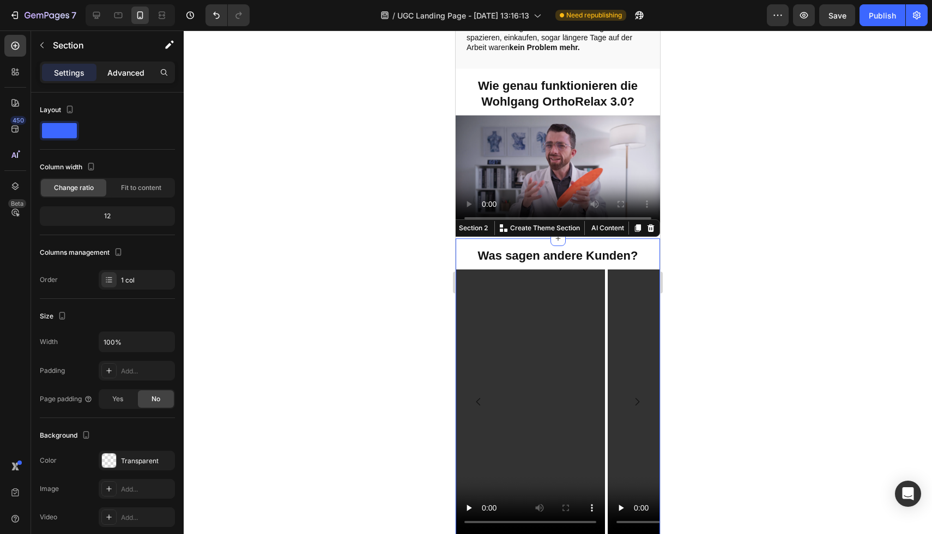
click at [126, 77] on p "Advanced" at bounding box center [125, 72] width 37 height 11
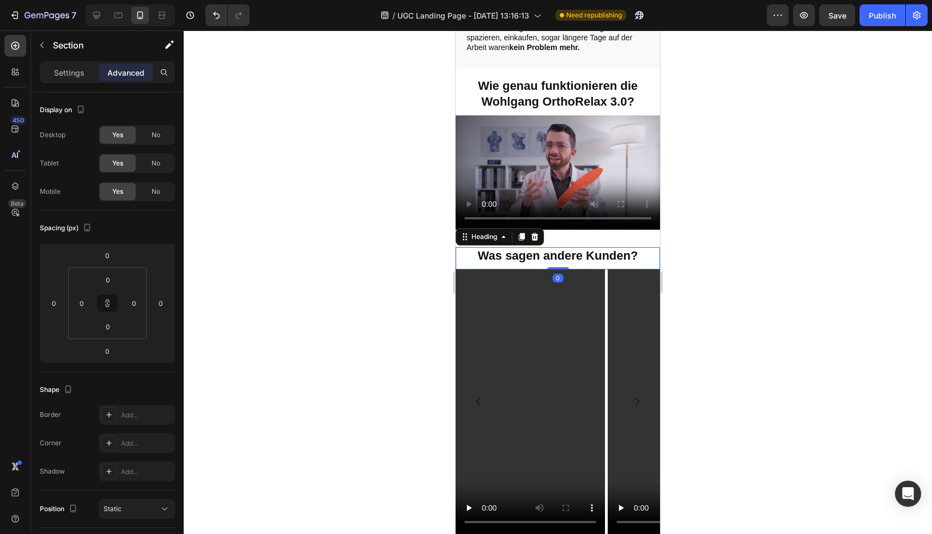
click at [478, 247] on h2 "Was sagen andere Kunden?" at bounding box center [557, 256] width 204 height 18
click at [118, 252] on input "16" at bounding box center [107, 255] width 22 height 16
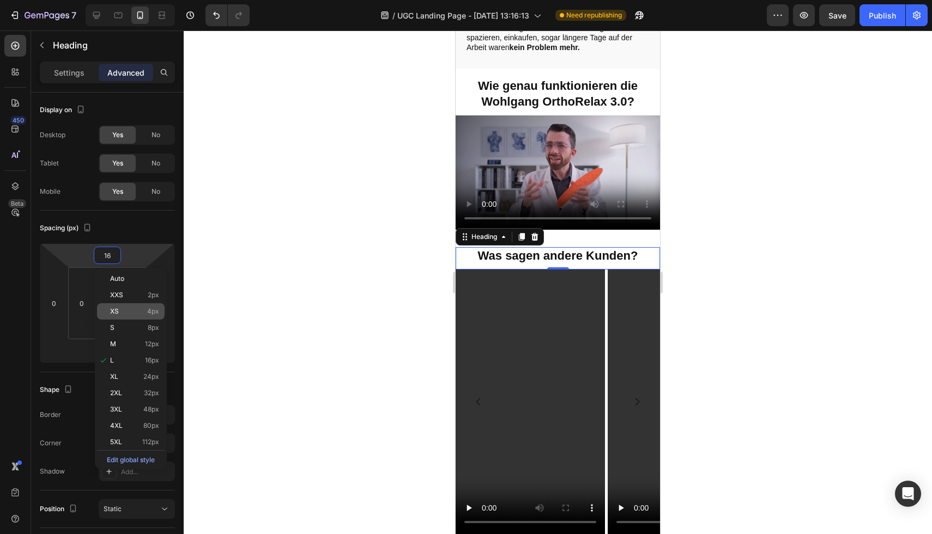
click at [131, 315] on div "XS 4px" at bounding box center [131, 311] width 68 height 16
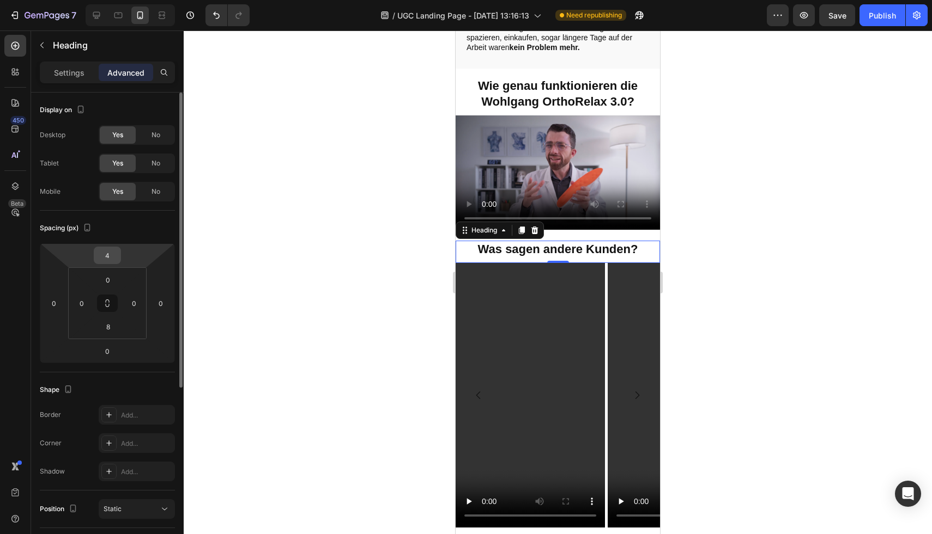
click at [113, 257] on input "4" at bounding box center [107, 255] width 22 height 16
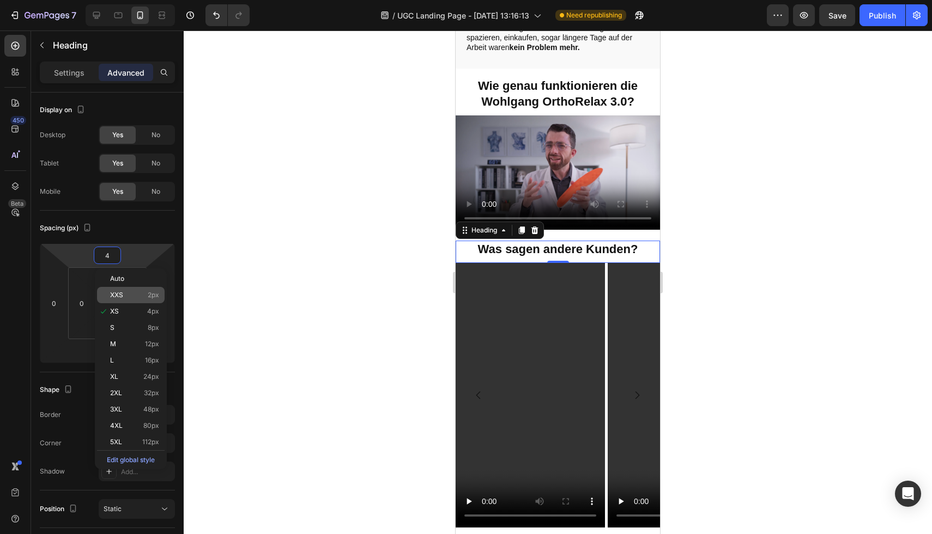
click at [133, 290] on div "XXS 2px" at bounding box center [131, 295] width 68 height 16
type input "2"
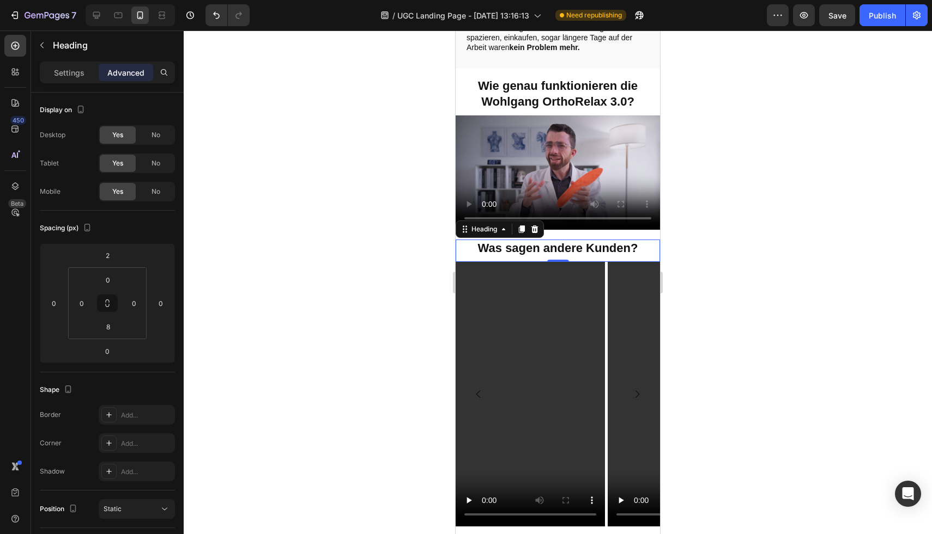
click at [253, 272] on div at bounding box center [558, 283] width 748 height 504
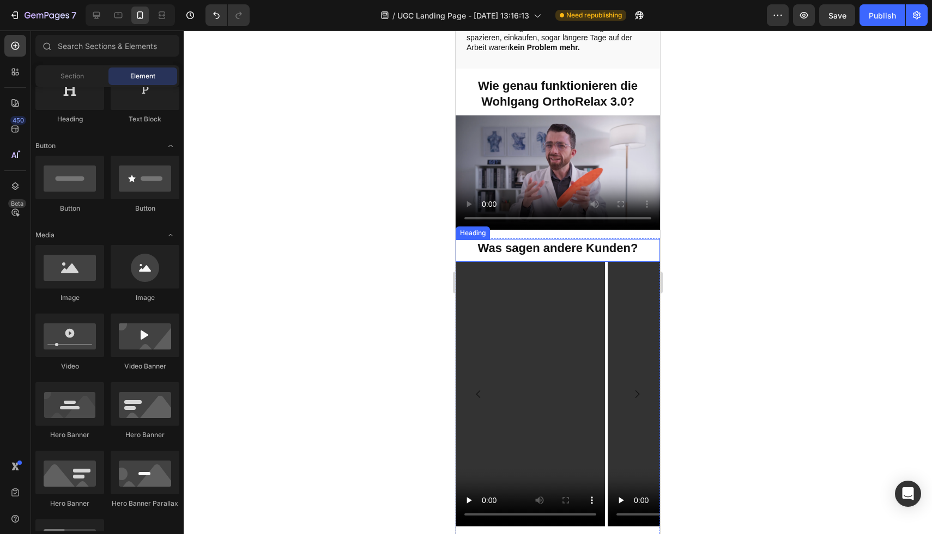
click at [467, 245] on h2 "Was sagen andere Kunden?" at bounding box center [557, 249] width 204 height 18
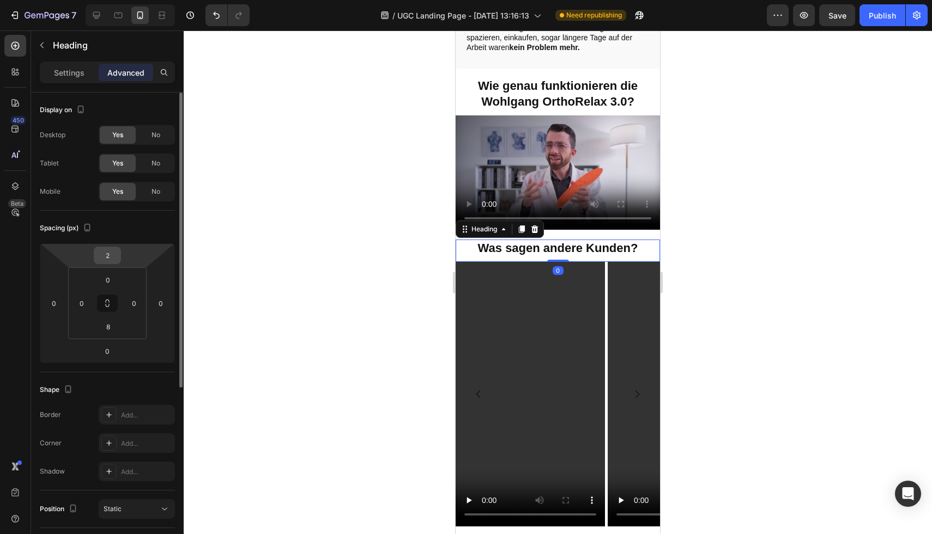
click at [116, 257] on input "2" at bounding box center [107, 255] width 22 height 16
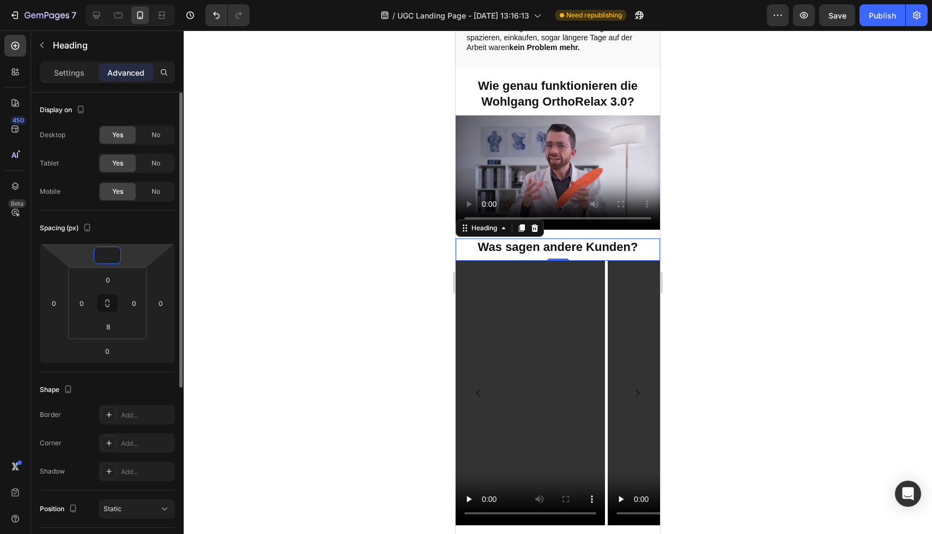
type input "0"
click at [150, 232] on div "Spacing (px)" at bounding box center [107, 228] width 135 height 17
click at [445, 233] on div at bounding box center [558, 283] width 748 height 504
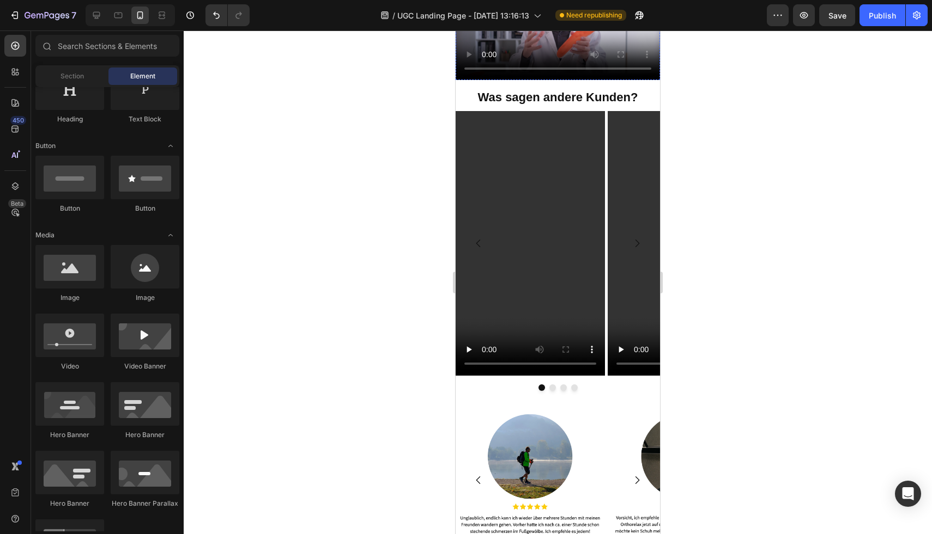
scroll to position [2250, 0]
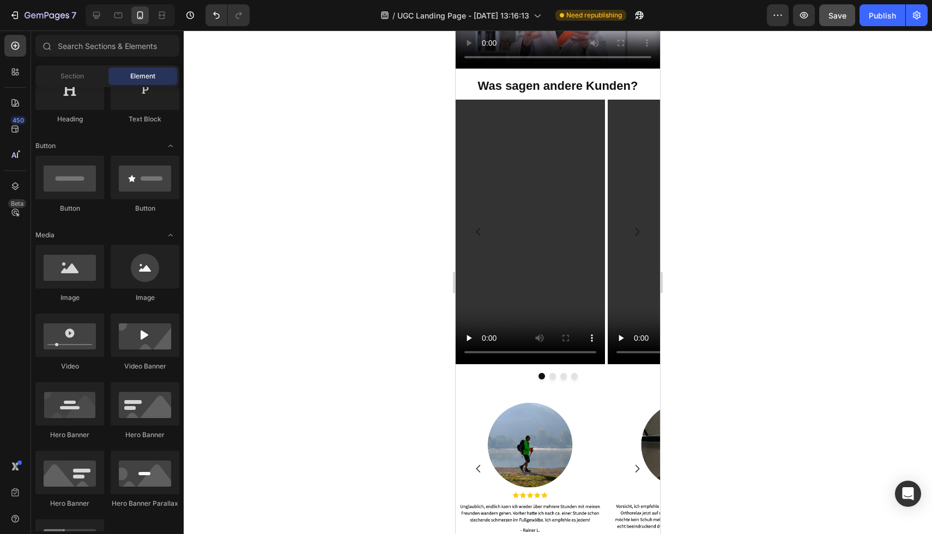
click at [830, 24] on button "Save" at bounding box center [837, 15] width 36 height 22
click at [876, 17] on div "Publish" at bounding box center [881, 15] width 27 height 11
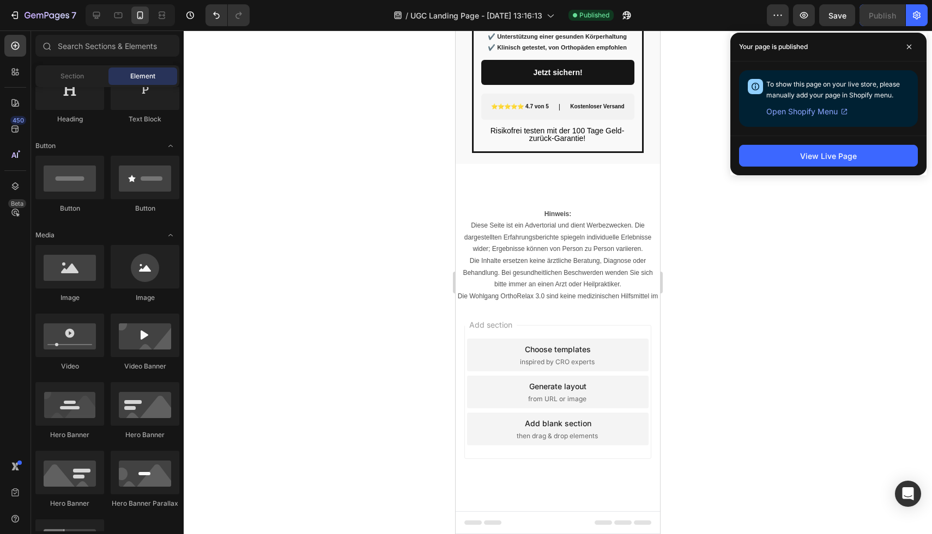
scroll to position [3718, 0]
click at [561, 260] on p "Hinweis: Diese Seite ist ein Advertorial und dient Werbezwecken. Die dargestell…" at bounding box center [558, 250] width 202 height 82
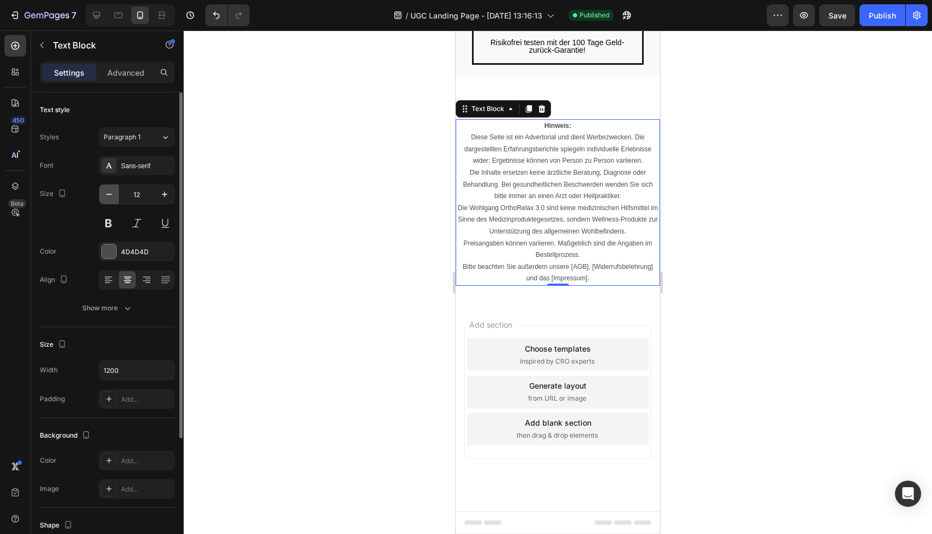
click at [108, 193] on icon "button" at bounding box center [109, 194] width 11 height 11
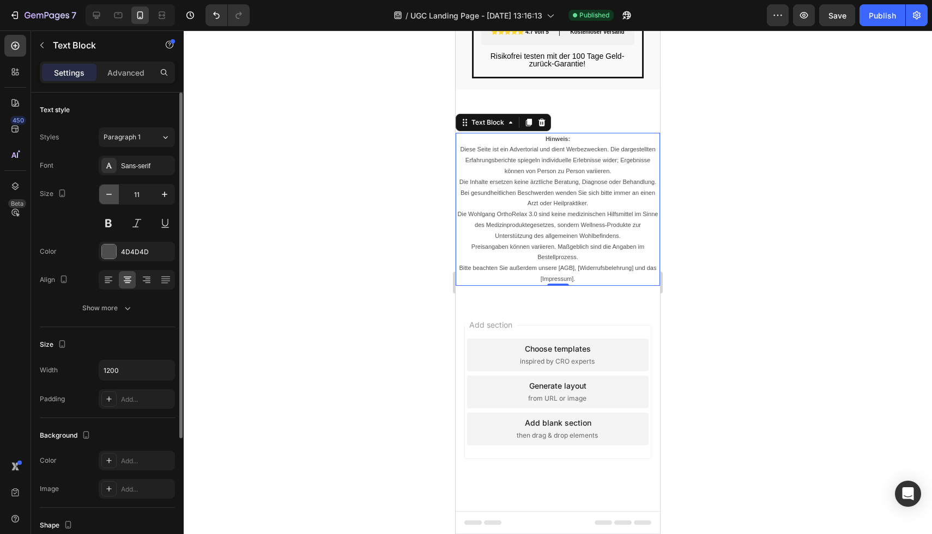
click at [110, 195] on icon "button" at bounding box center [109, 194] width 11 height 11
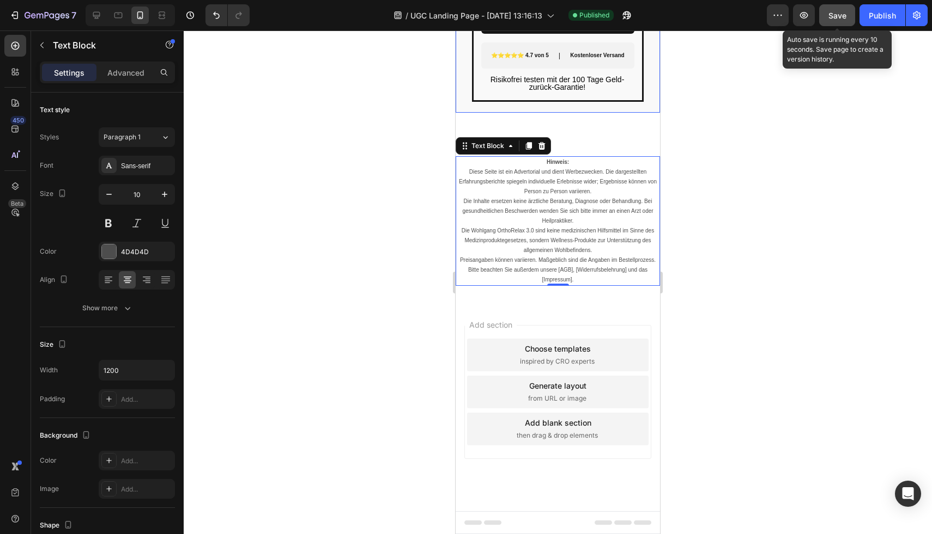
click at [843, 20] on div "Save" at bounding box center [837, 15] width 18 height 11
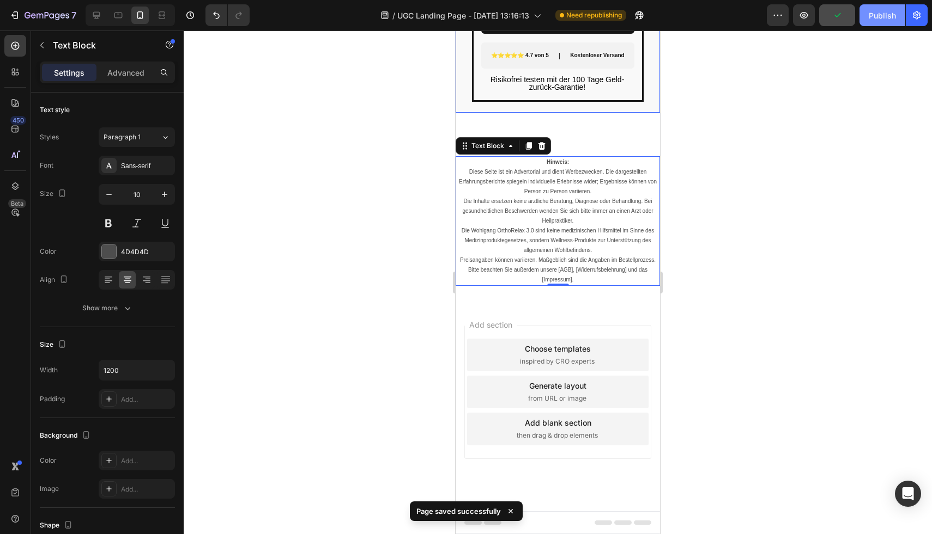
drag, startPoint x: 880, startPoint y: 23, endPoint x: 897, endPoint y: 8, distance: 23.1
click at [880, 23] on button "Publish" at bounding box center [882, 15] width 46 height 22
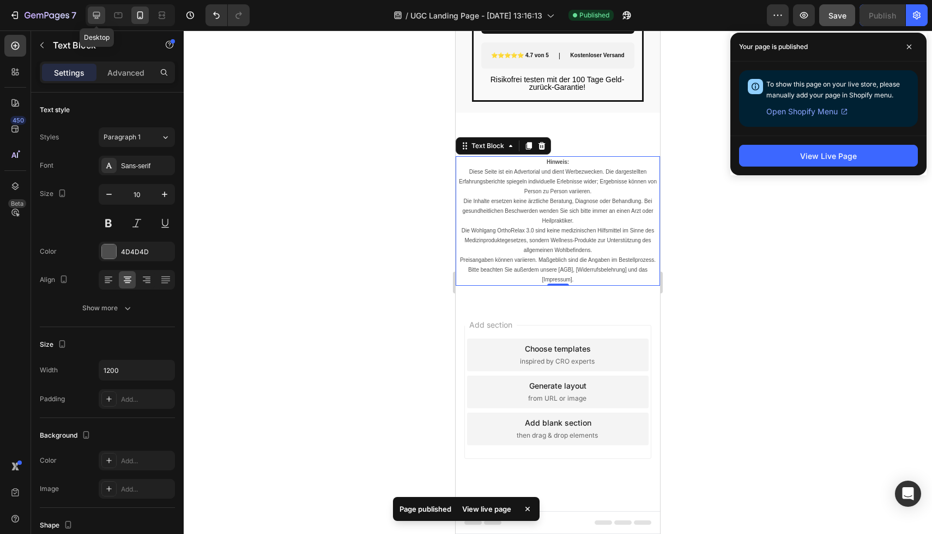
click at [93, 15] on icon at bounding box center [96, 15] width 7 height 7
type input "13"
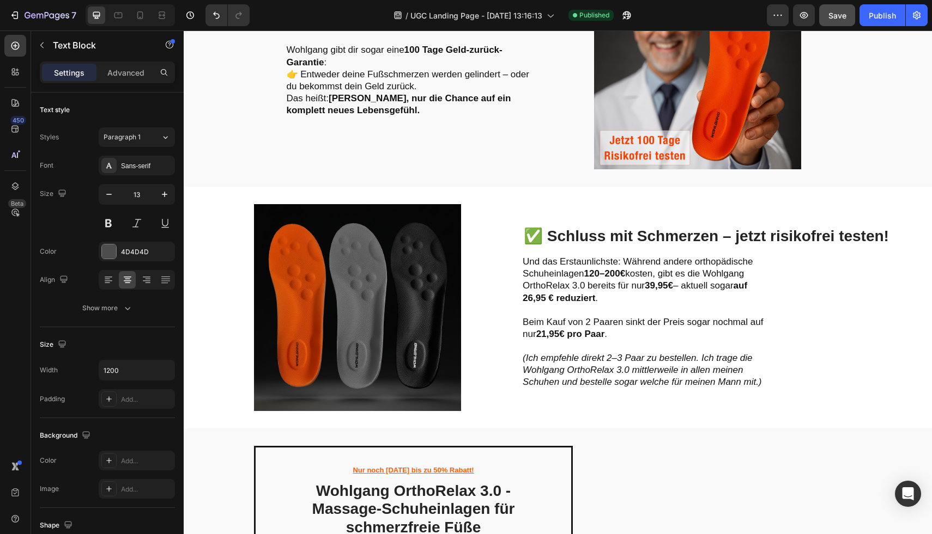
scroll to position [3069, 0]
